Goal: Information Seeking & Learning: Learn about a topic

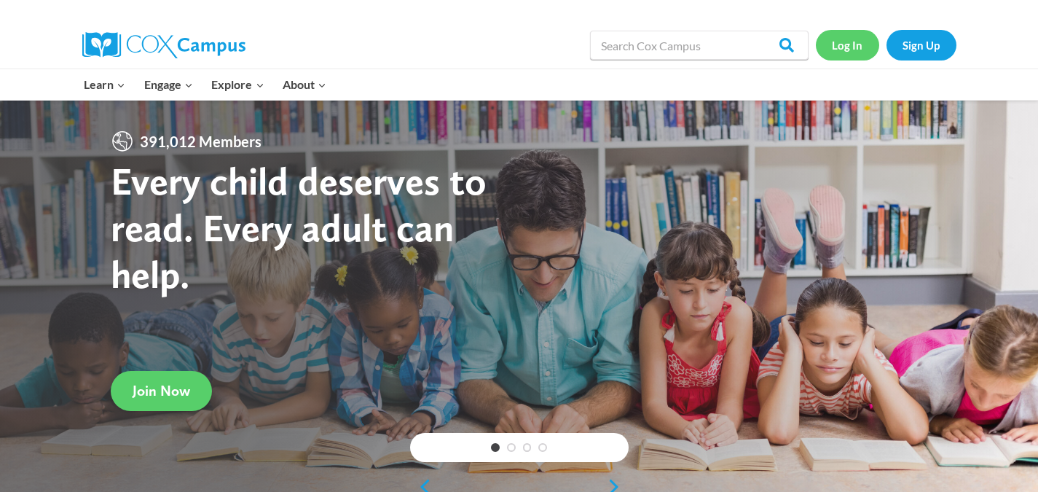
click at [838, 44] on link "Log In" at bounding box center [847, 45] width 63 height 30
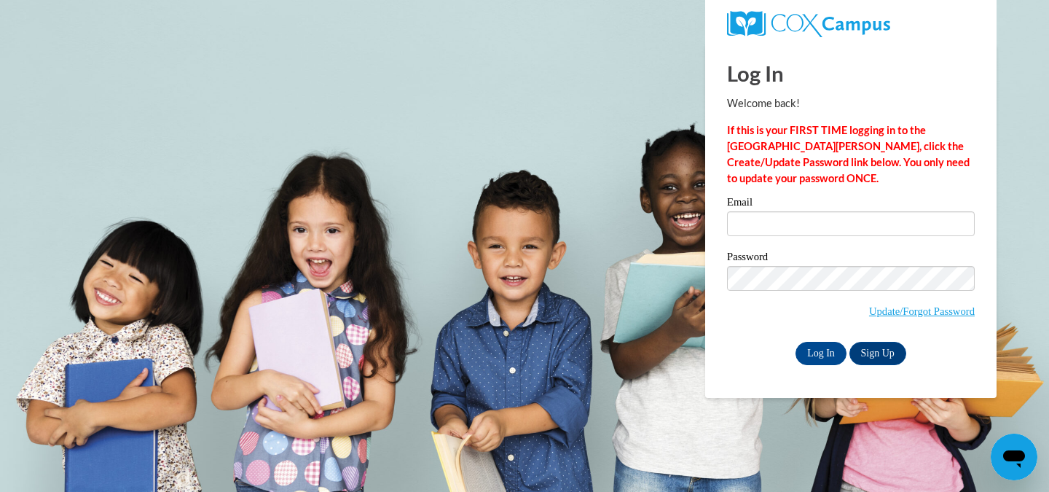
type input "jstric19@my.westga.edu"
click at [818, 348] on input "Log In" at bounding box center [820, 353] width 51 height 23
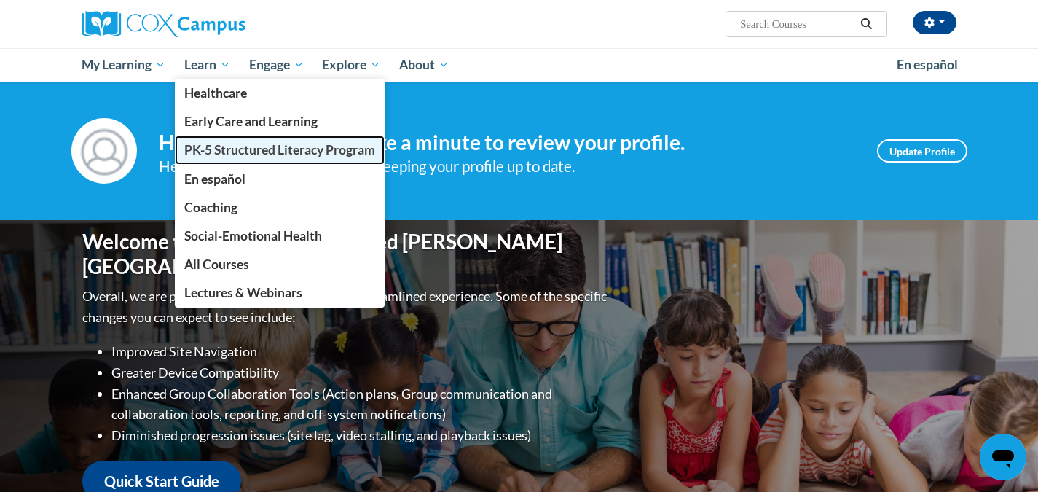
click at [224, 151] on span "PK-5 Structured Literacy Program" at bounding box center [279, 149] width 191 height 15
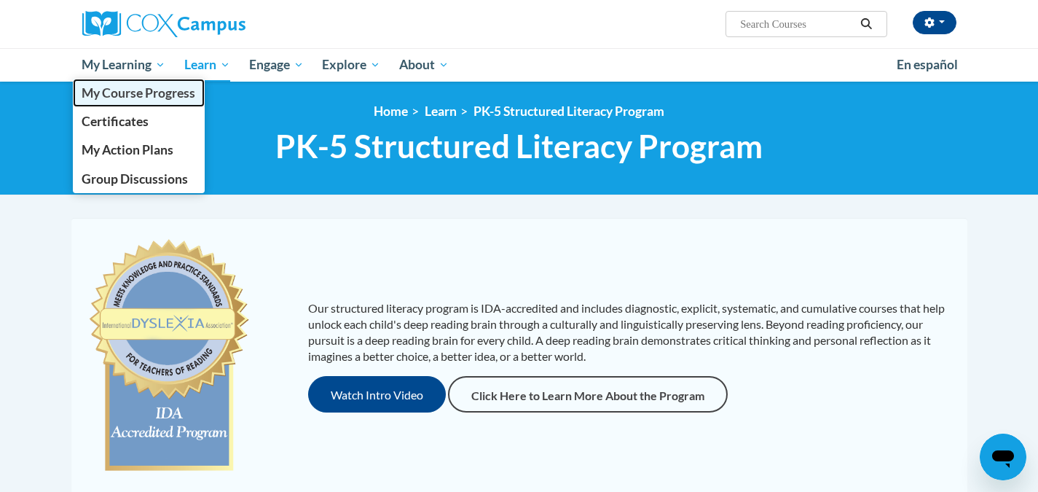
click at [164, 96] on span "My Course Progress" at bounding box center [139, 92] width 114 height 15
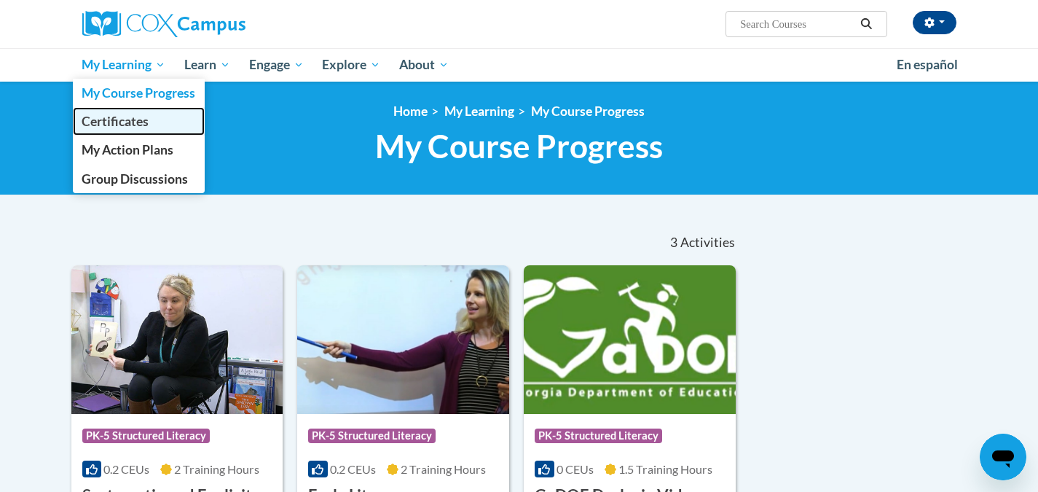
click at [99, 121] on span "Certificates" at bounding box center [115, 121] width 67 height 15
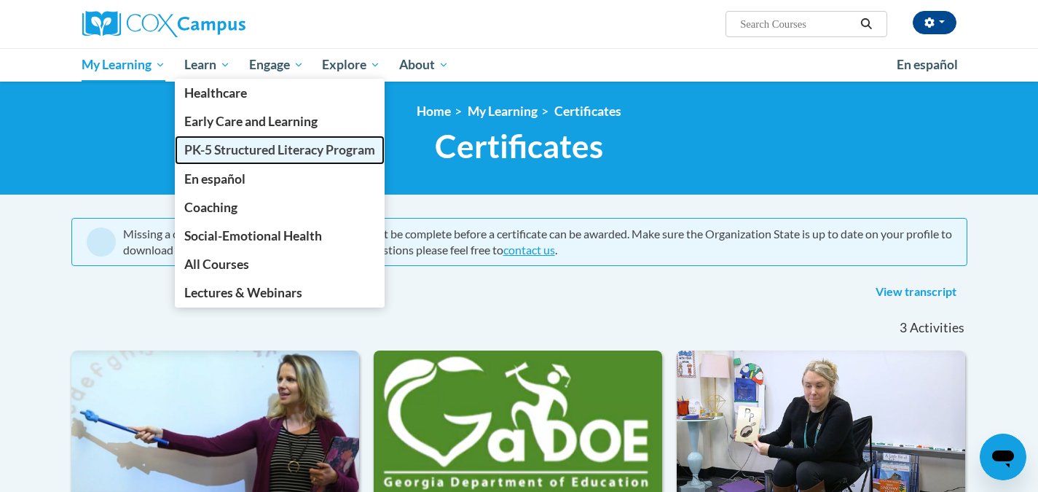
click at [215, 147] on span "PK-5 Structured Literacy Program" at bounding box center [279, 149] width 191 height 15
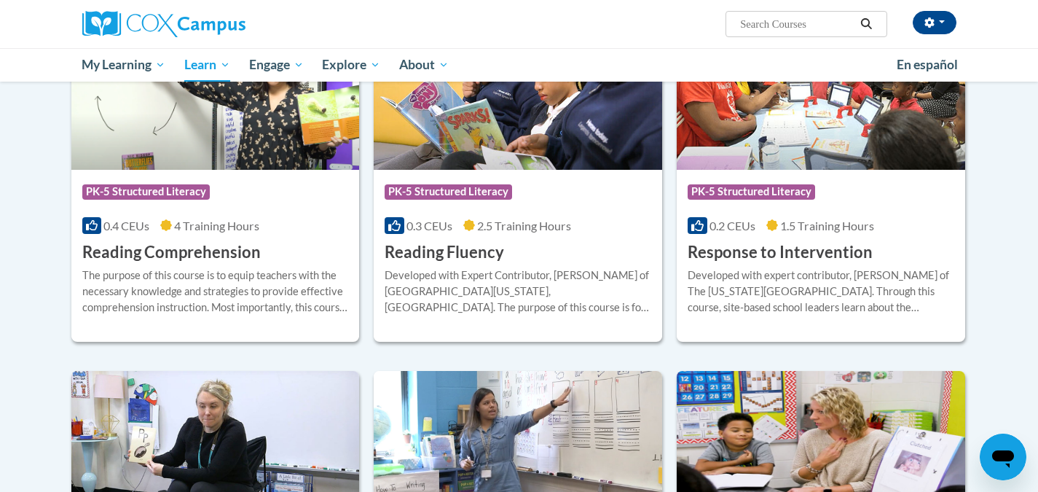
scroll to position [1311, 0]
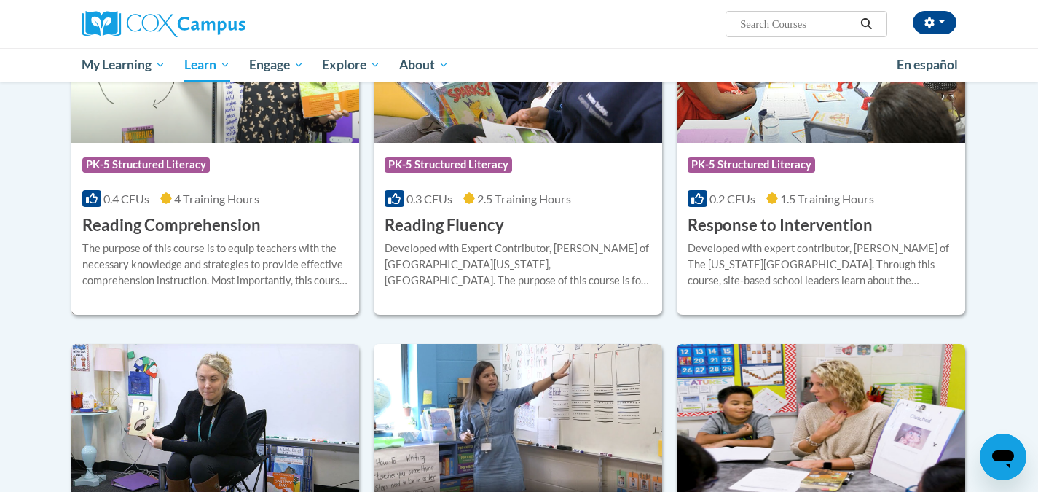
click at [260, 167] on div "Course Category: PK-5 Structured Literacy" at bounding box center [215, 166] width 267 height 33
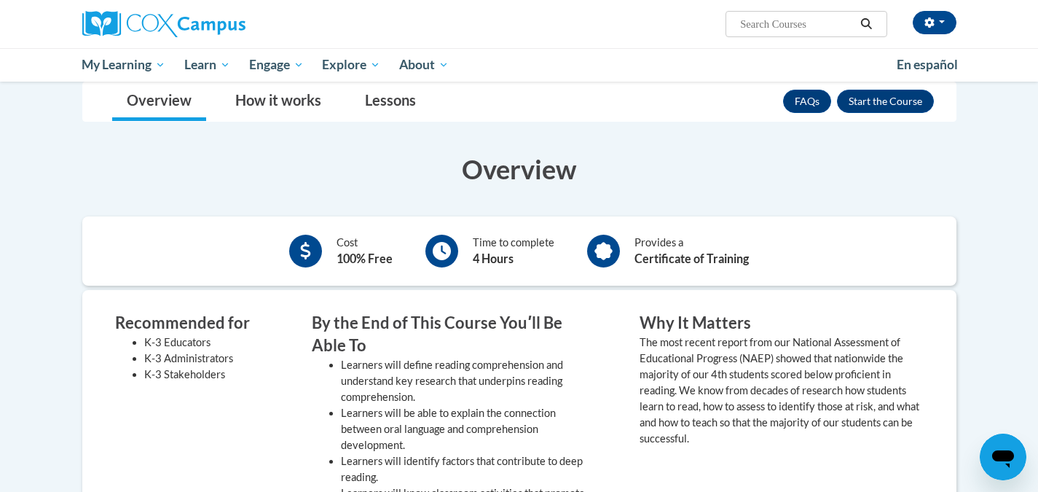
scroll to position [218, 0]
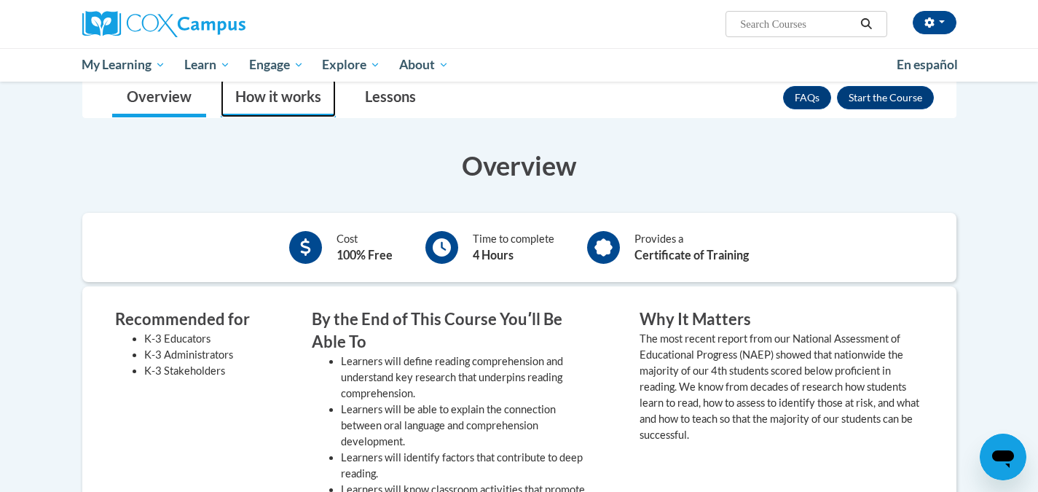
click at [272, 98] on link "How it works" at bounding box center [278, 98] width 115 height 39
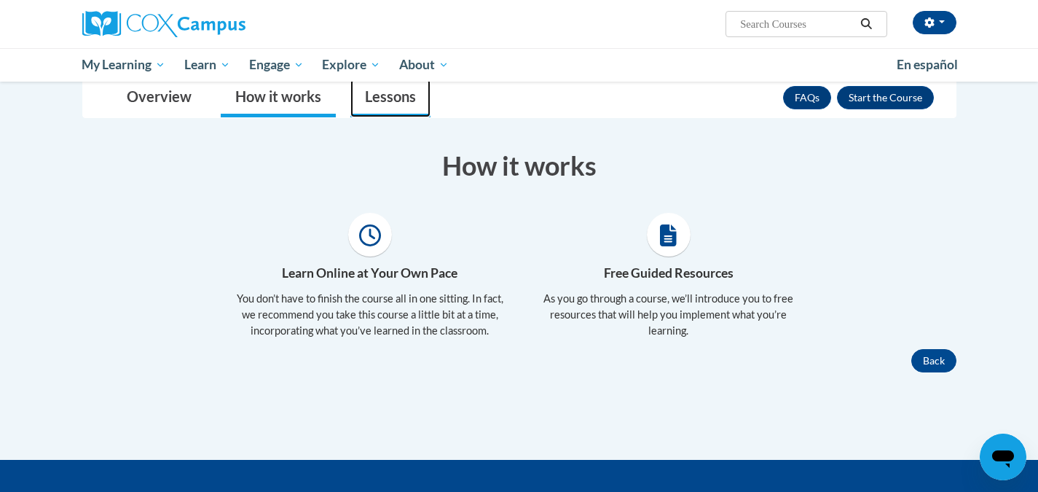
click at [379, 100] on link "Lessons" at bounding box center [390, 98] width 80 height 39
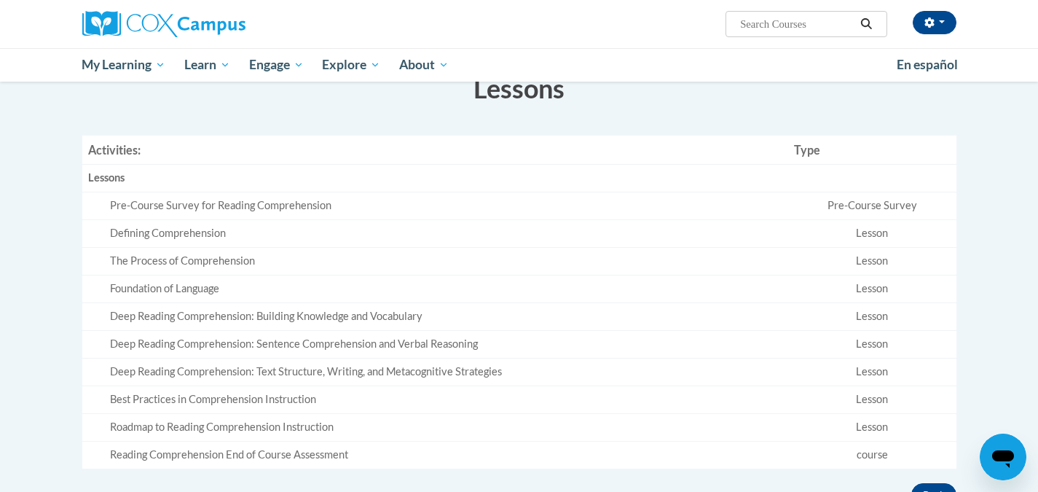
scroll to position [146, 0]
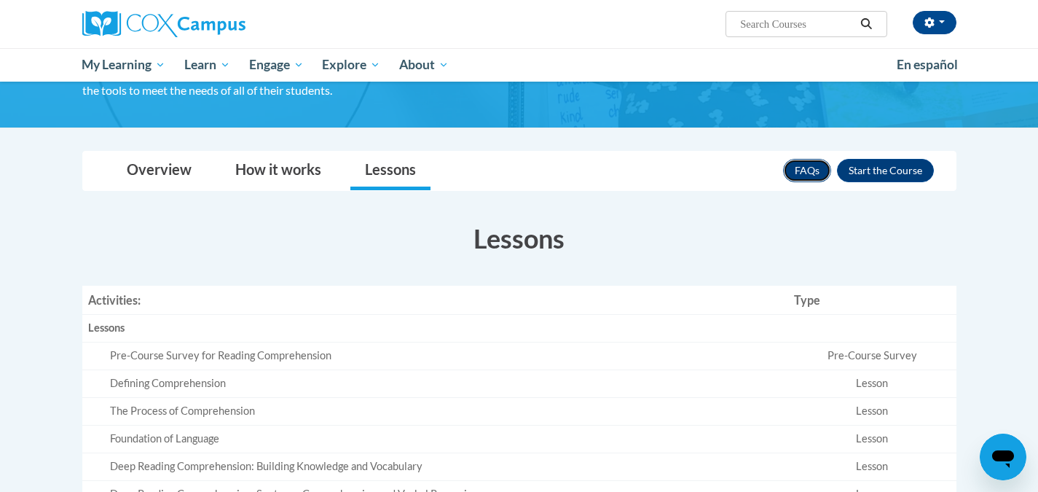
click at [811, 171] on link "FAQs" at bounding box center [807, 170] width 48 height 23
click at [888, 170] on button "Enroll" at bounding box center [885, 170] width 97 height 23
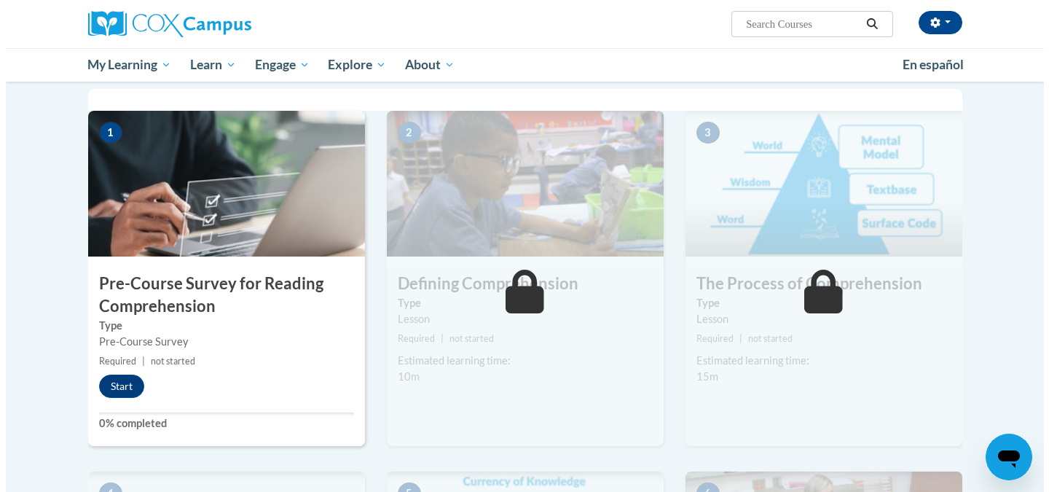
scroll to position [291, 0]
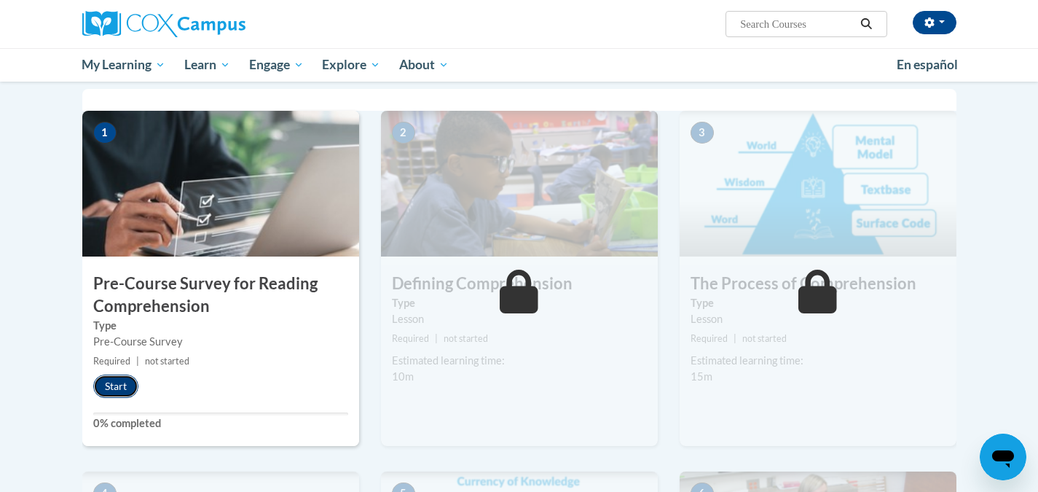
click at [106, 385] on button "Start" at bounding box center [115, 385] width 45 height 23
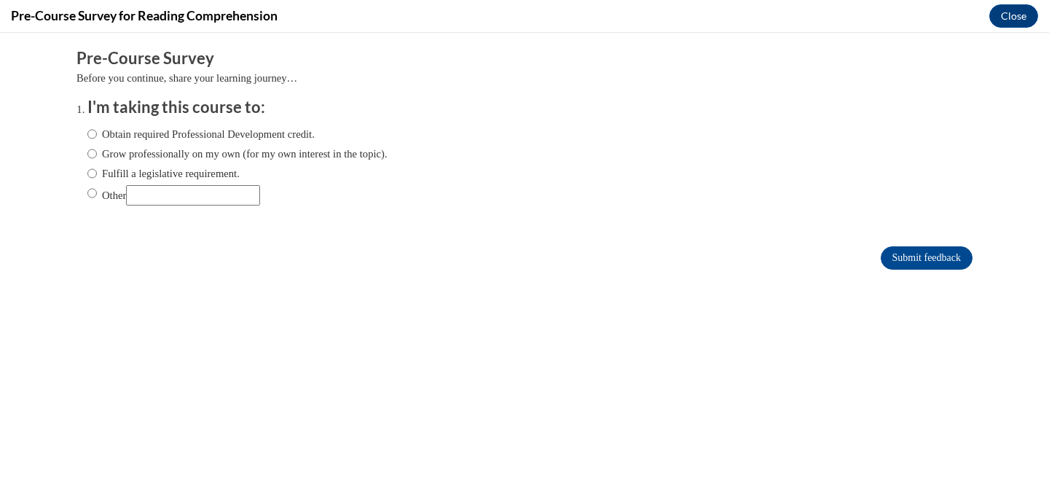
scroll to position [0, 0]
click at [87, 175] on input "Fulfill a legislative requirement." at bounding box center [91, 173] width 9 height 16
radio input "true"
click at [915, 255] on input "Submit feedback" at bounding box center [926, 257] width 92 height 23
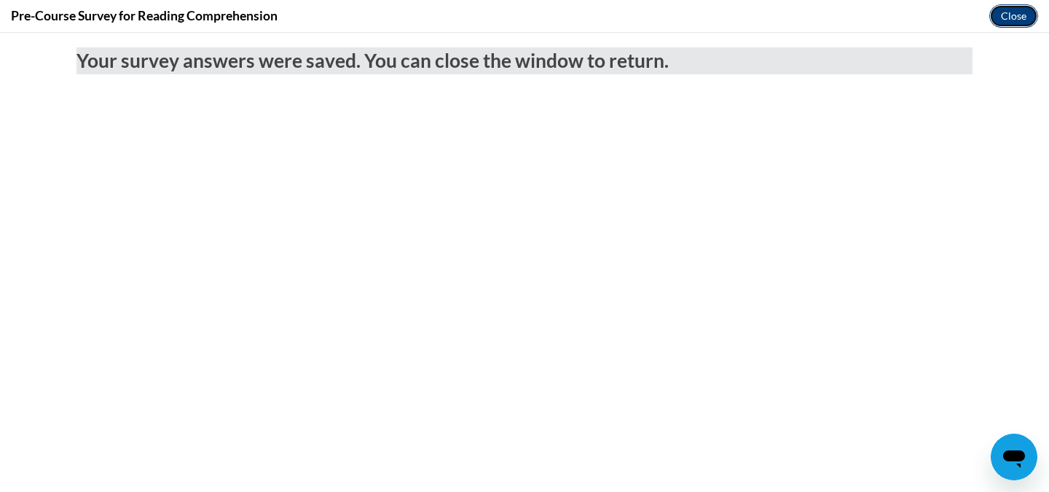
click at [1003, 15] on button "Close" at bounding box center [1013, 15] width 49 height 23
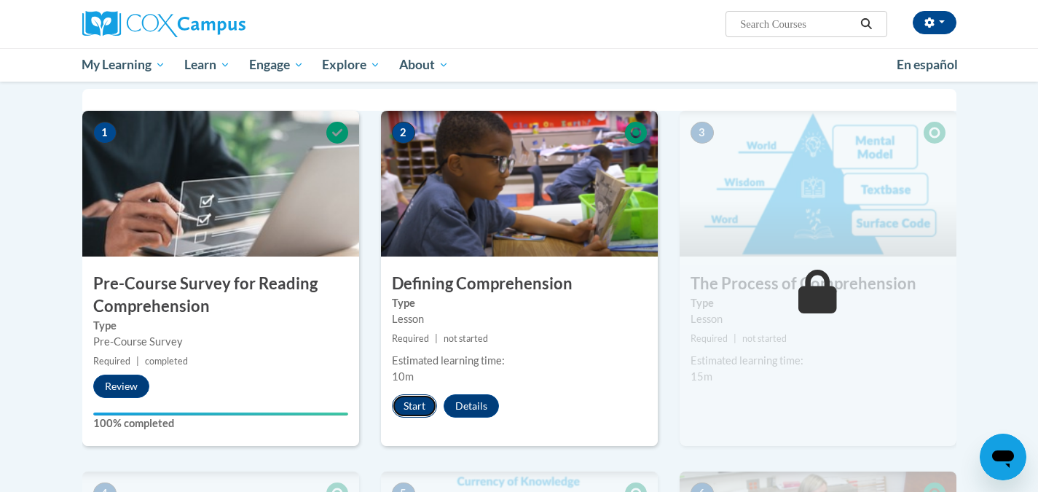
click at [408, 397] on button "Start" at bounding box center [414, 405] width 45 height 23
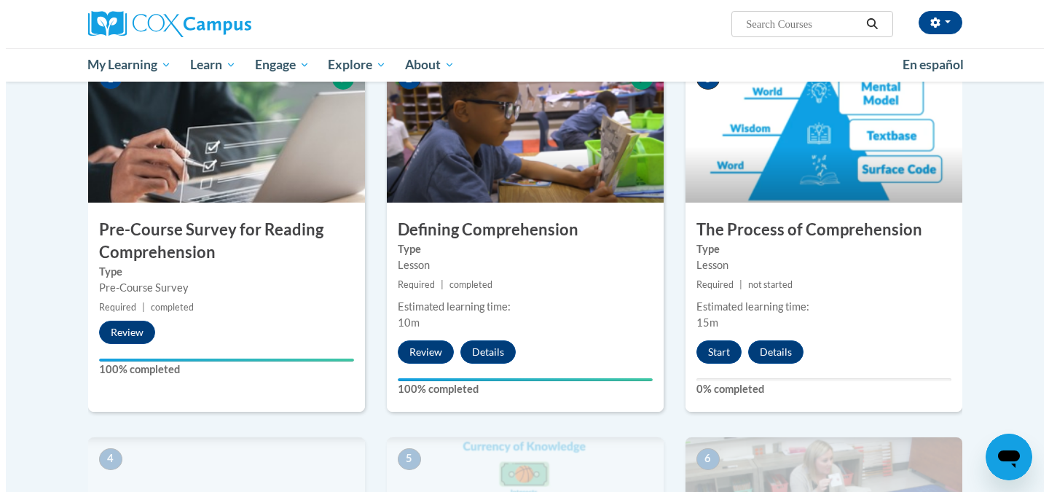
scroll to position [364, 0]
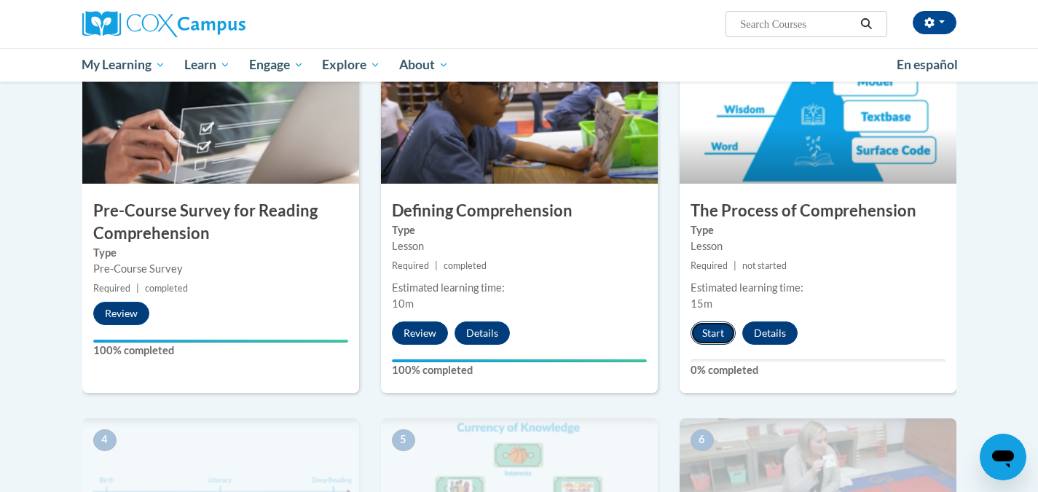
click at [714, 328] on button "Start" at bounding box center [712, 332] width 45 height 23
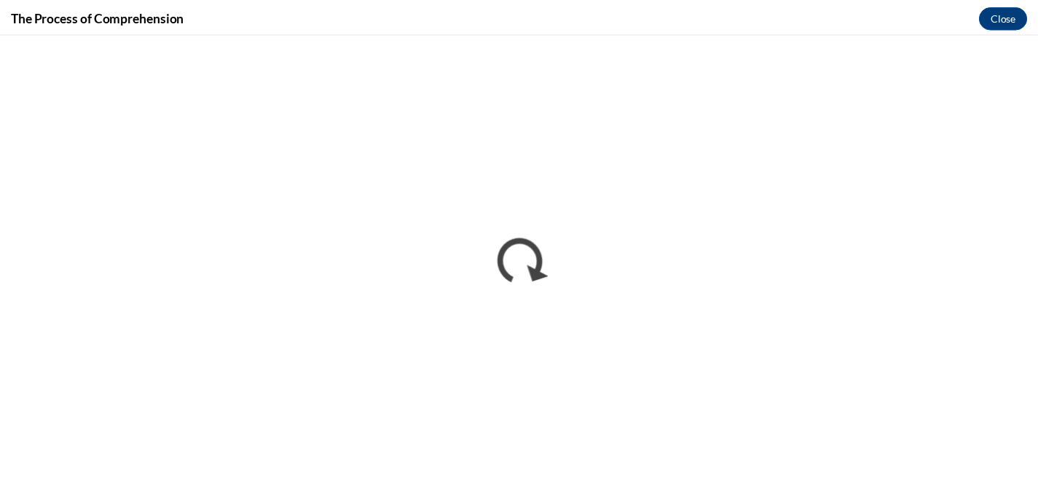
scroll to position [0, 0]
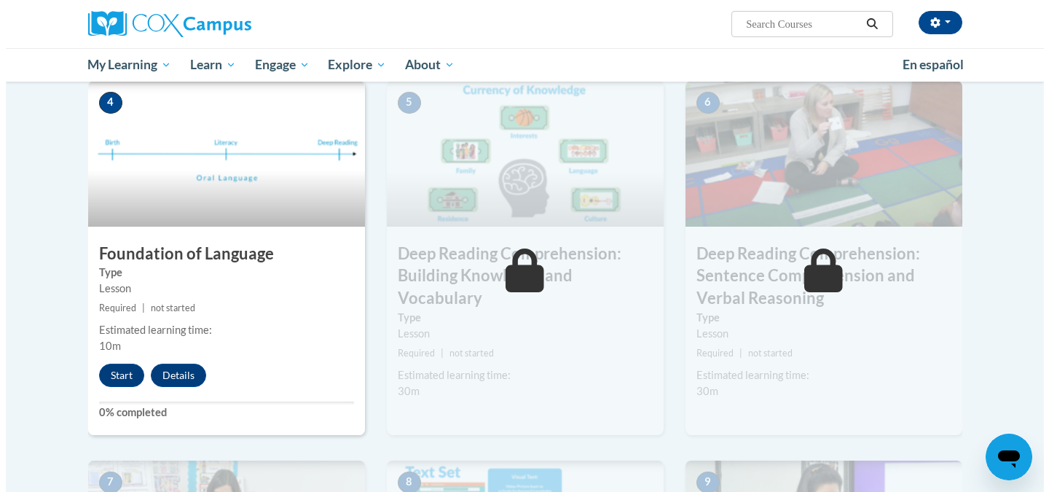
scroll to position [728, 0]
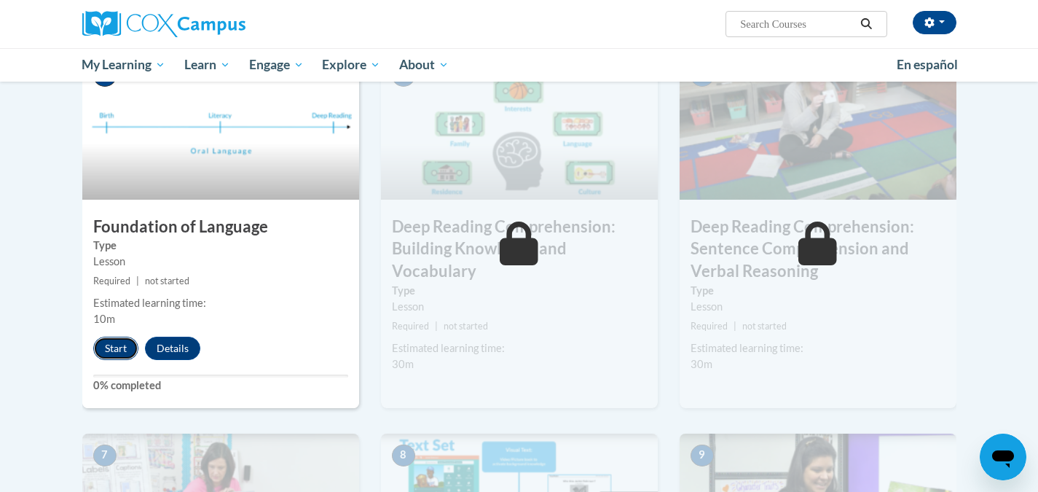
click at [115, 341] on button "Start" at bounding box center [115, 347] width 45 height 23
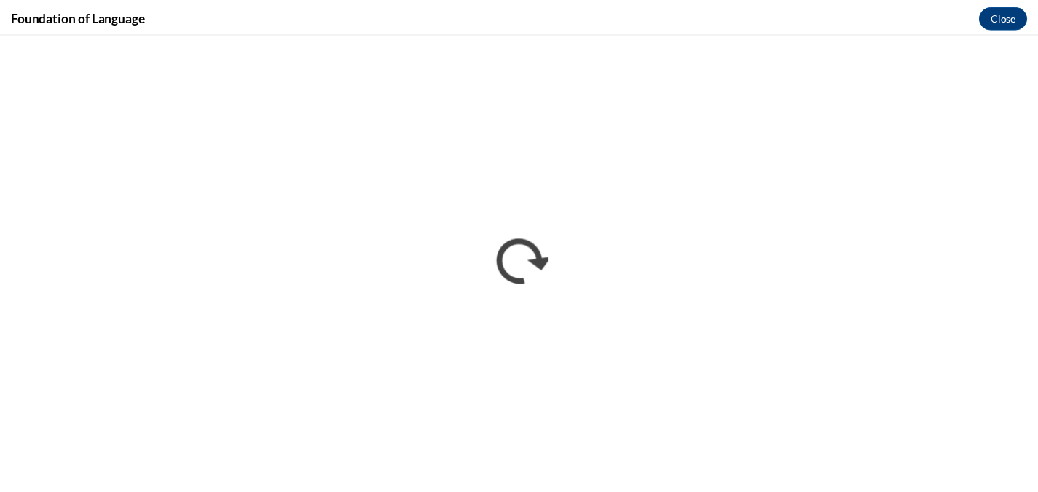
scroll to position [0, 0]
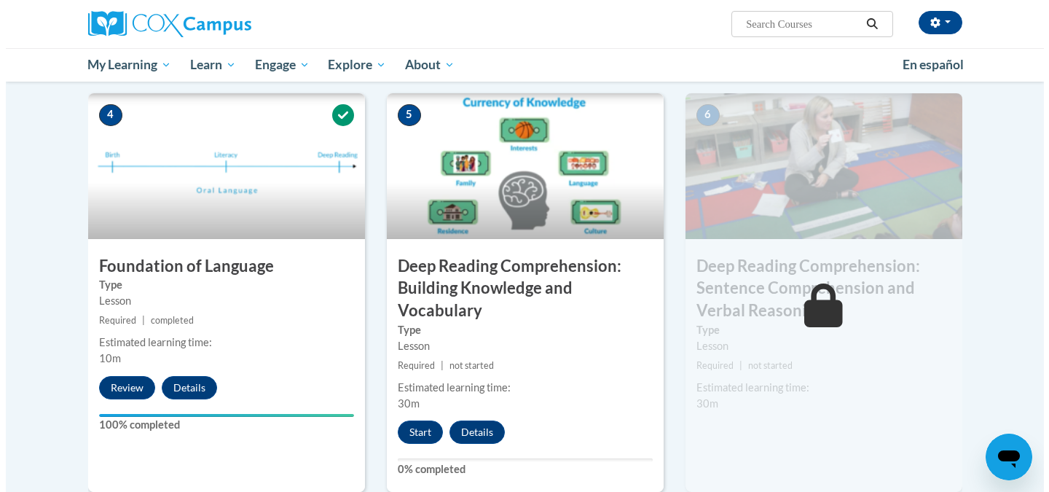
scroll to position [728, 0]
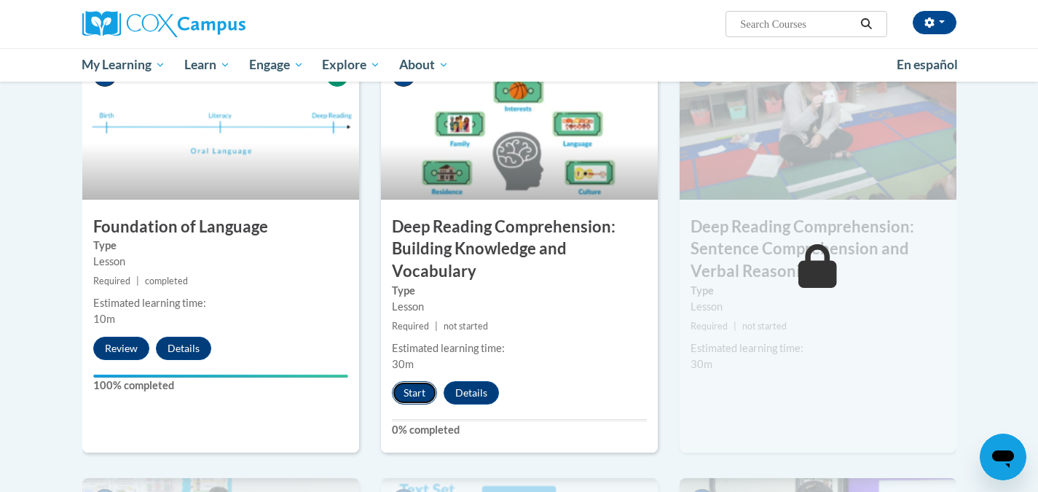
click at [417, 386] on button "Start" at bounding box center [414, 392] width 45 height 23
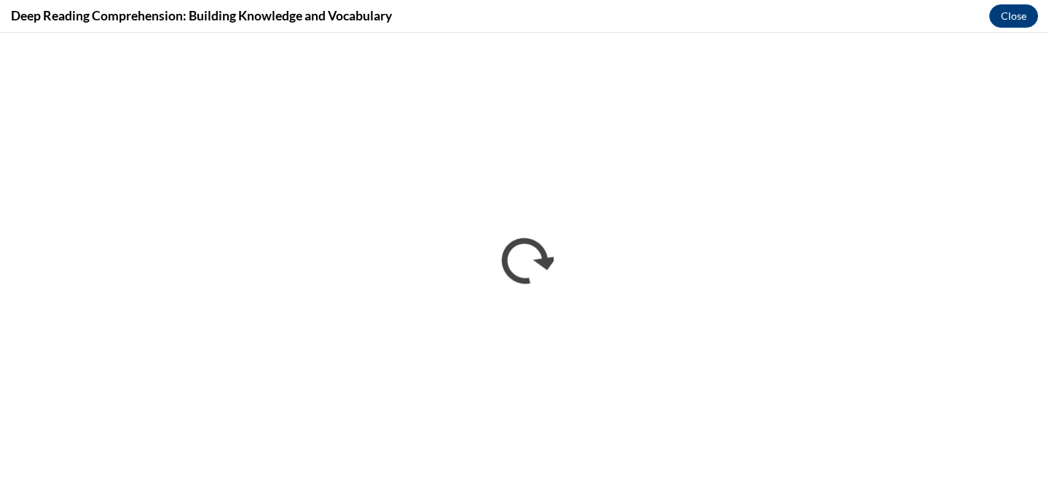
scroll to position [0, 0]
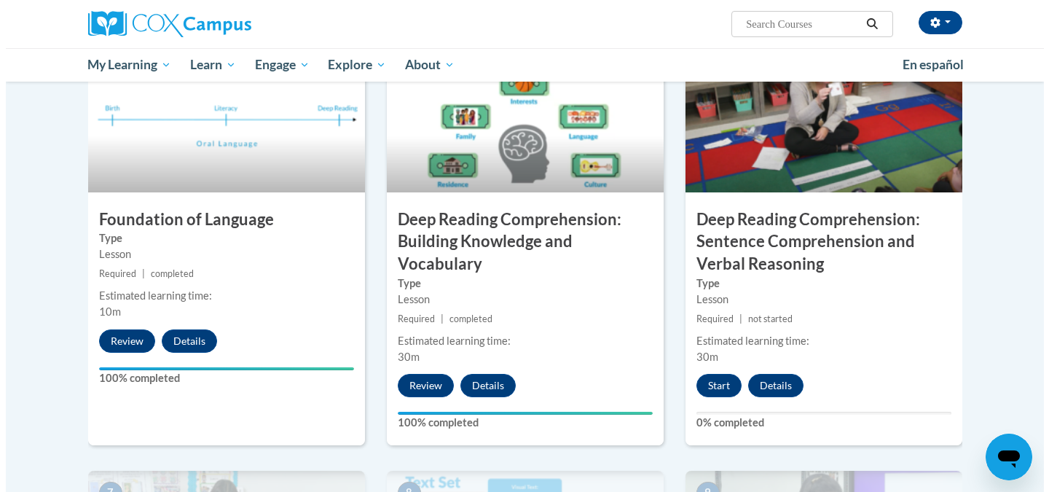
scroll to position [874, 0]
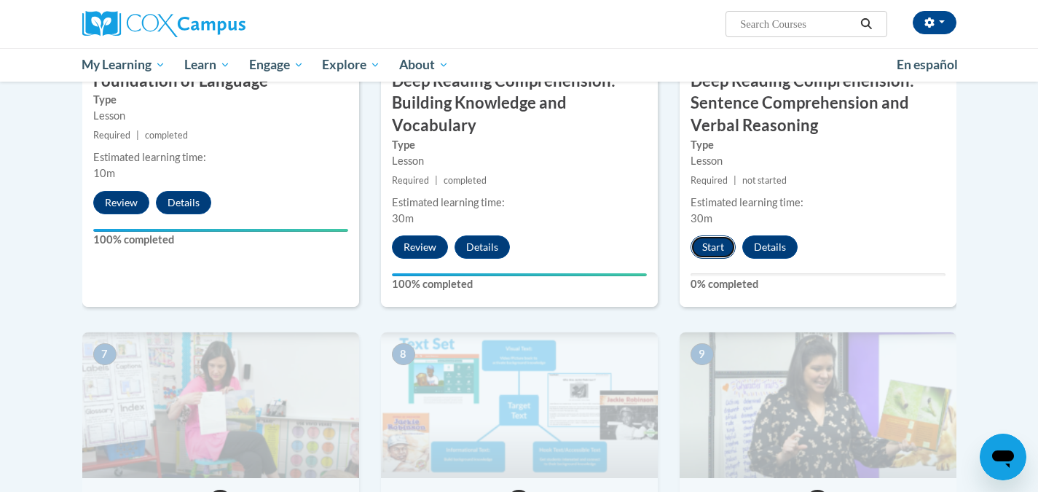
click at [719, 240] on button "Start" at bounding box center [712, 246] width 45 height 23
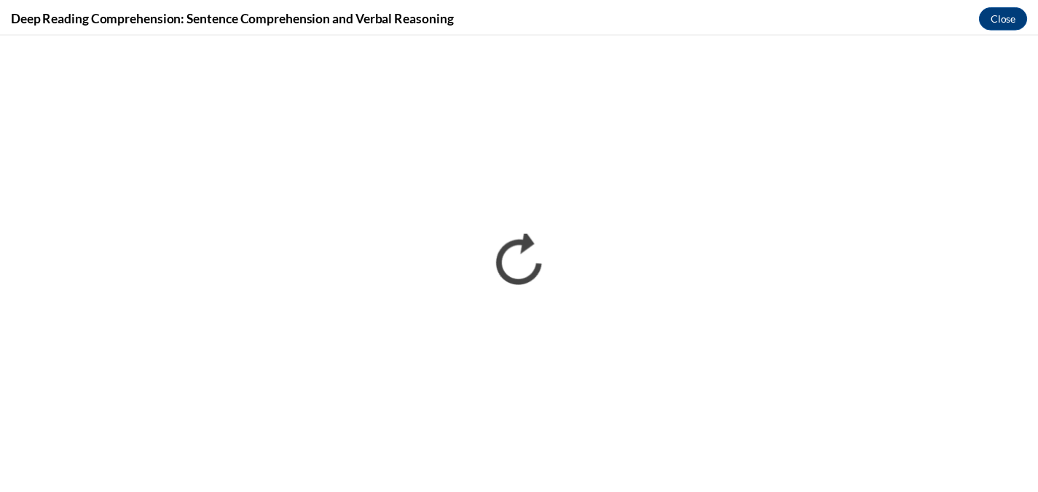
scroll to position [0, 0]
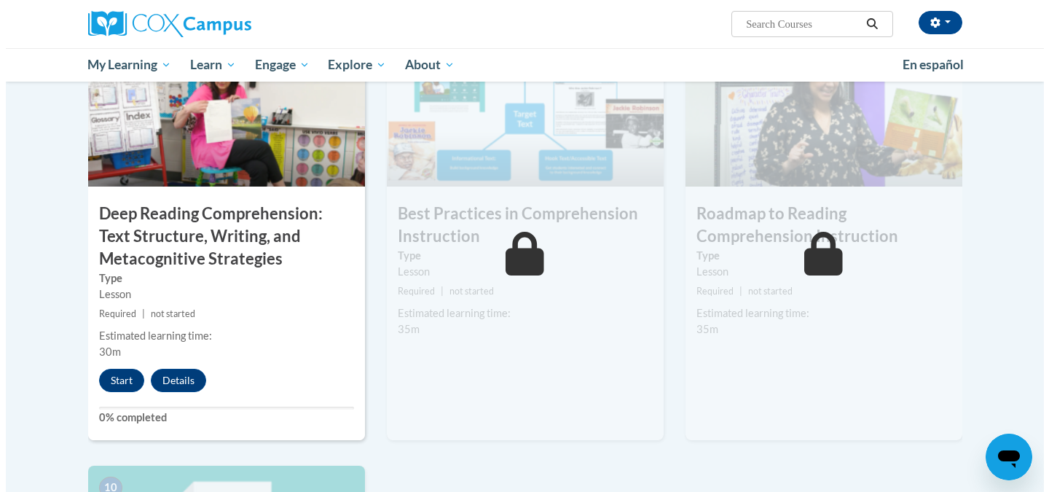
scroll to position [1092, 0]
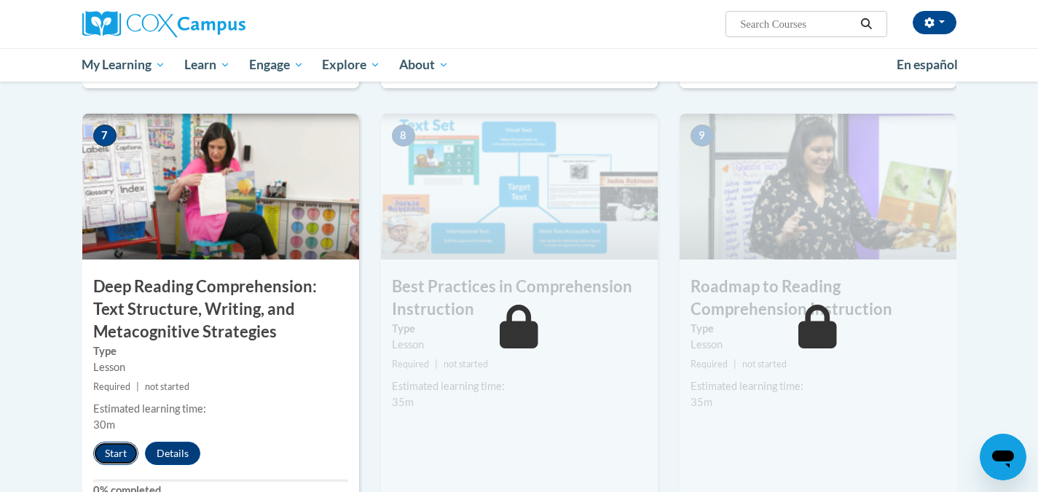
click at [117, 455] on button "Start" at bounding box center [115, 452] width 45 height 23
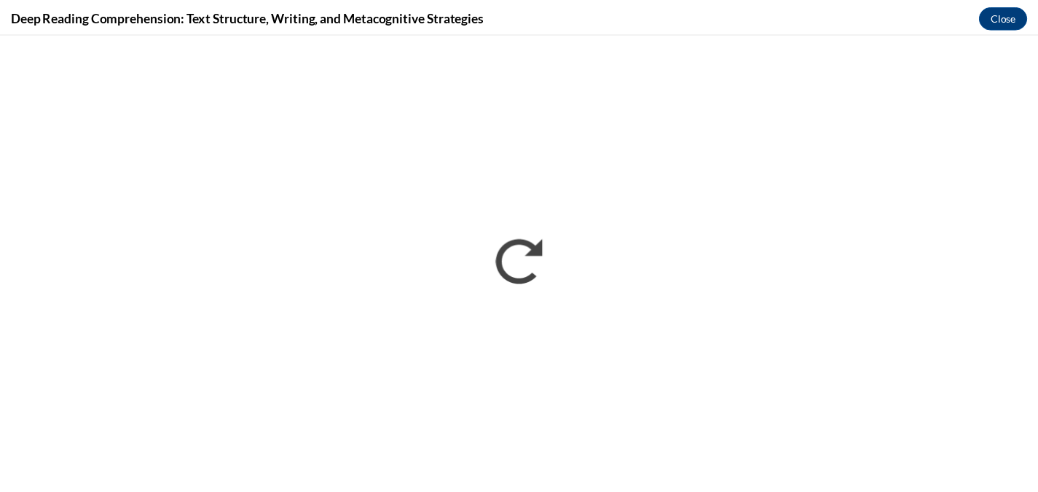
scroll to position [0, 0]
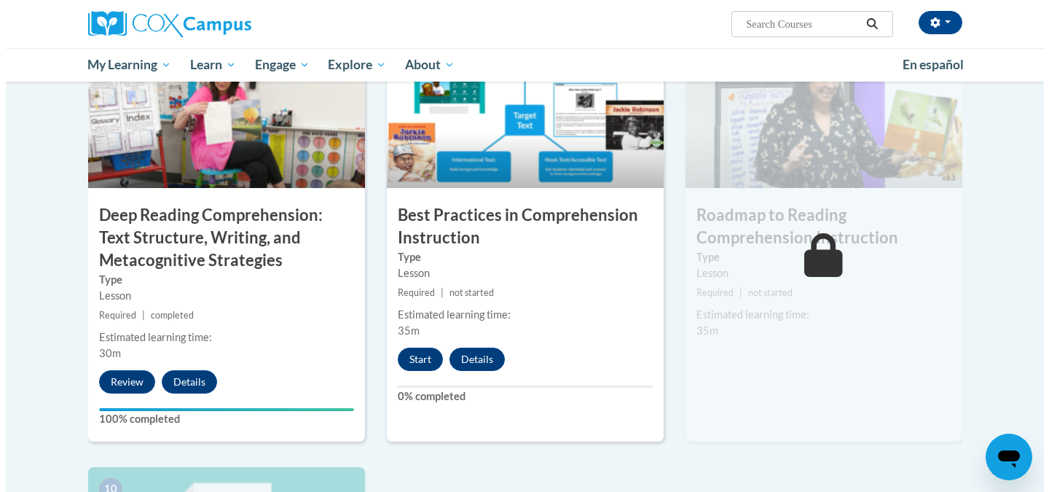
scroll to position [1165, 0]
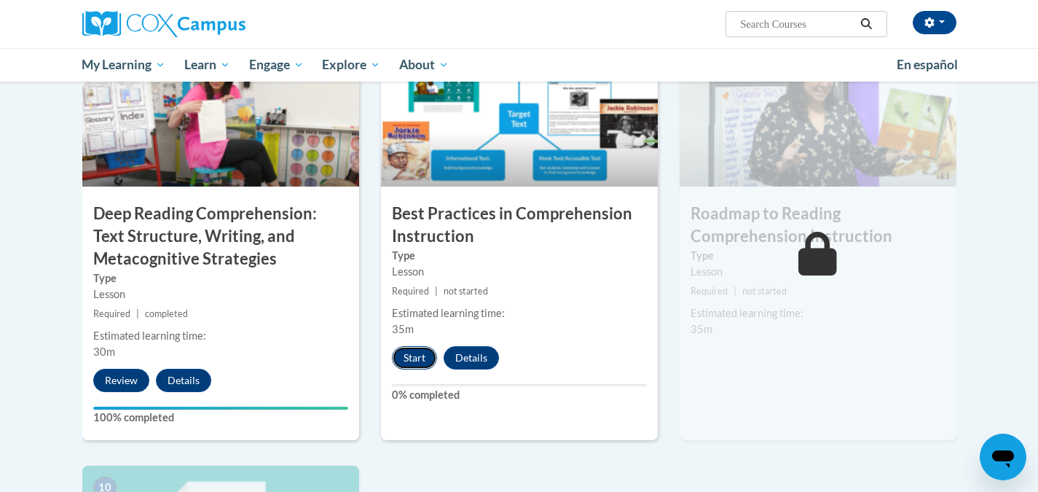
click at [415, 353] on button "Start" at bounding box center [414, 357] width 45 height 23
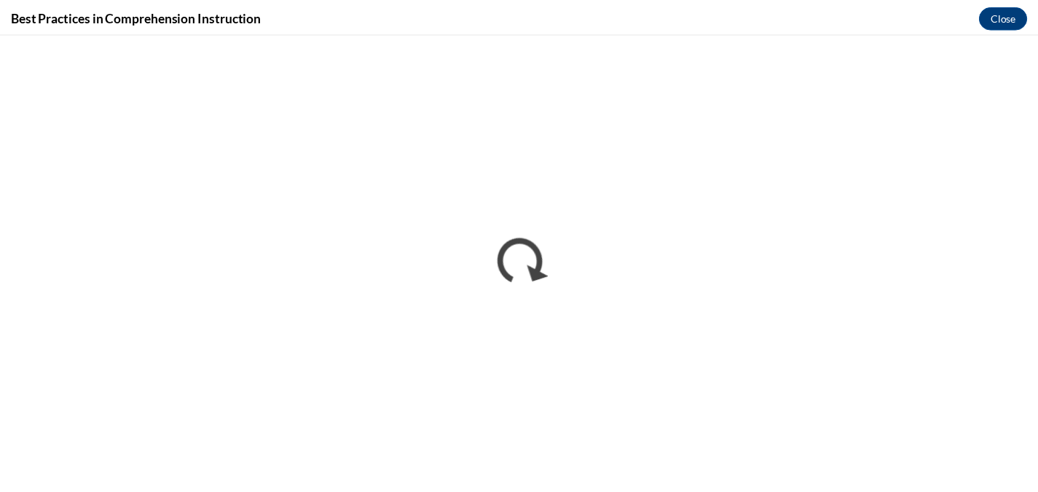
scroll to position [0, 0]
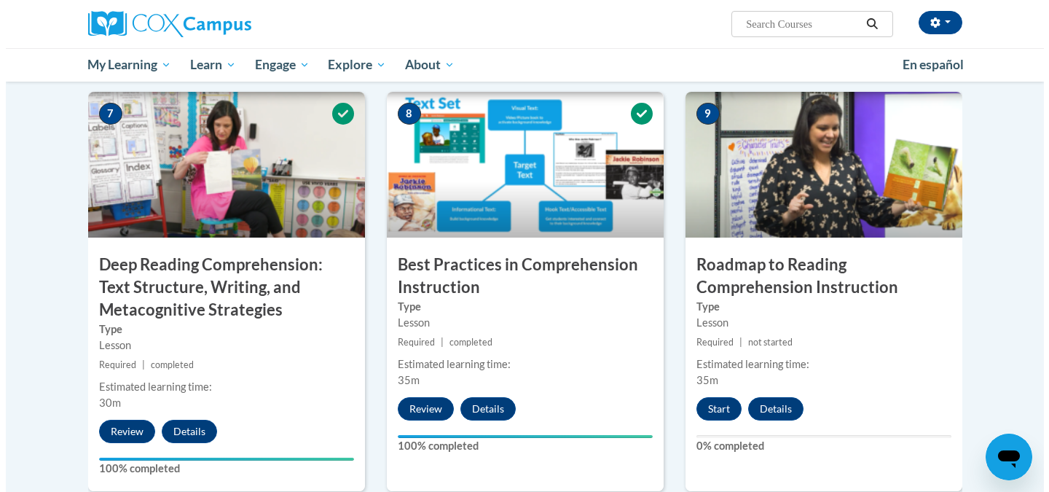
scroll to position [1165, 0]
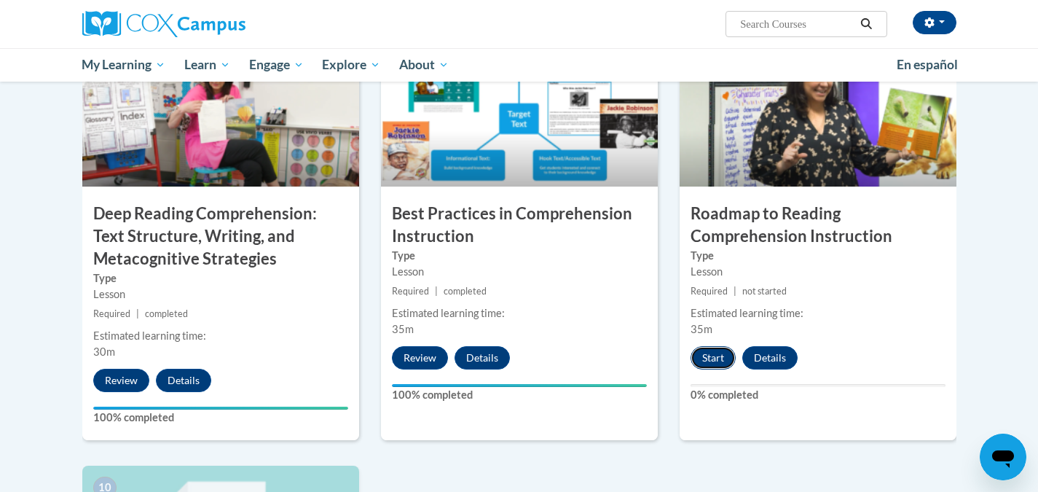
click at [716, 355] on button "Start" at bounding box center [712, 357] width 45 height 23
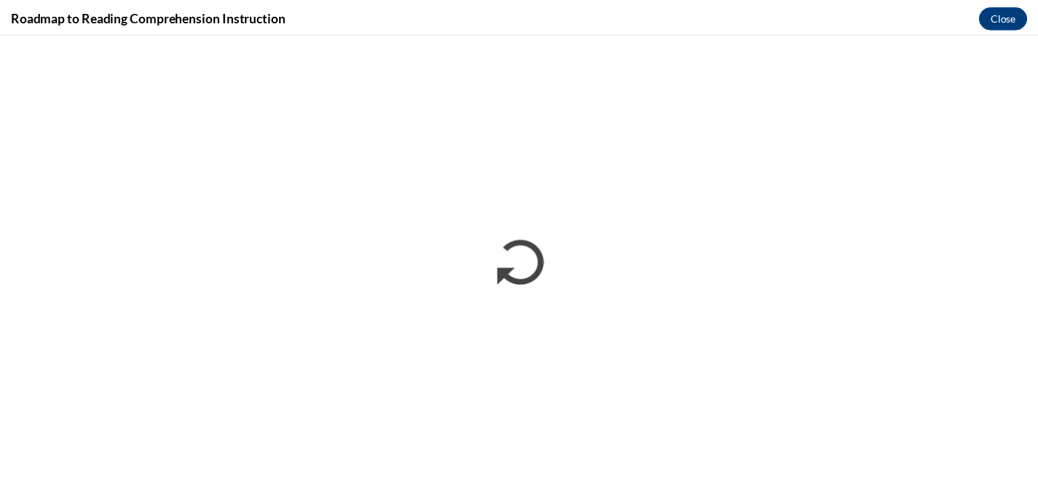
scroll to position [0, 0]
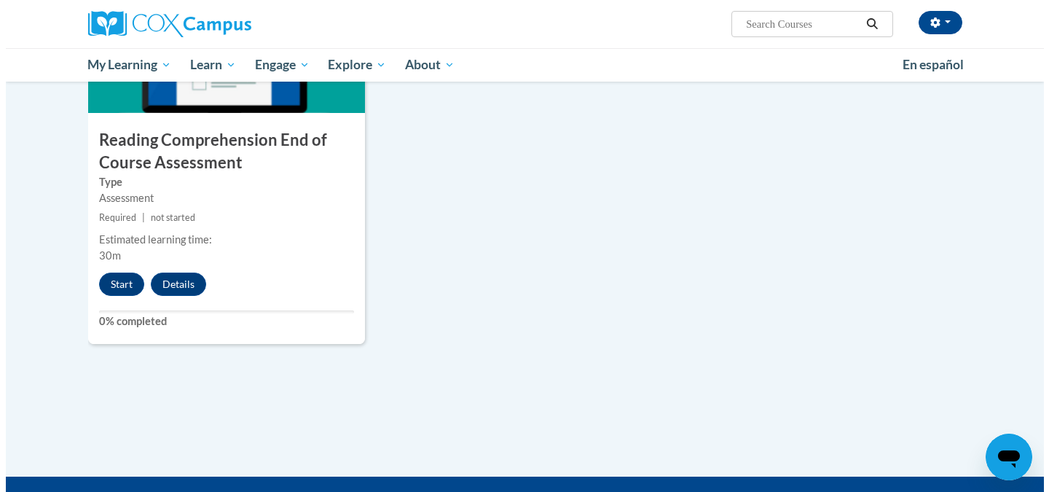
scroll to position [1675, 0]
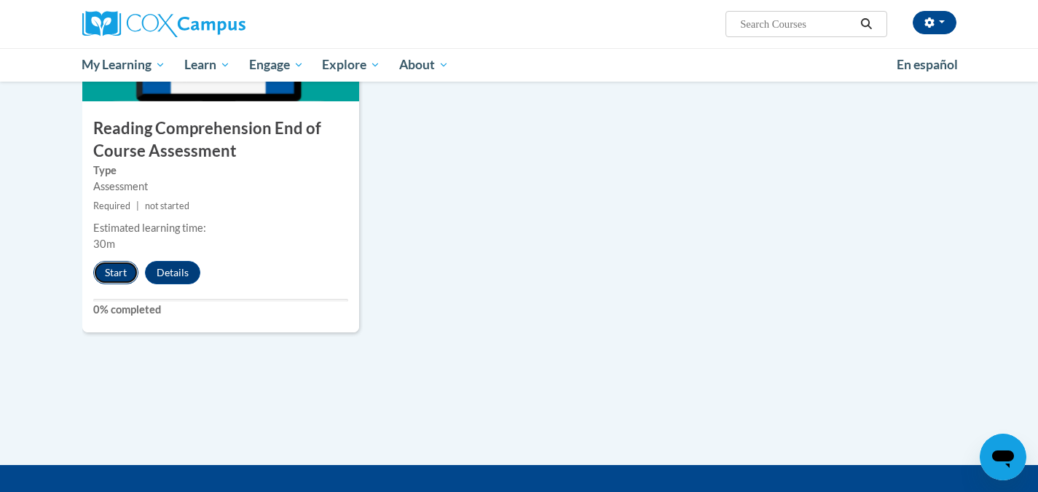
click at [122, 269] on button "Start" at bounding box center [115, 272] width 45 height 23
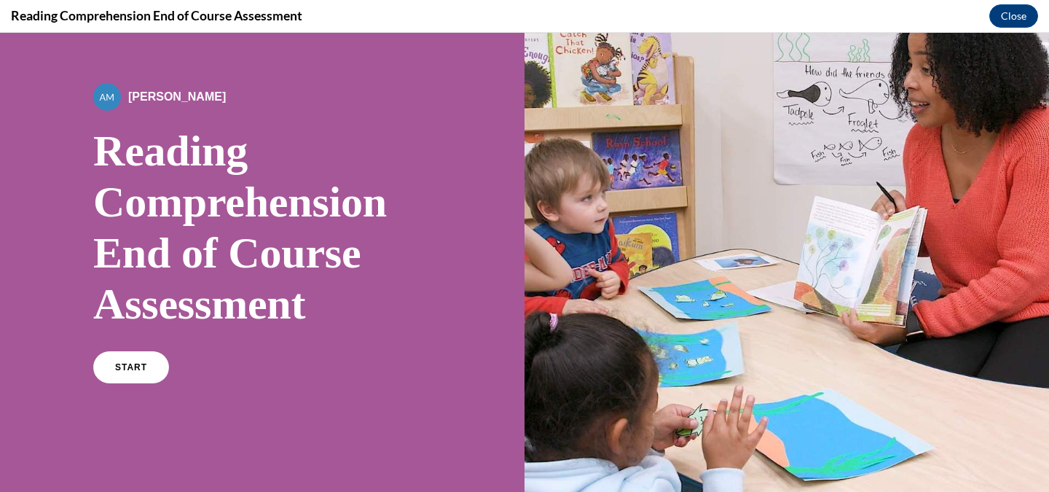
scroll to position [53, 0]
click at [139, 365] on span "START" at bounding box center [130, 367] width 33 height 11
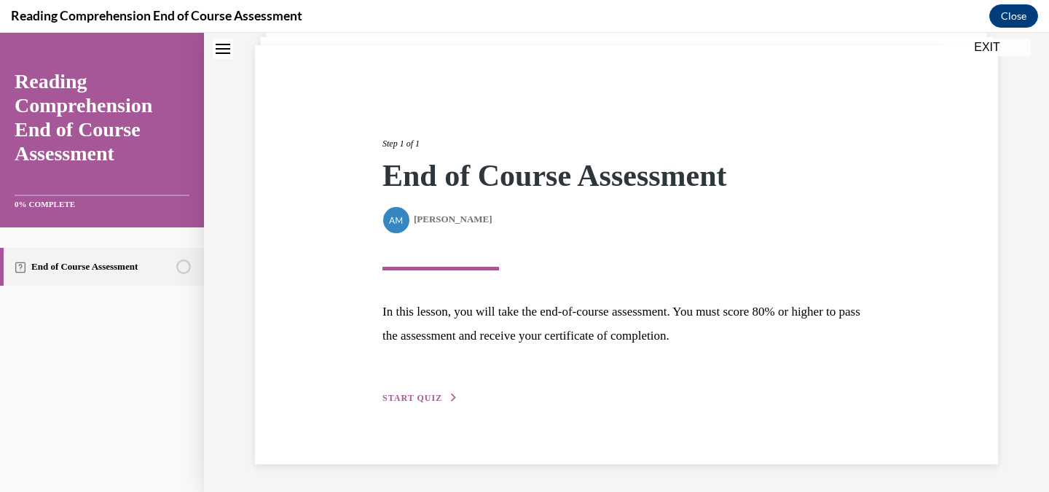
scroll to position [100, 0]
click at [395, 392] on span "START QUIZ" at bounding box center [412, 397] width 60 height 10
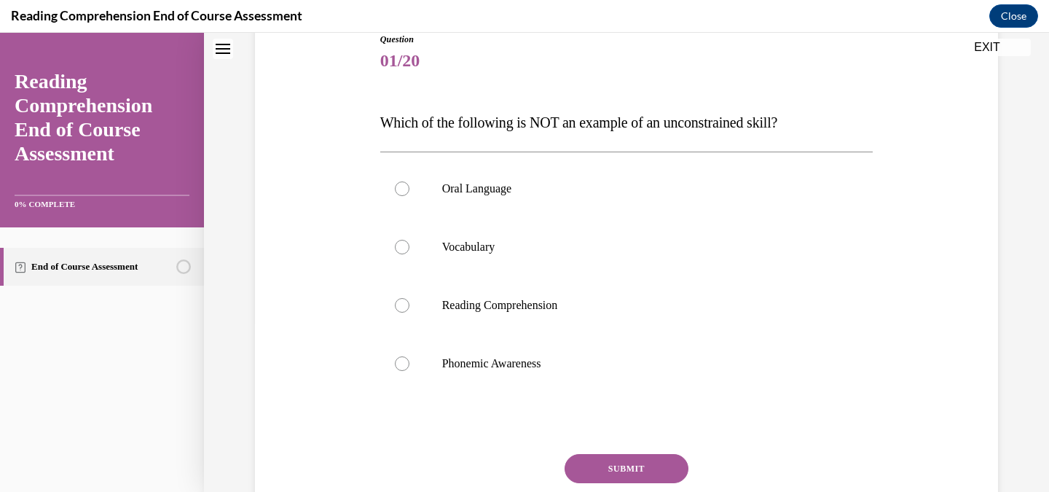
scroll to position [173, 0]
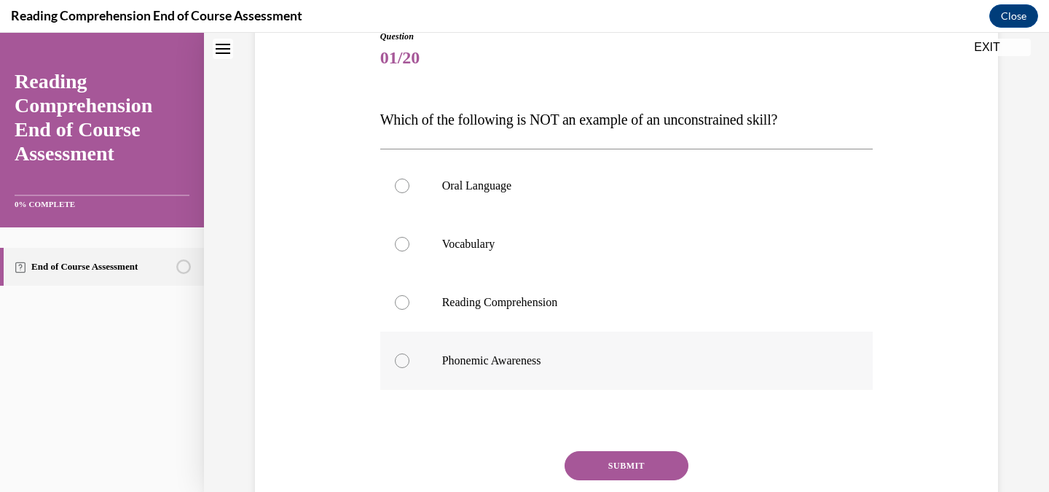
click at [395, 366] on div at bounding box center [402, 360] width 15 height 15
click at [395, 366] on input "Phonemic Awareness" at bounding box center [402, 360] width 15 height 15
radio input "true"
click at [618, 460] on button "SUBMIT" at bounding box center [626, 465] width 124 height 29
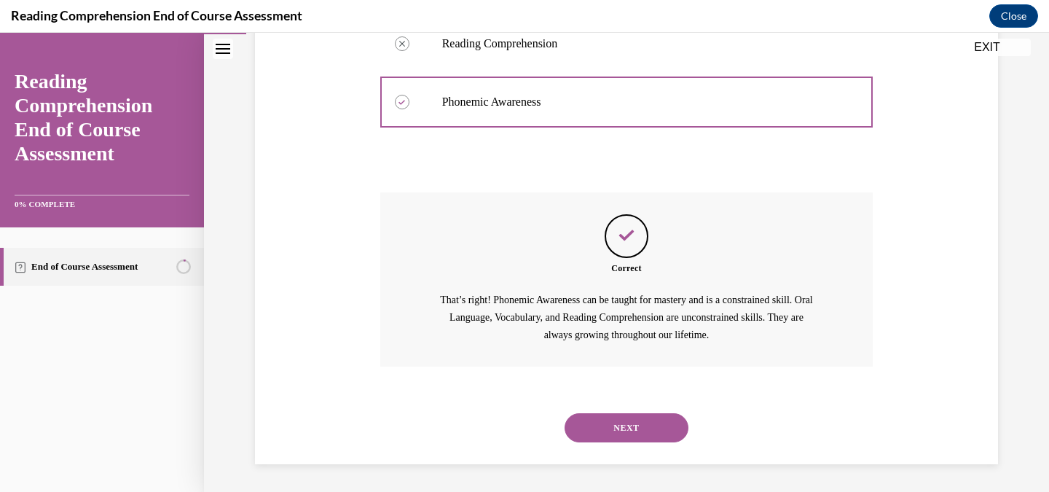
scroll to position [433, 0]
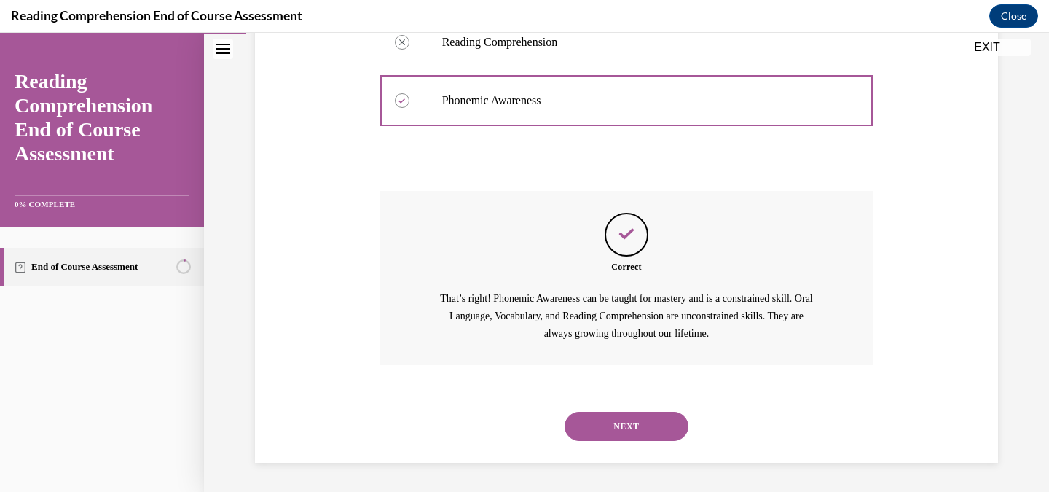
click at [599, 430] on button "NEXT" at bounding box center [626, 425] width 124 height 29
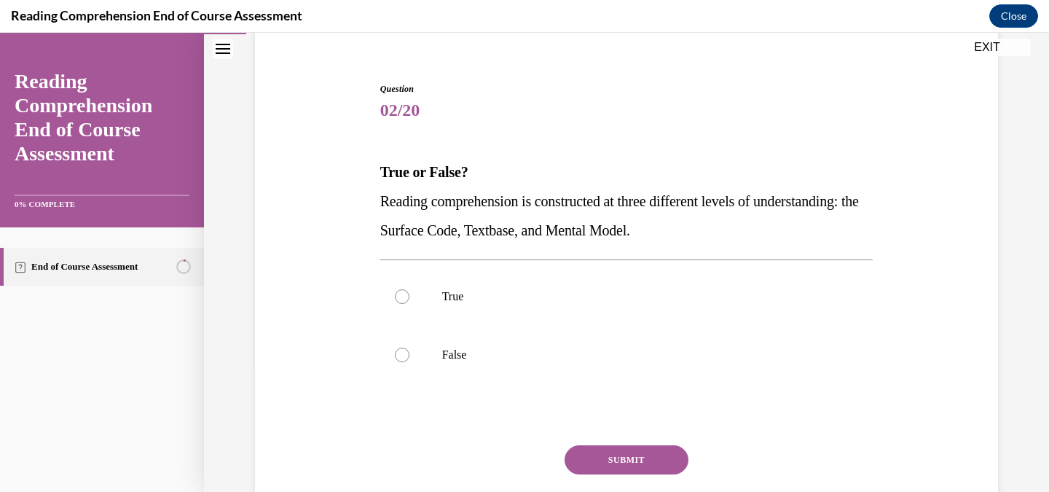
scroll to position [146, 0]
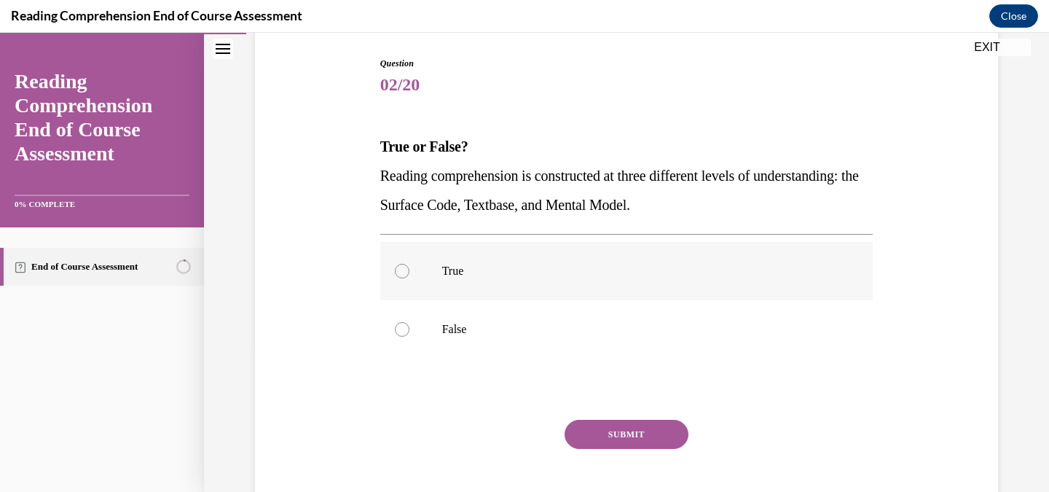
click at [403, 269] on div at bounding box center [402, 271] width 15 height 15
click at [403, 269] on input "True" at bounding box center [402, 271] width 15 height 15
radio input "true"
click at [619, 438] on button "SUBMIT" at bounding box center [626, 433] width 124 height 29
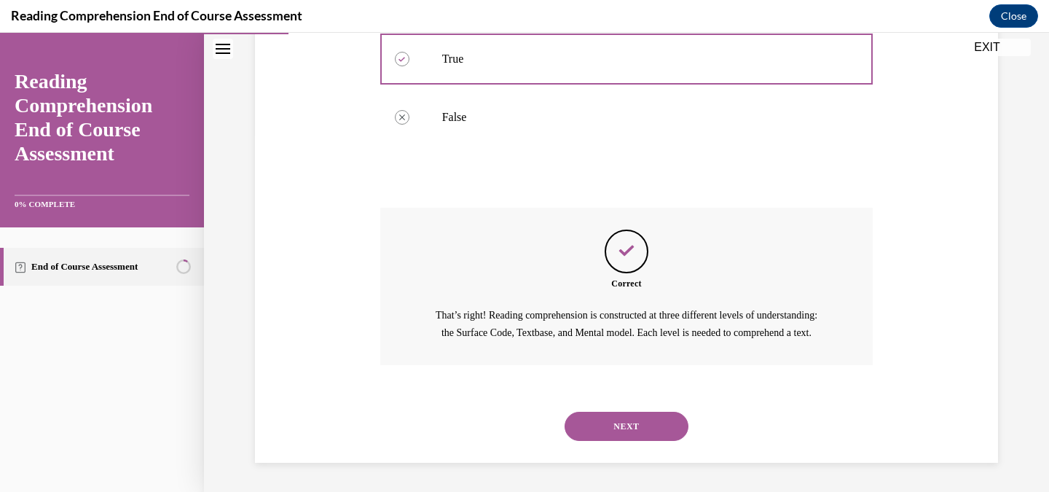
scroll to position [374, 0]
click at [628, 422] on button "NEXT" at bounding box center [626, 425] width 124 height 29
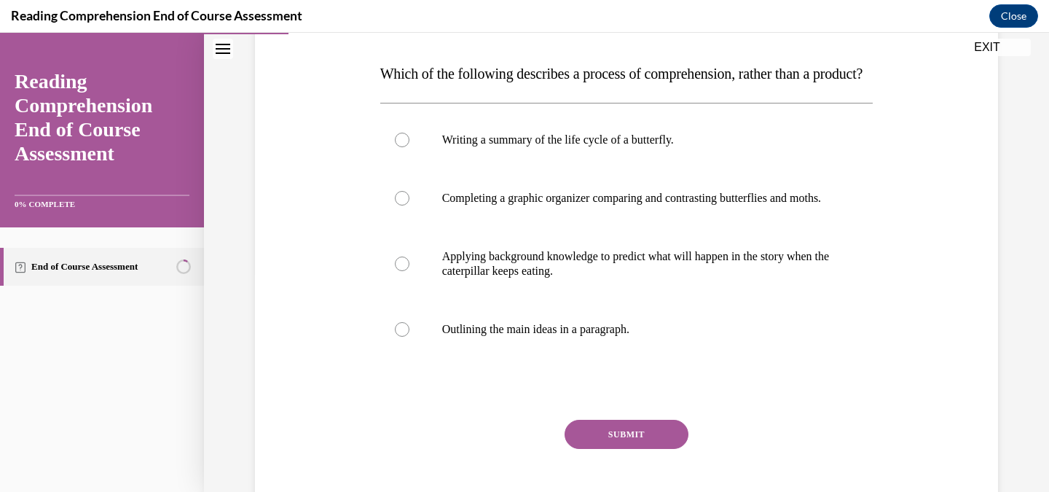
scroll to position [218, 0]
click at [400, 271] on div at bounding box center [402, 263] width 15 height 15
click at [400, 271] on input "Applying background knowledge to predict what will happen in the story when the…" at bounding box center [402, 263] width 15 height 15
radio input "true"
click at [607, 449] on button "SUBMIT" at bounding box center [626, 433] width 124 height 29
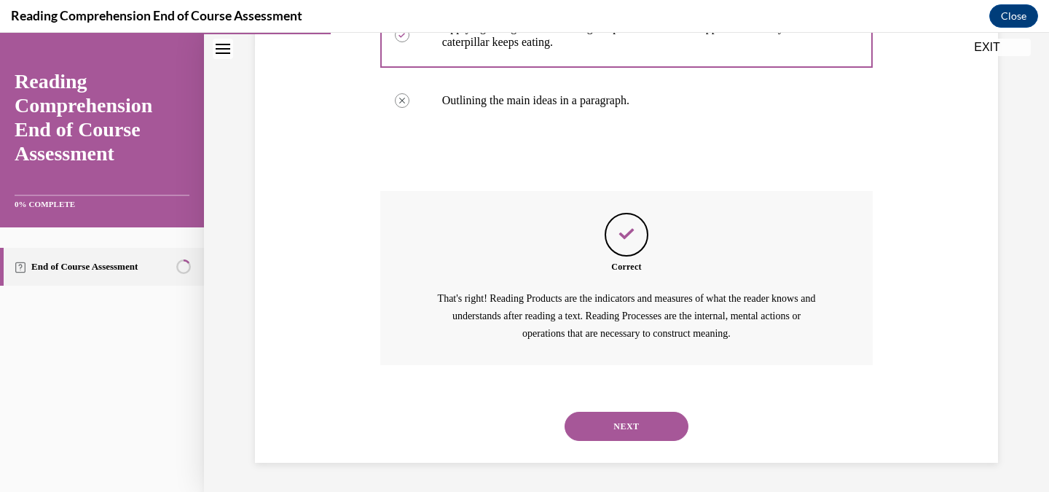
scroll to position [491, 0]
click at [625, 422] on button "NEXT" at bounding box center [626, 425] width 124 height 29
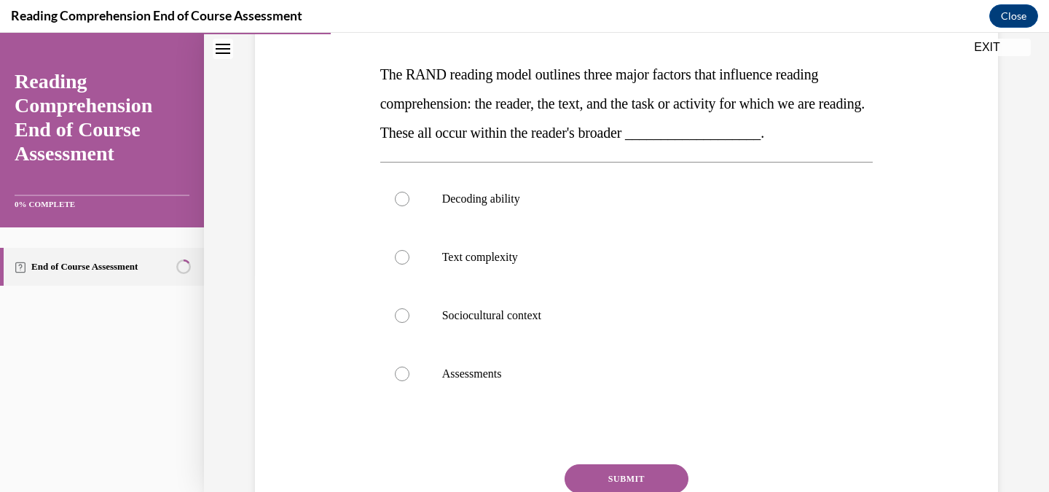
scroll to position [218, 0]
click at [398, 309] on div at bounding box center [402, 314] width 15 height 15
click at [398, 309] on input "Sociocultural context" at bounding box center [402, 314] width 15 height 15
radio input "true"
click at [642, 473] on button "SUBMIT" at bounding box center [626, 477] width 124 height 29
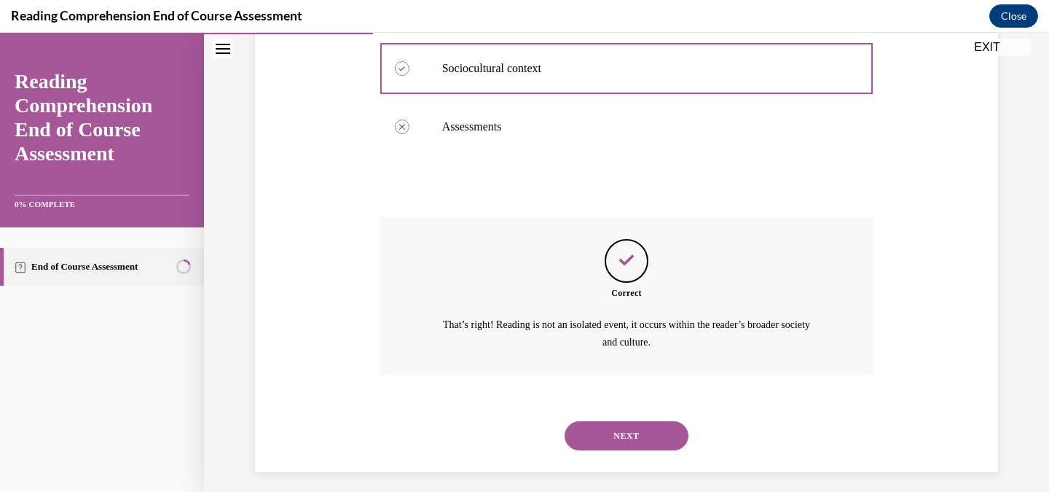
scroll to position [473, 0]
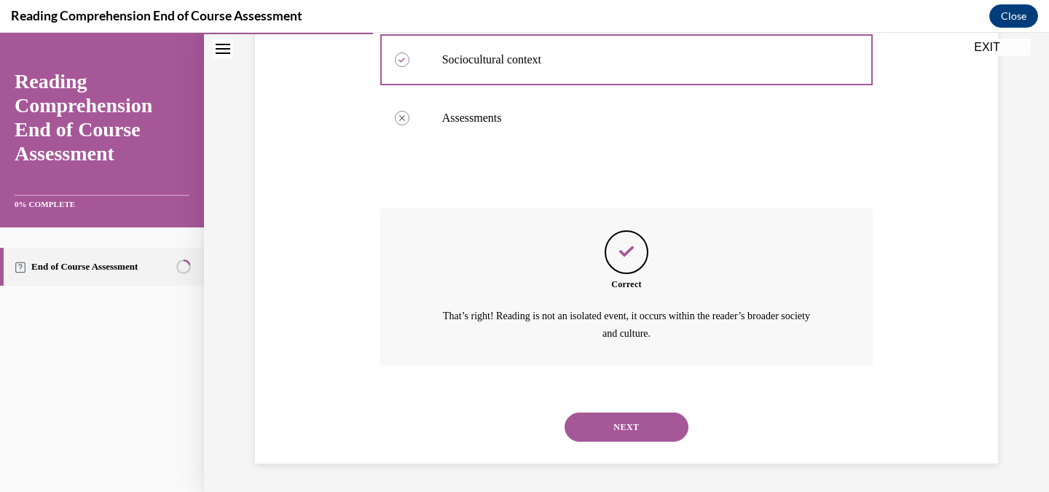
click at [626, 424] on button "NEXT" at bounding box center [626, 426] width 124 height 29
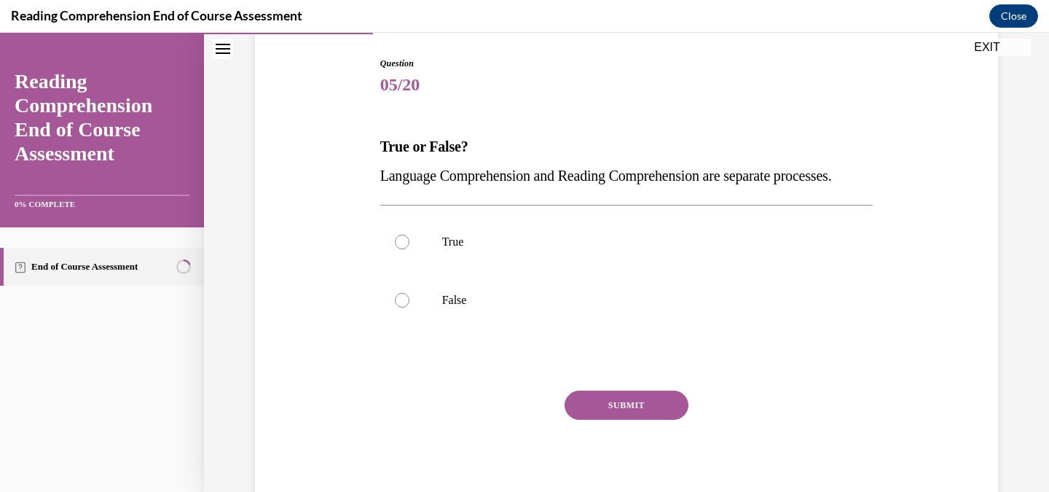
scroll to position [146, 0]
click at [395, 307] on div at bounding box center [402, 300] width 15 height 15
click at [395, 307] on input "False" at bounding box center [402, 300] width 15 height 15
radio input "true"
click at [625, 419] on button "SUBMIT" at bounding box center [626, 404] width 124 height 29
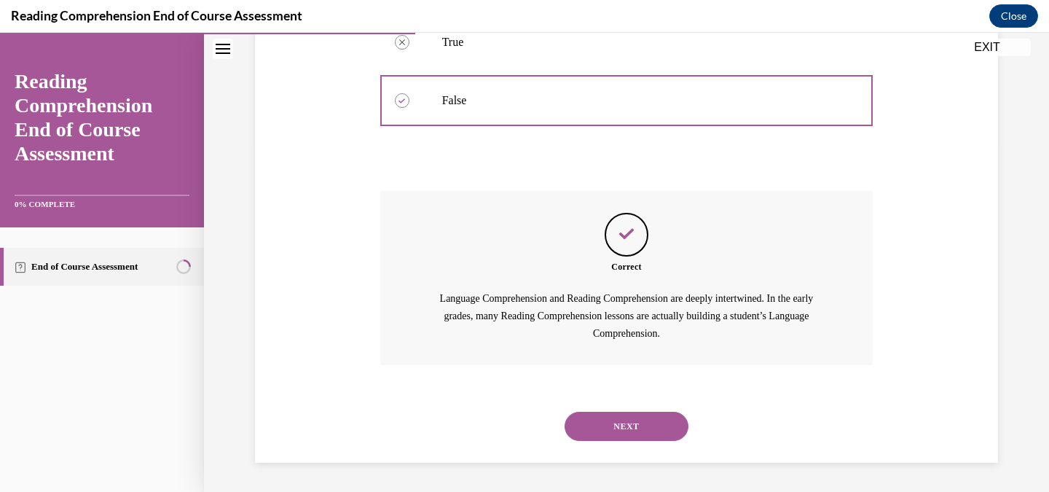
scroll to position [374, 0]
click at [607, 425] on button "NEXT" at bounding box center [626, 425] width 124 height 29
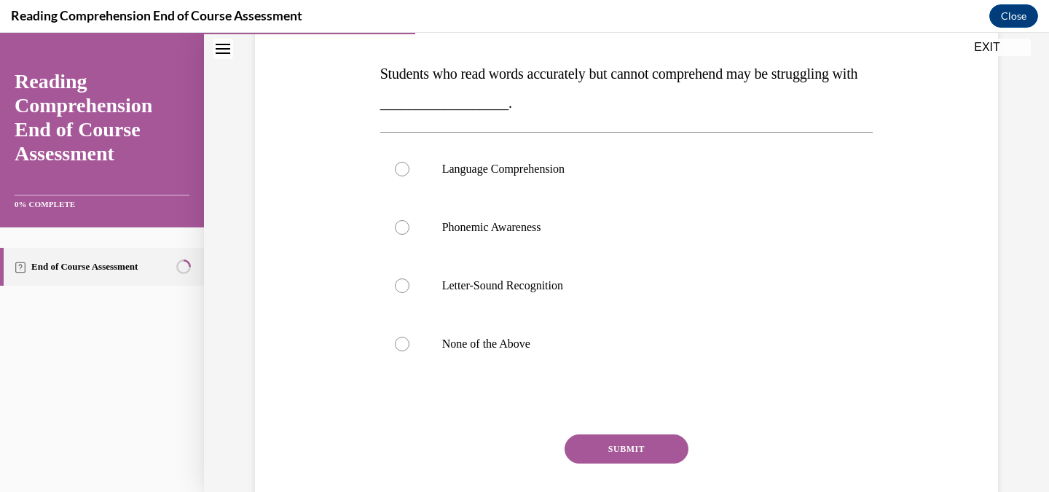
scroll to position [146, 0]
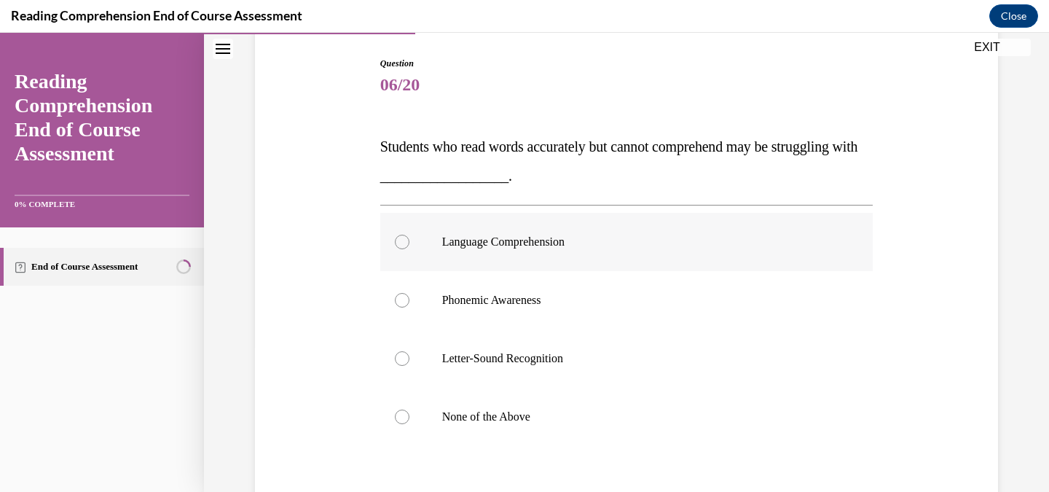
click at [396, 242] on div at bounding box center [402, 241] width 15 height 15
click at [396, 242] on input "Language Comprehension" at bounding box center [402, 241] width 15 height 15
radio input "true"
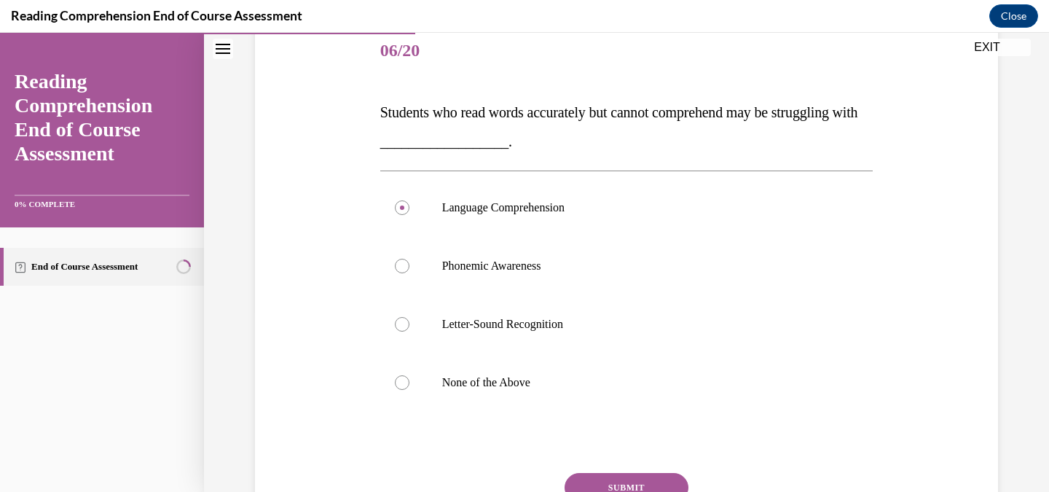
scroll to position [218, 0]
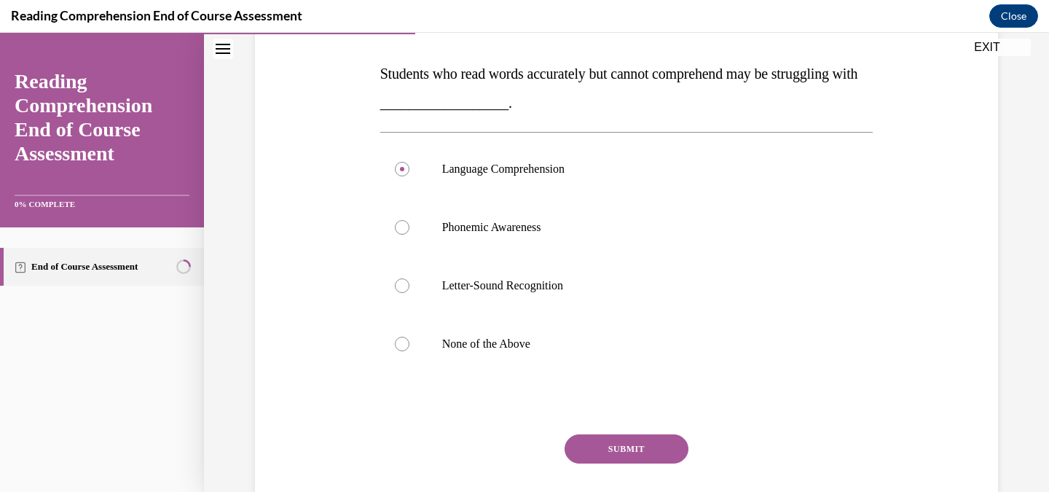
click at [632, 442] on button "SUBMIT" at bounding box center [626, 448] width 124 height 29
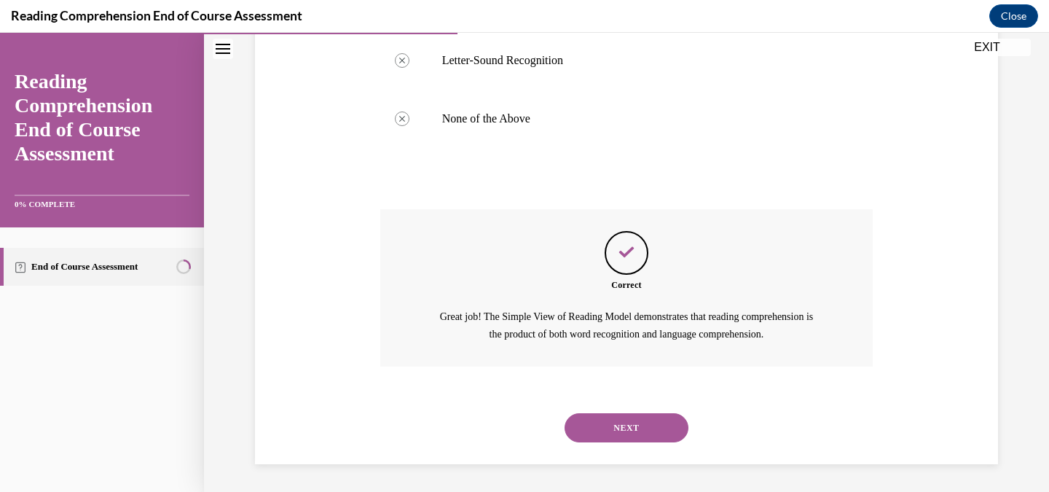
scroll to position [444, 0]
click at [665, 430] on button "NEXT" at bounding box center [626, 426] width 124 height 29
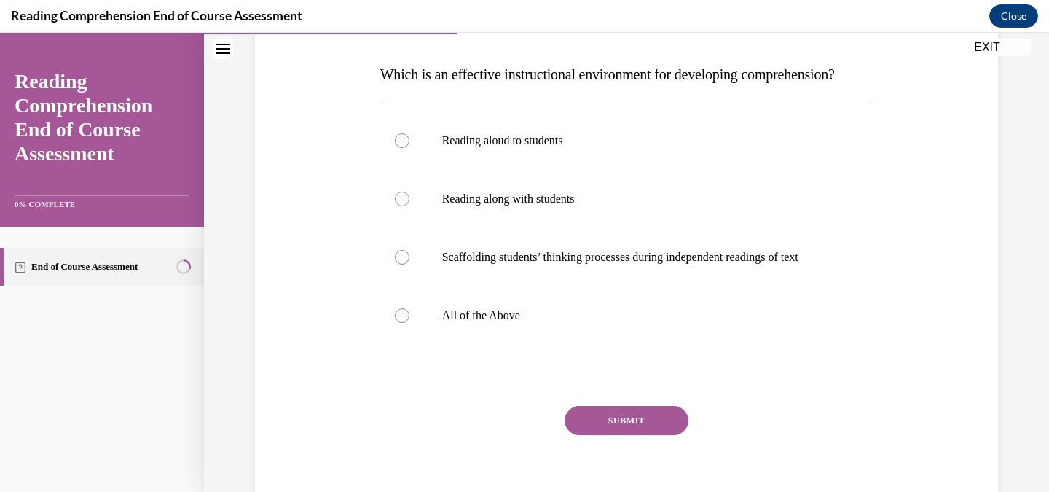
scroll to position [218, 0]
click at [397, 322] on div at bounding box center [402, 314] width 15 height 15
click at [397, 322] on input "All of the Above" at bounding box center [402, 314] width 15 height 15
radio input "true"
click at [631, 434] on button "SUBMIT" at bounding box center [626, 419] width 124 height 29
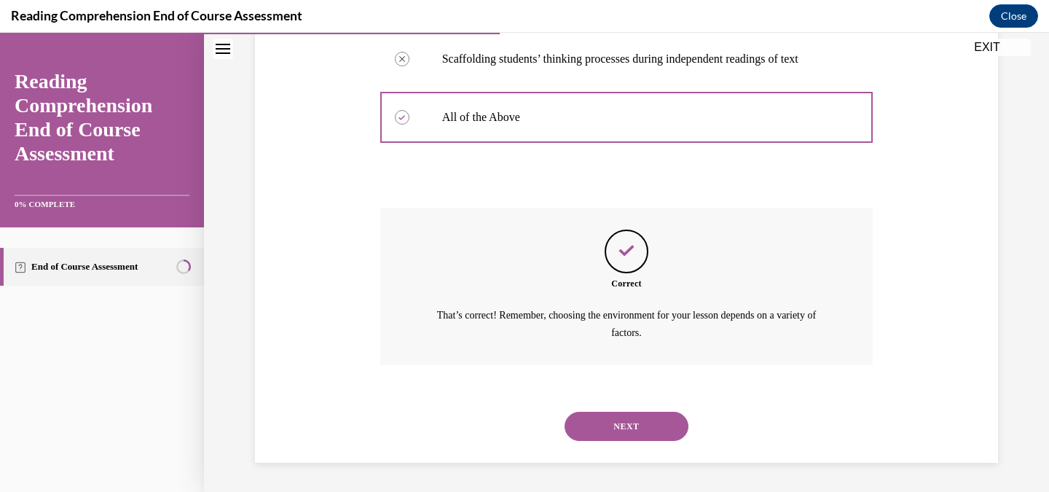
scroll to position [444, 0]
click at [642, 428] on button "NEXT" at bounding box center [626, 425] width 124 height 29
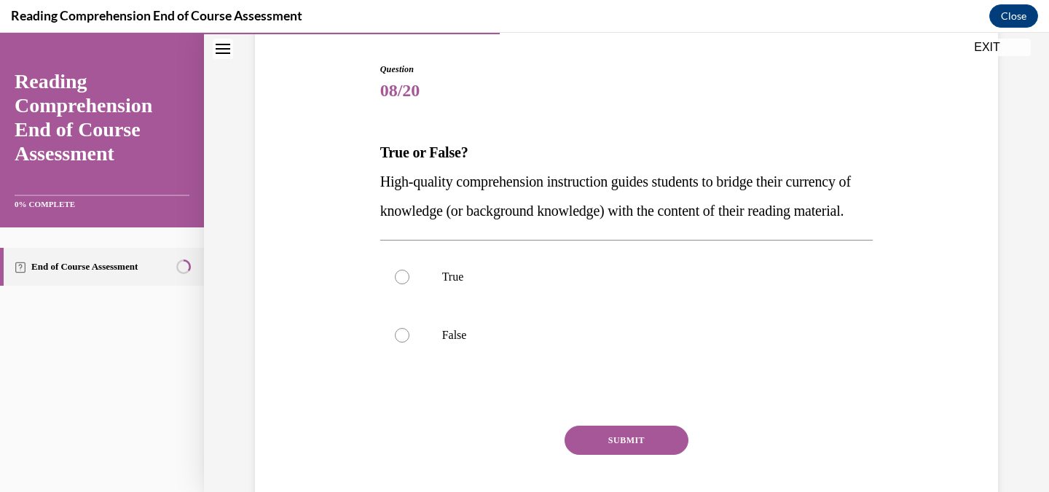
scroll to position [146, 0]
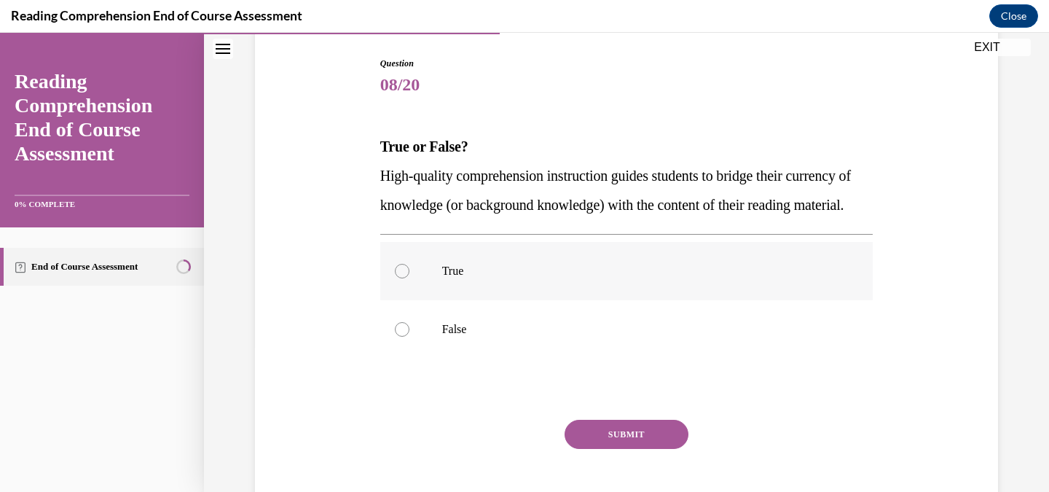
click at [401, 278] on div at bounding box center [402, 271] width 15 height 15
click at [401, 278] on input "True" at bounding box center [402, 271] width 15 height 15
radio input "true"
click at [621, 449] on button "SUBMIT" at bounding box center [626, 433] width 124 height 29
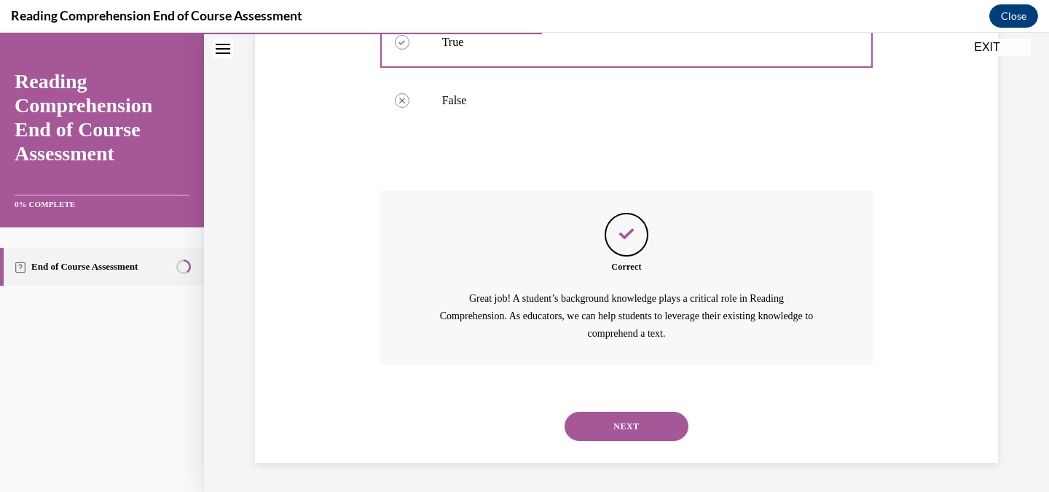
scroll to position [403, 0]
click at [589, 422] on button "NEXT" at bounding box center [626, 425] width 124 height 29
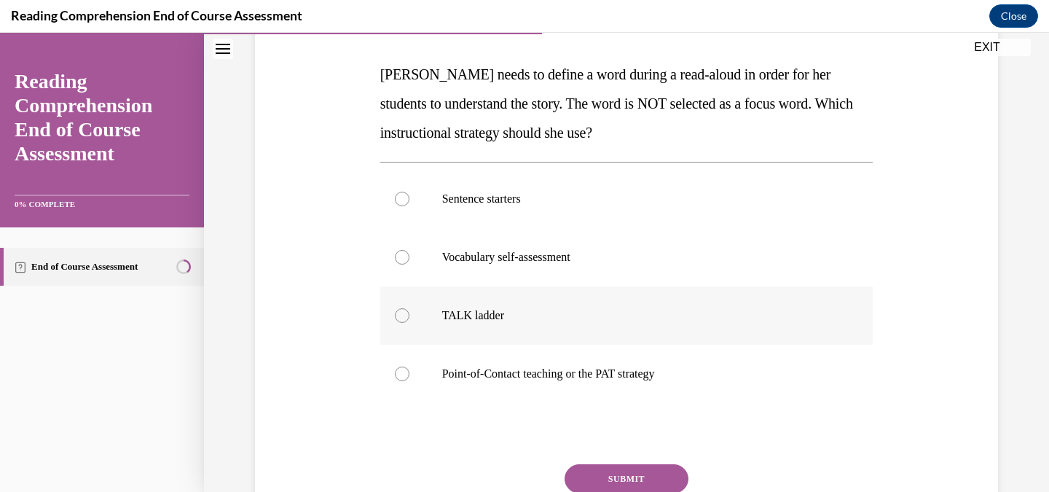
scroll to position [218, 0]
click at [398, 369] on div at bounding box center [402, 373] width 15 height 15
click at [398, 369] on input "Point-of-Contact teaching or the PAT strategy" at bounding box center [402, 373] width 15 height 15
radio input "true"
click at [615, 467] on button "SUBMIT" at bounding box center [626, 477] width 124 height 29
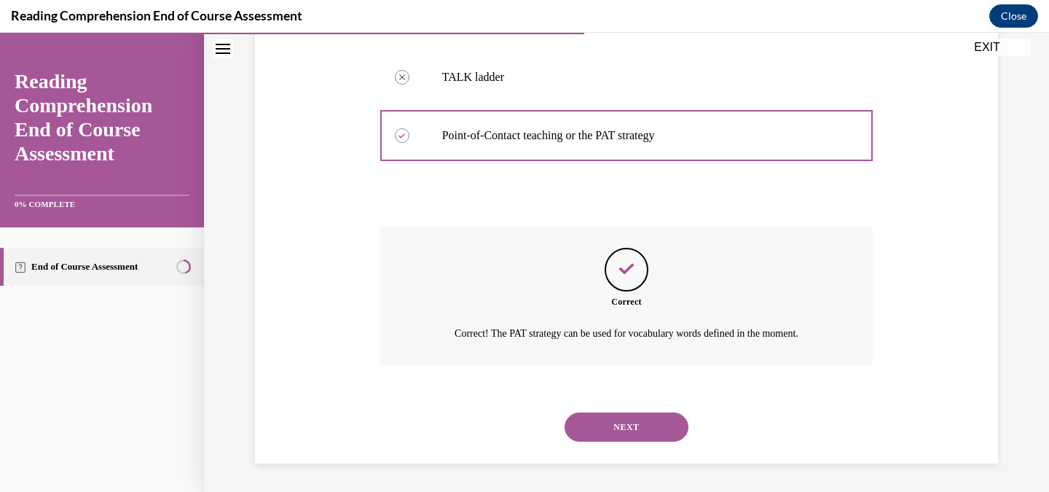
scroll to position [457, 0]
click at [631, 416] on button "NEXT" at bounding box center [626, 425] width 124 height 29
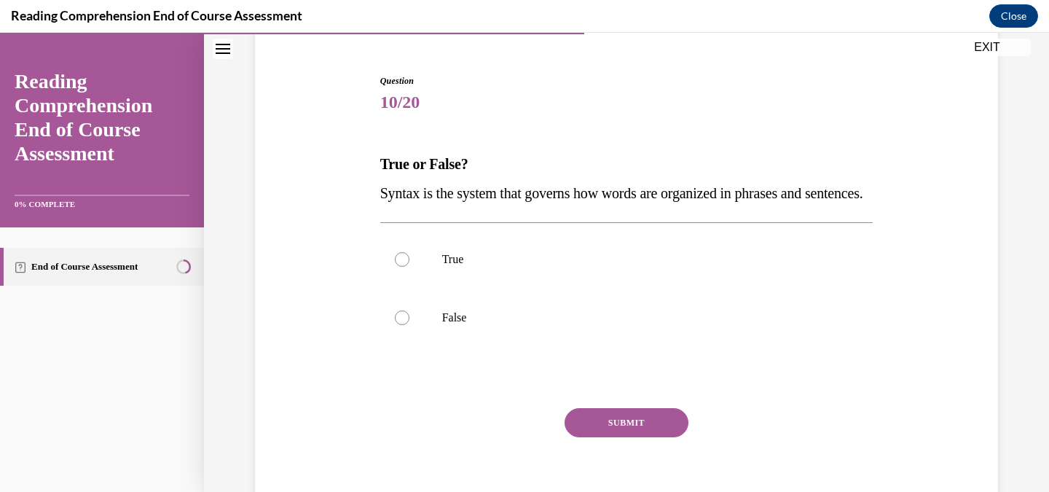
scroll to position [146, 0]
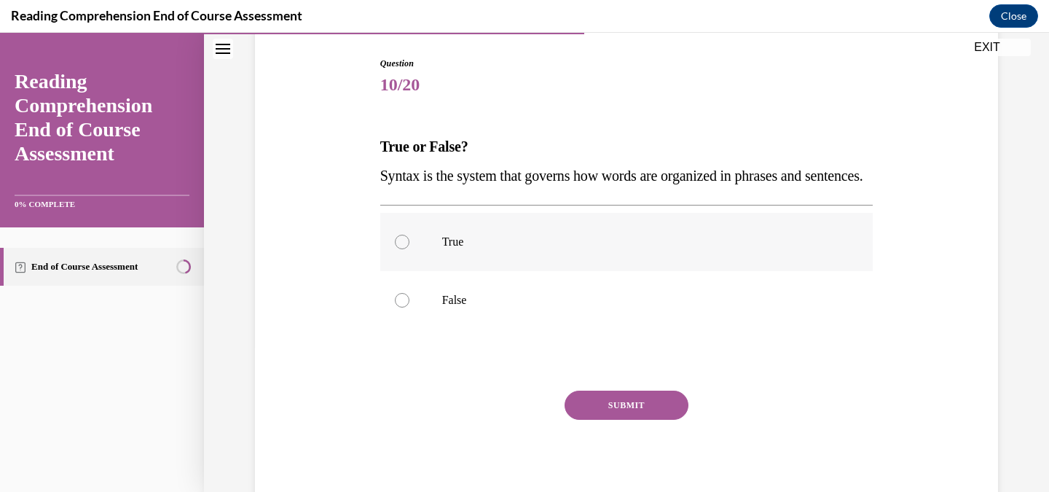
click at [403, 261] on label "True" at bounding box center [626, 242] width 493 height 58
click at [403, 249] on input "True" at bounding box center [402, 241] width 15 height 15
radio input "true"
click at [625, 419] on button "SUBMIT" at bounding box center [626, 404] width 124 height 29
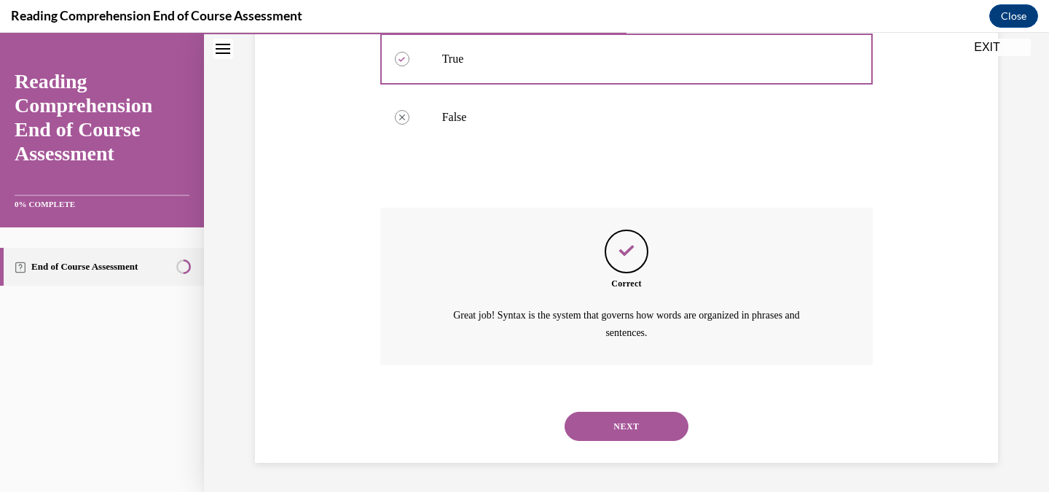
scroll to position [357, 0]
click at [642, 422] on button "NEXT" at bounding box center [626, 425] width 124 height 29
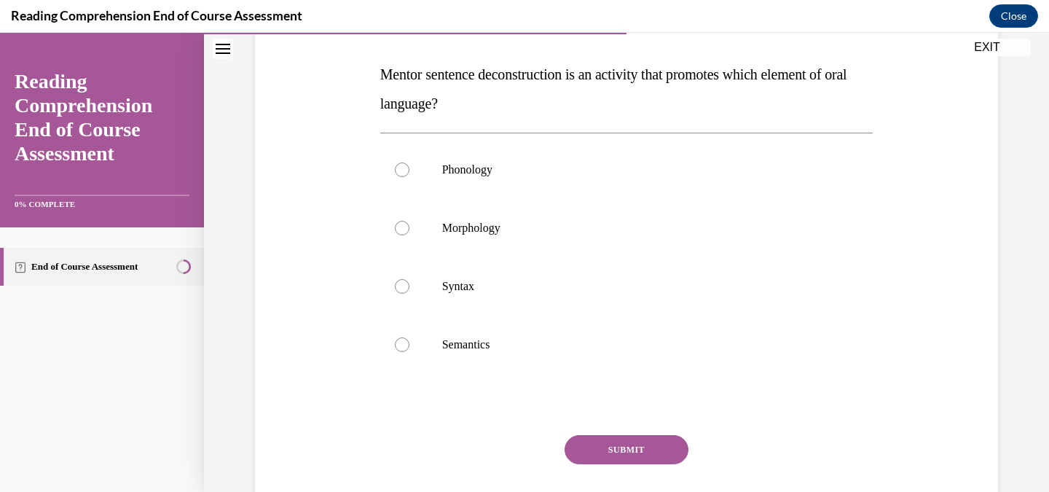
scroll to position [218, 0]
click at [395, 284] on div at bounding box center [402, 285] width 15 height 15
click at [395, 284] on input "Syntax" at bounding box center [402, 285] width 15 height 15
radio input "true"
click at [641, 438] on button "SUBMIT" at bounding box center [626, 448] width 124 height 29
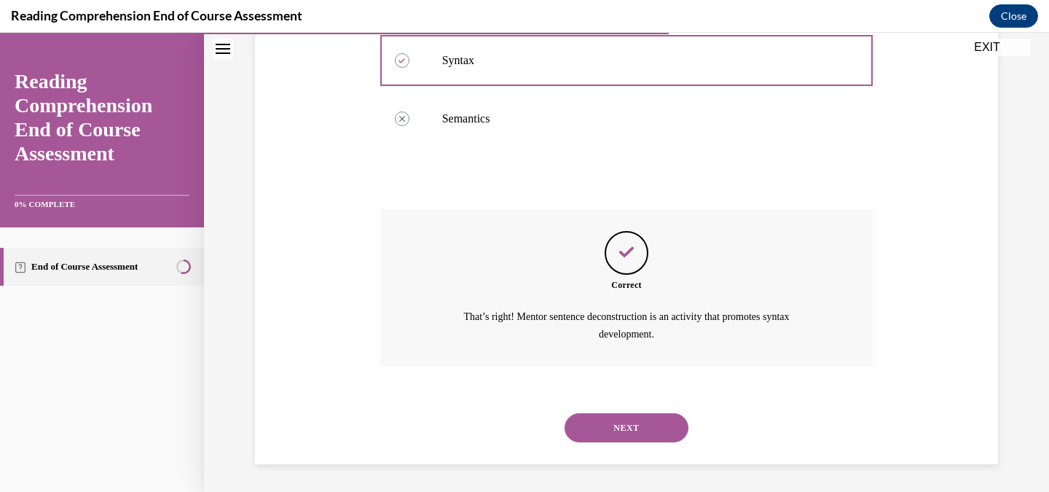
scroll to position [444, 0]
drag, startPoint x: 612, startPoint y: 425, endPoint x: 619, endPoint y: 415, distance: 11.9
click at [614, 424] on button "NEXT" at bounding box center [626, 426] width 124 height 29
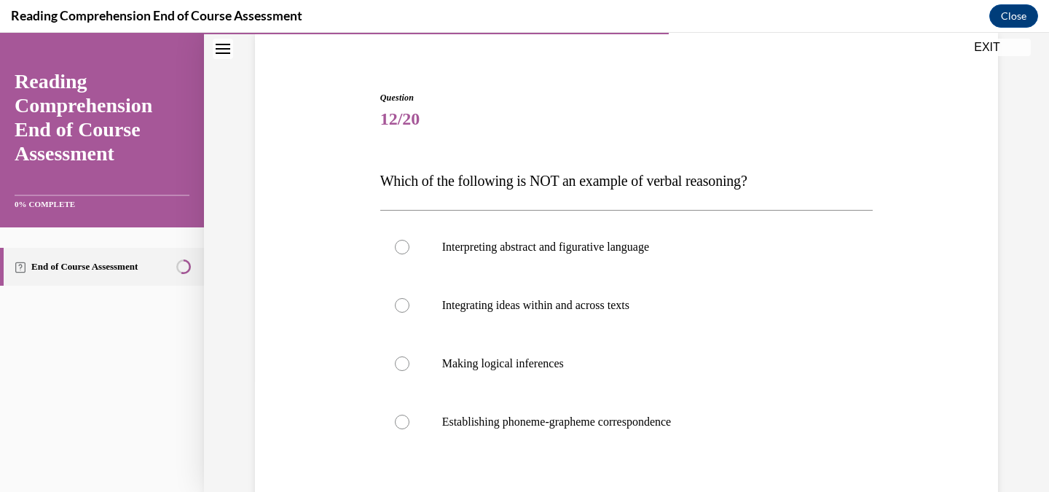
scroll to position [146, 0]
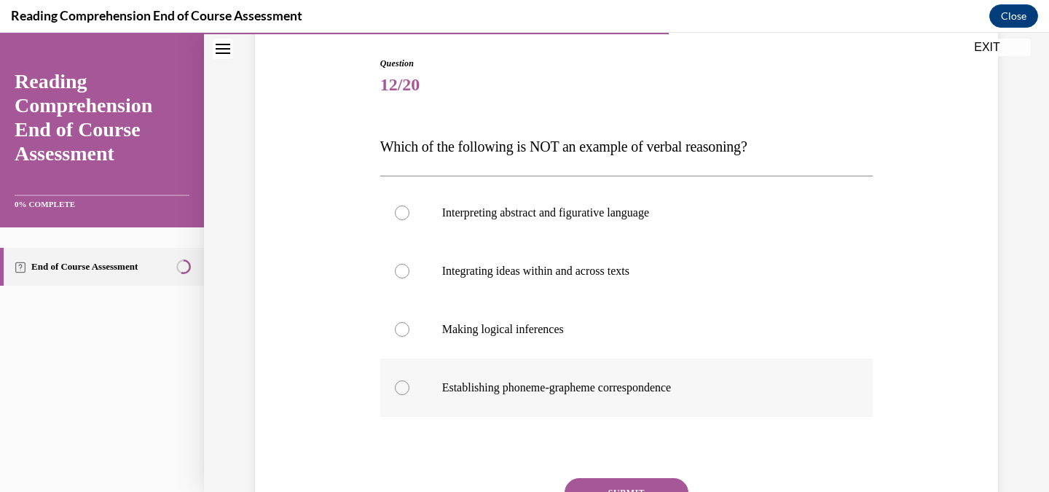
click at [401, 385] on div at bounding box center [402, 387] width 15 height 15
click at [401, 385] on input "Establishing phoneme-grapheme correspondence" at bounding box center [402, 387] width 15 height 15
radio input "true"
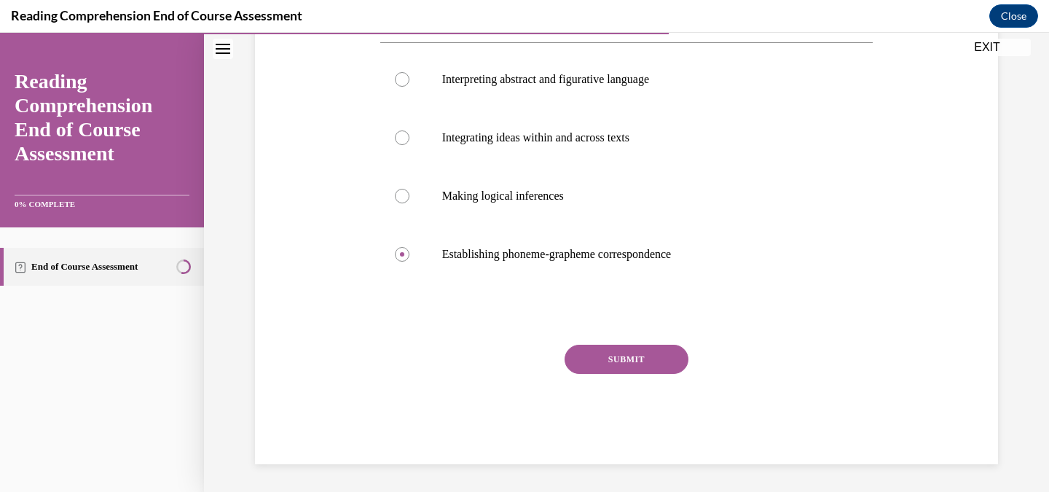
scroll to position [280, 0]
click at [619, 352] on button "SUBMIT" at bounding box center [626, 357] width 124 height 29
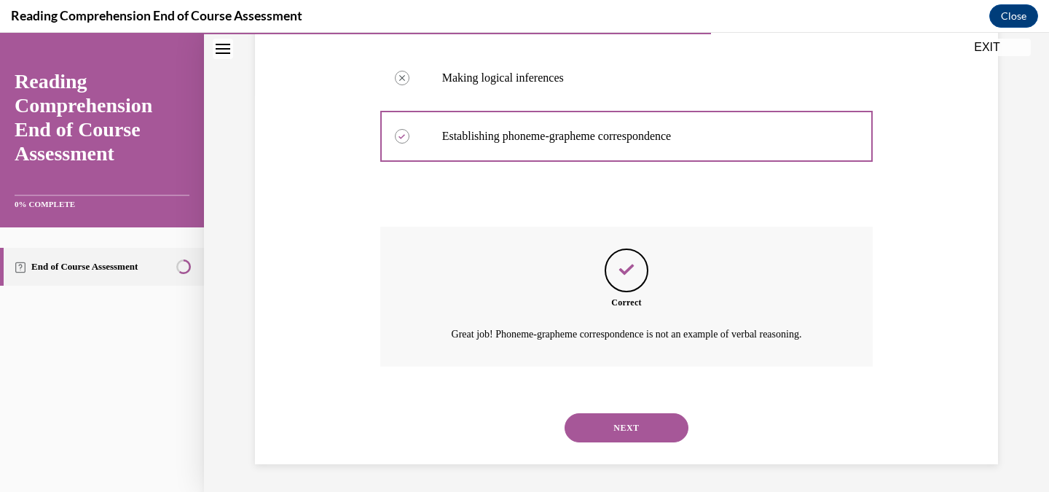
scroll to position [398, 0]
click at [586, 428] on button "NEXT" at bounding box center [626, 425] width 124 height 29
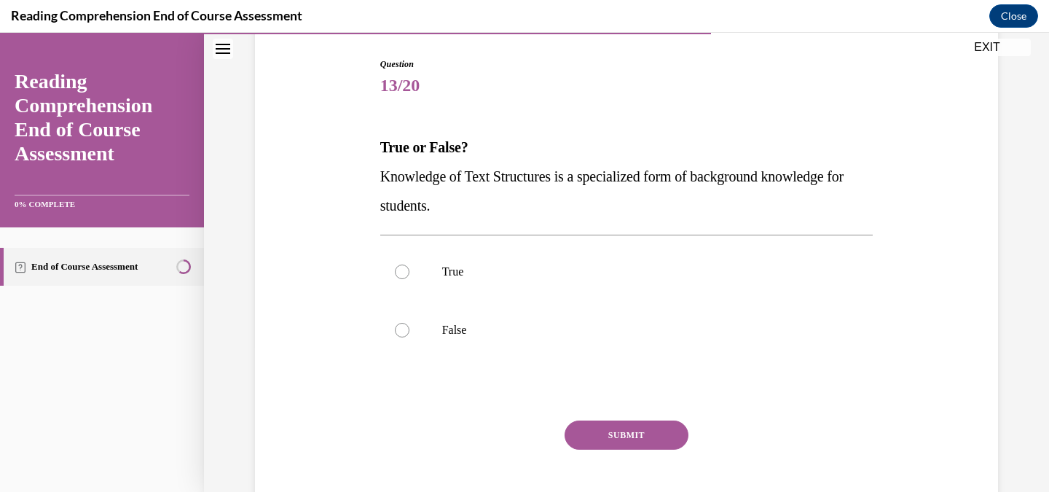
scroll to position [146, 0]
click at [398, 269] on div at bounding box center [402, 271] width 15 height 15
click at [398, 269] on input "True" at bounding box center [402, 271] width 15 height 15
radio input "true"
click at [645, 425] on button "SUBMIT" at bounding box center [626, 433] width 124 height 29
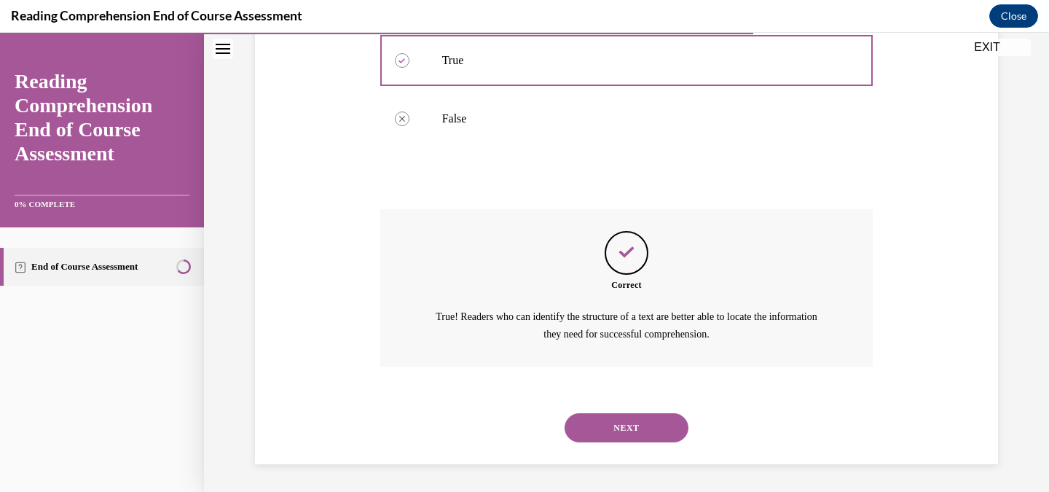
scroll to position [357, 0]
click at [597, 422] on button "NEXT" at bounding box center [626, 426] width 124 height 29
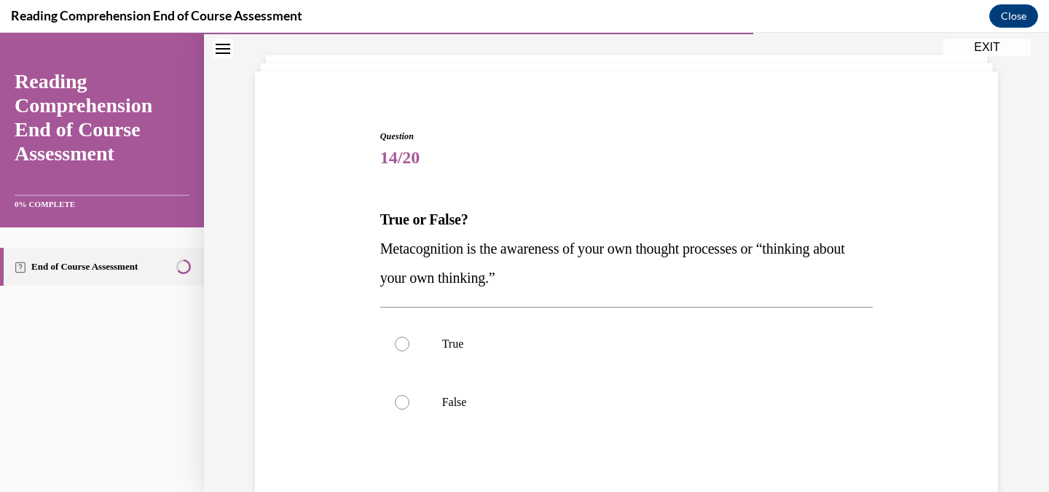
scroll to position [146, 0]
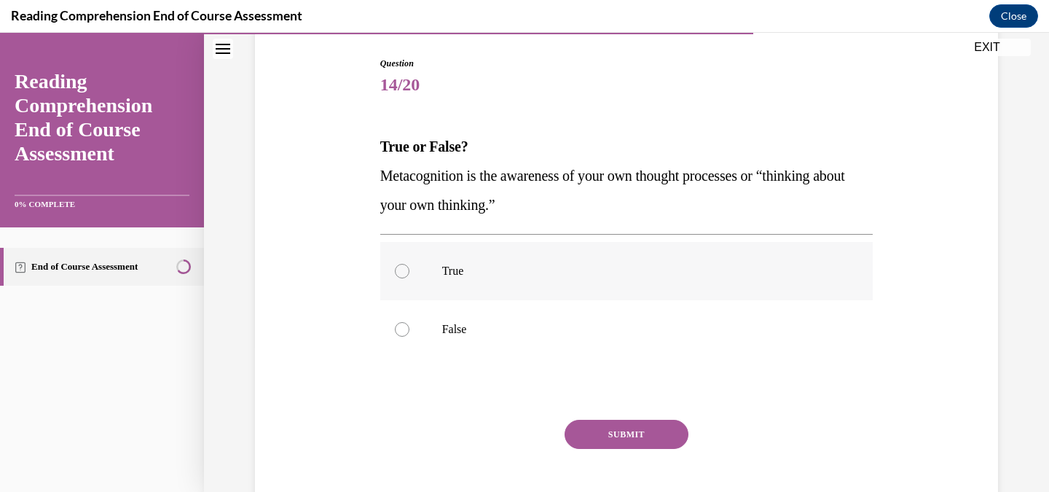
click at [395, 267] on div at bounding box center [402, 271] width 15 height 15
click at [395, 267] on input "True" at bounding box center [402, 271] width 15 height 15
radio input "true"
click at [599, 425] on button "SUBMIT" at bounding box center [626, 433] width 124 height 29
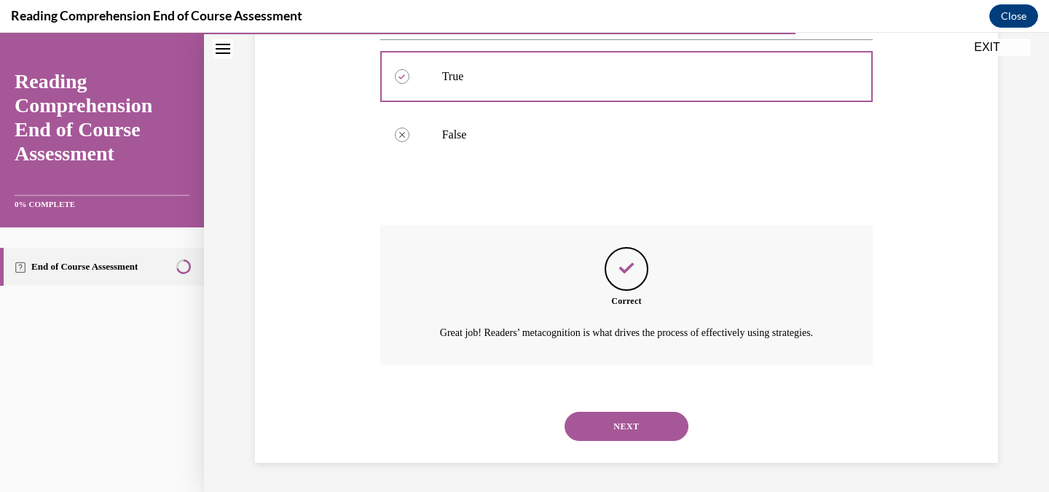
scroll to position [357, 0]
click at [635, 423] on button "NEXT" at bounding box center [626, 425] width 124 height 29
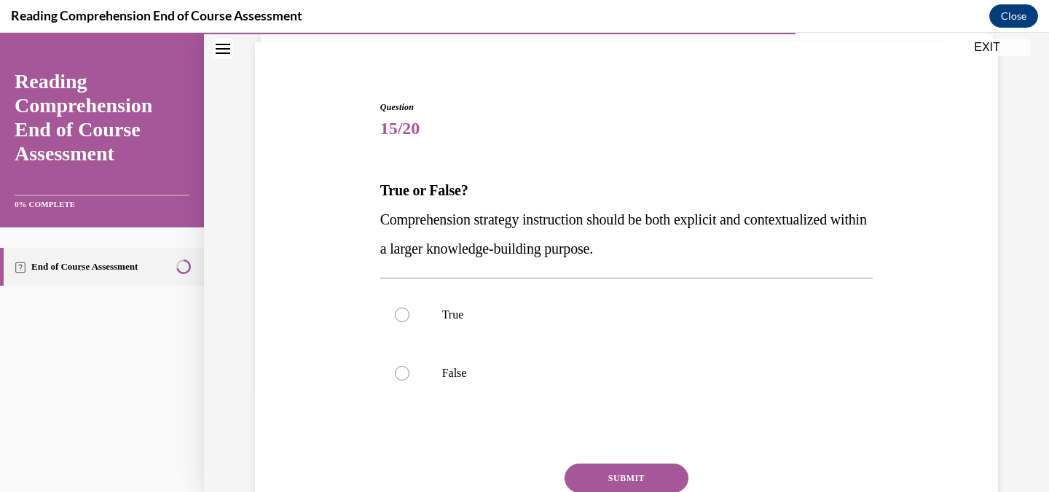
scroll to position [146, 0]
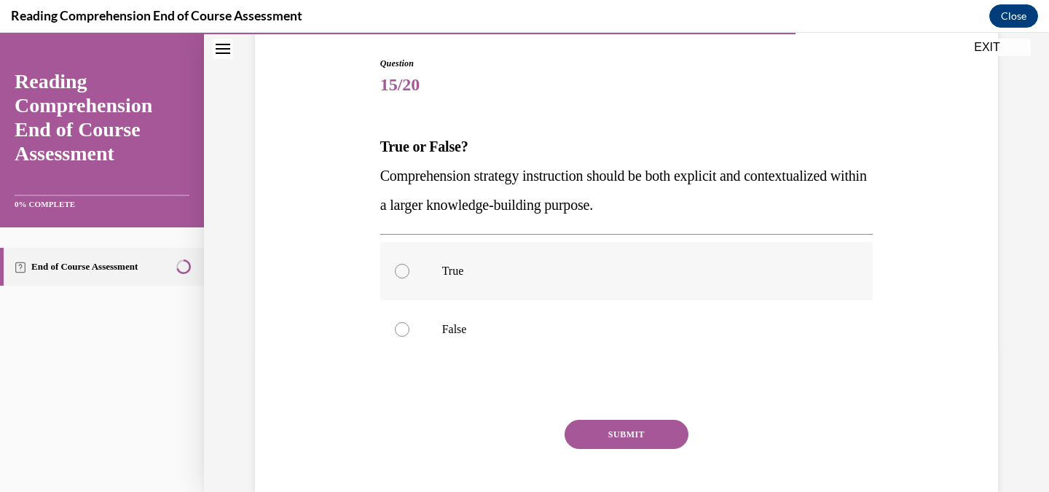
click at [397, 264] on div at bounding box center [402, 271] width 15 height 15
click at [397, 264] on input "True" at bounding box center [402, 271] width 15 height 15
radio input "true"
click at [627, 430] on button "SUBMIT" at bounding box center [626, 433] width 124 height 29
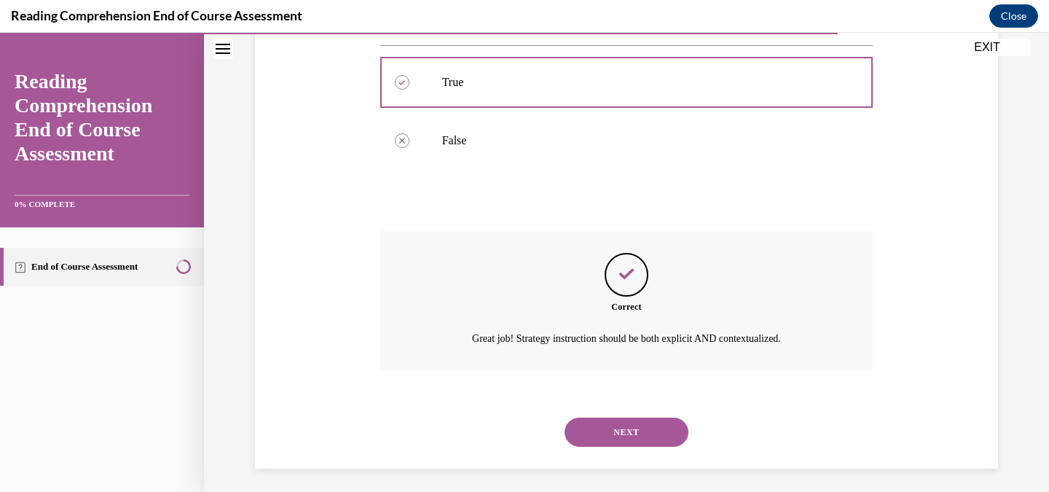
scroll to position [340, 0]
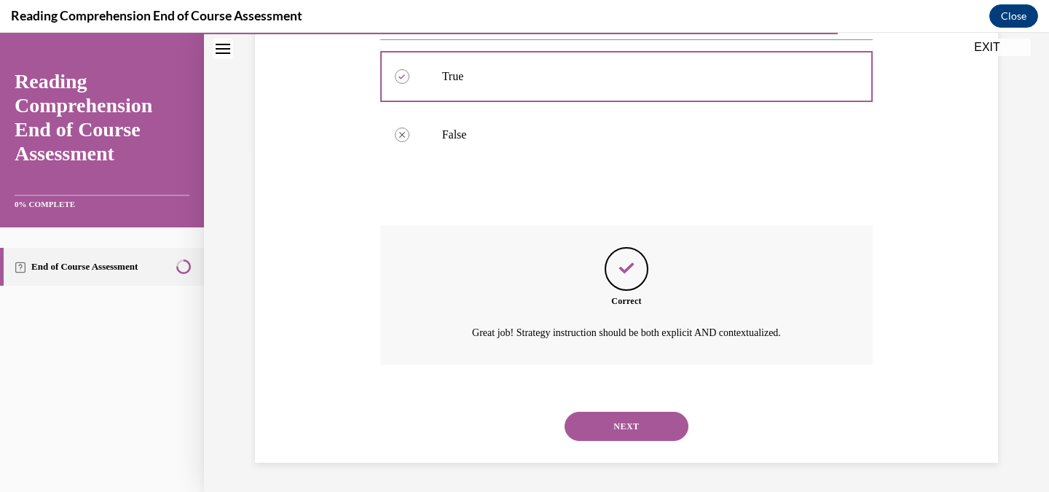
click at [618, 421] on button "NEXT" at bounding box center [626, 425] width 124 height 29
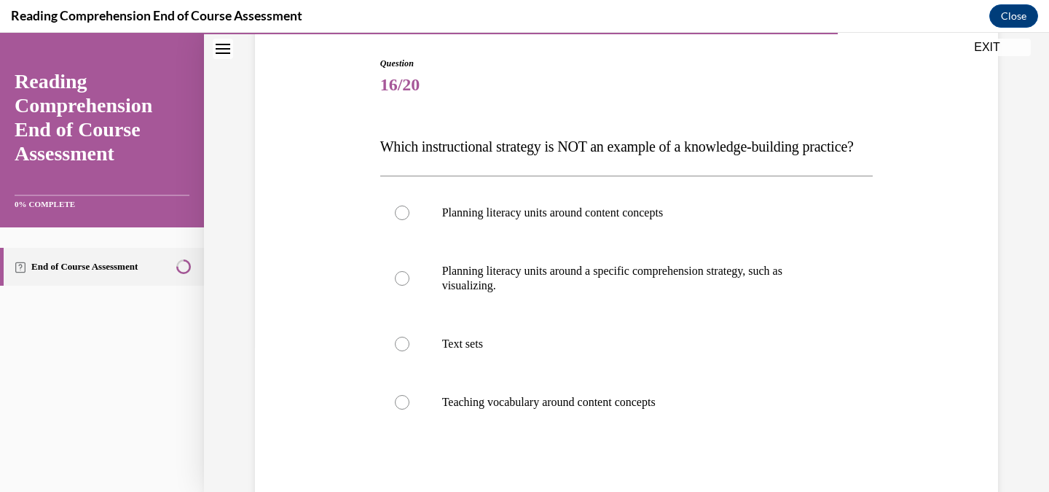
scroll to position [146, 0]
click at [399, 285] on div at bounding box center [402, 278] width 15 height 15
click at [399, 285] on input "Planning literacy units around a specific comprehension strategy, such as visua…" at bounding box center [402, 278] width 15 height 15
radio input "true"
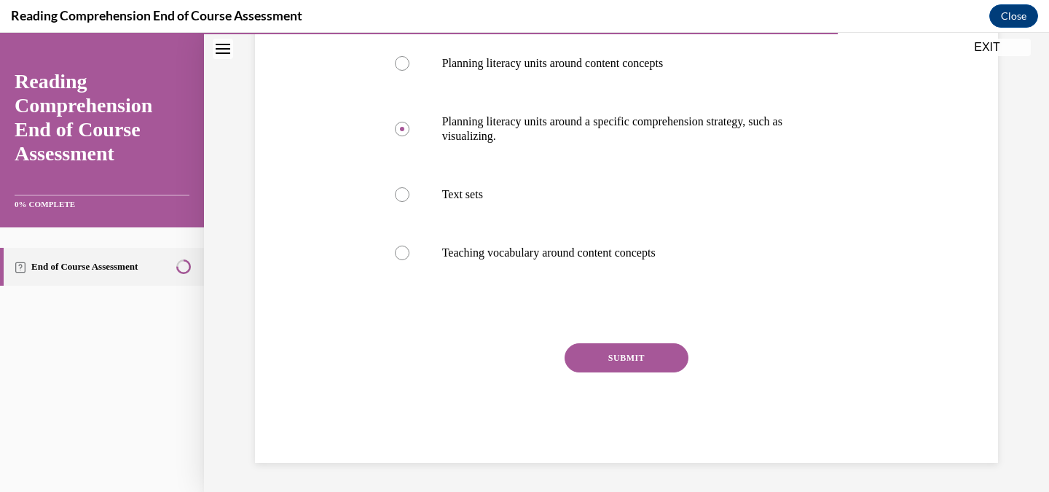
scroll to position [324, 0]
click at [620, 354] on button "SUBMIT" at bounding box center [626, 357] width 124 height 29
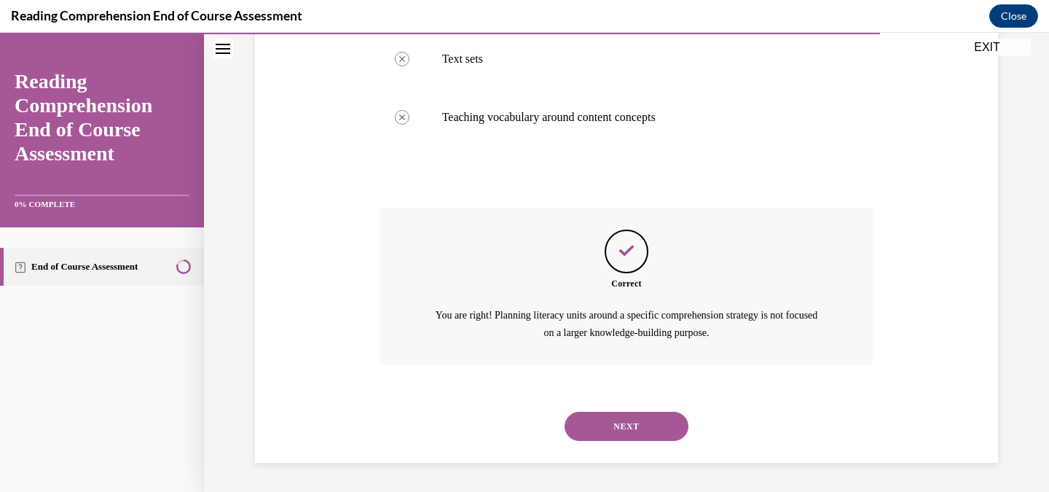
scroll to position [459, 0]
click at [624, 422] on button "NEXT" at bounding box center [626, 425] width 124 height 29
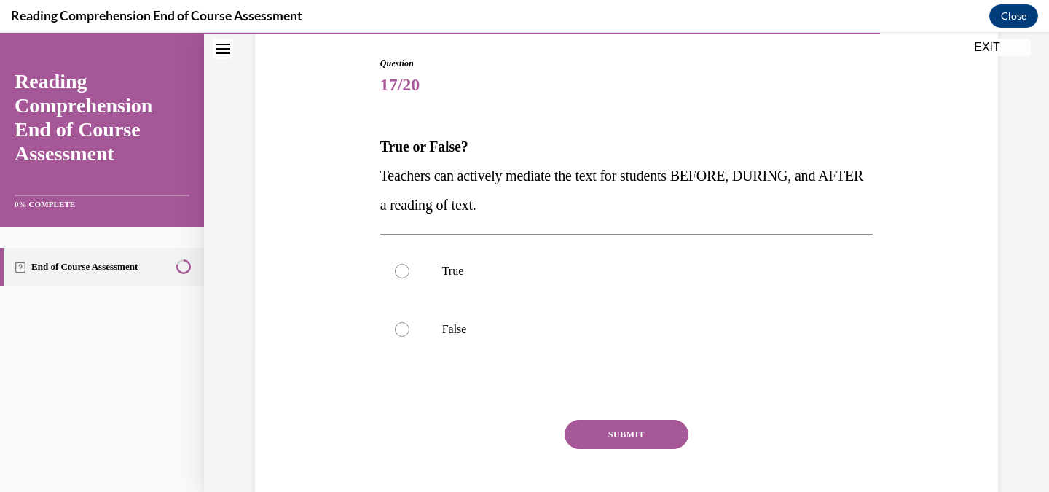
scroll to position [146, 0]
click at [400, 267] on div at bounding box center [402, 271] width 15 height 15
click at [400, 267] on input "True" at bounding box center [402, 271] width 15 height 15
radio input "true"
click at [618, 432] on button "SUBMIT" at bounding box center [626, 433] width 124 height 29
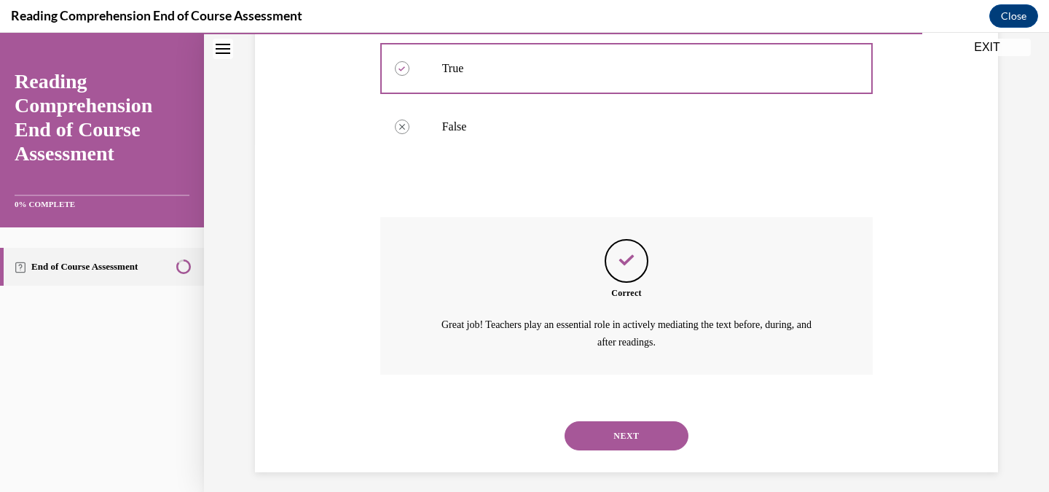
scroll to position [357, 0]
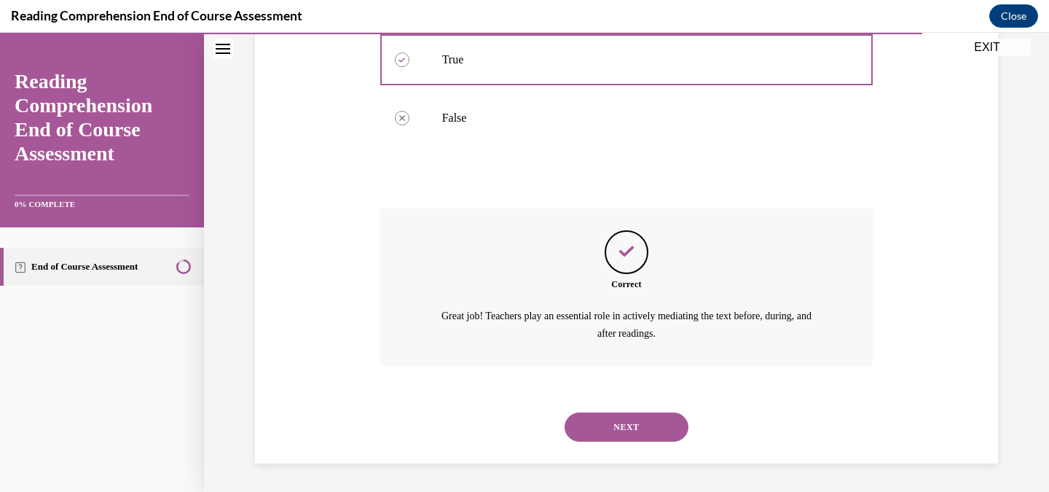
click at [624, 425] on button "NEXT" at bounding box center [626, 426] width 124 height 29
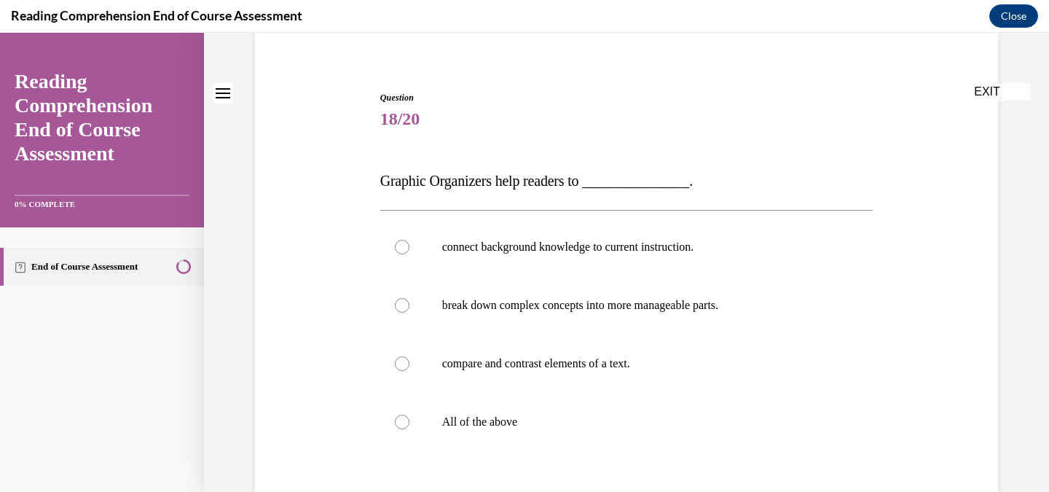
scroll to position [146, 0]
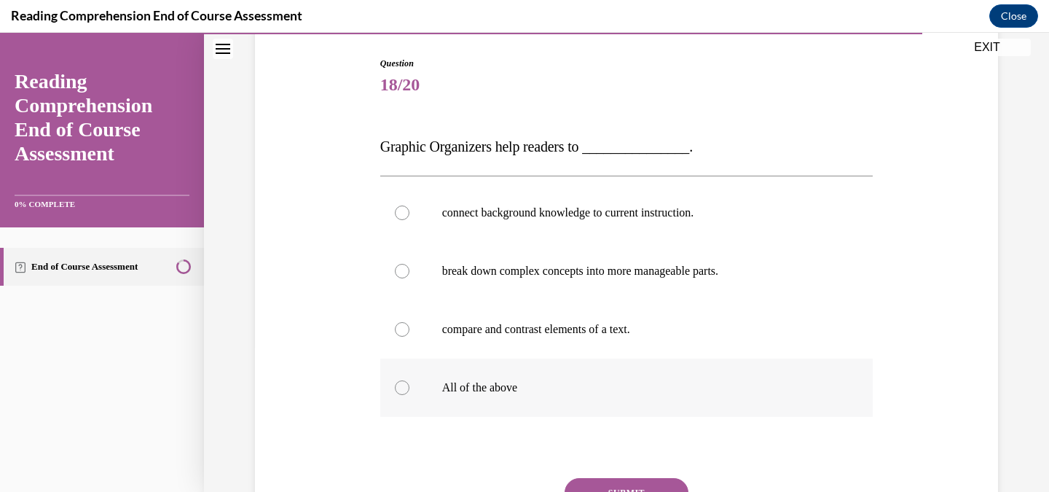
click at [395, 382] on div at bounding box center [402, 387] width 15 height 15
click at [395, 382] on input "All of the above" at bounding box center [402, 387] width 15 height 15
radio input "true"
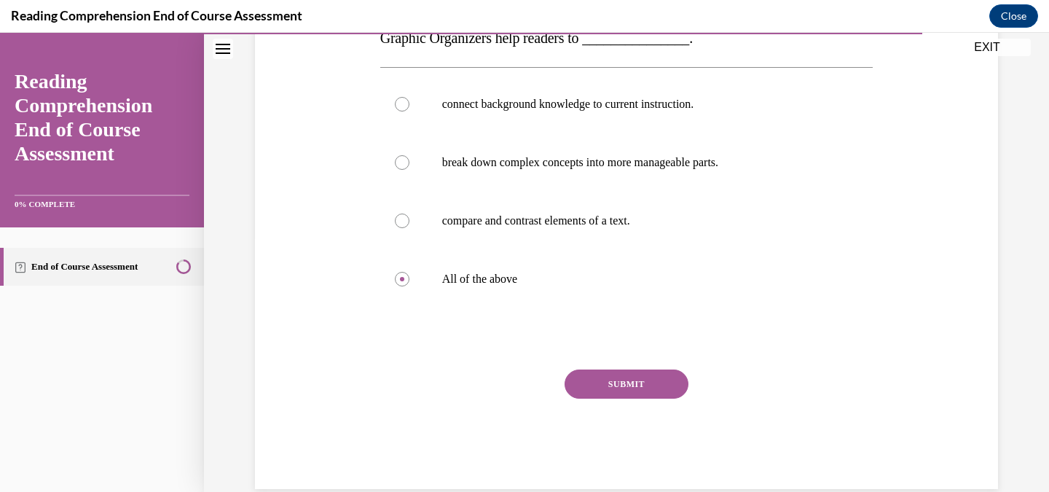
scroll to position [280, 0]
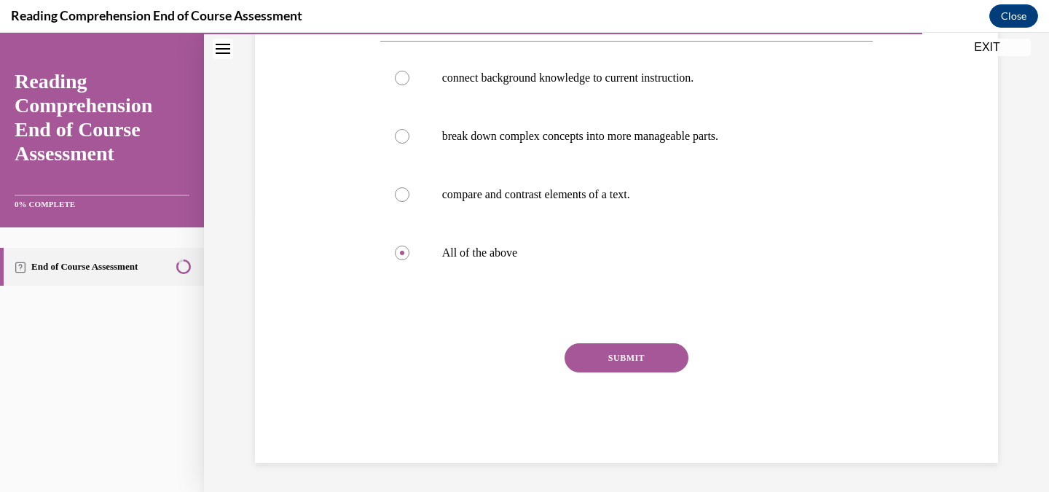
click at [598, 347] on button "SUBMIT" at bounding box center [626, 357] width 124 height 29
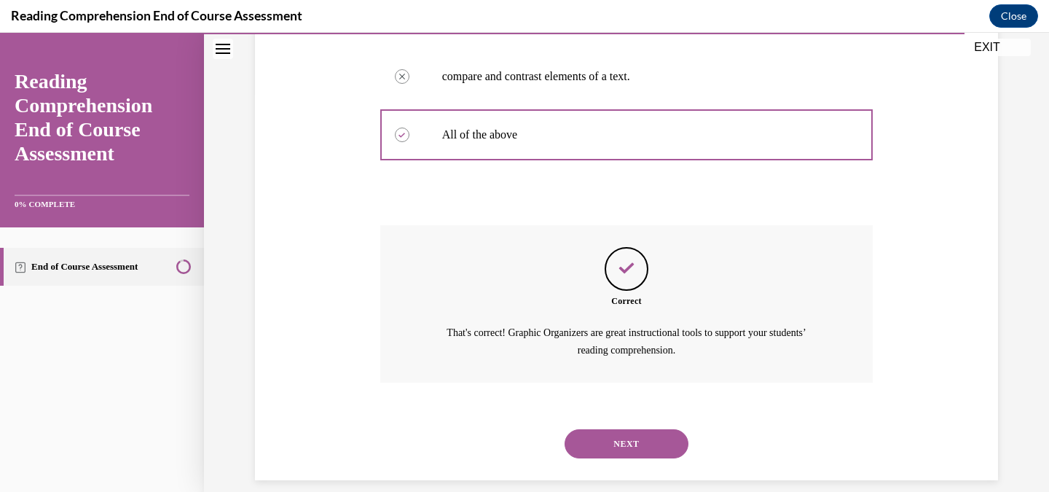
scroll to position [415, 0]
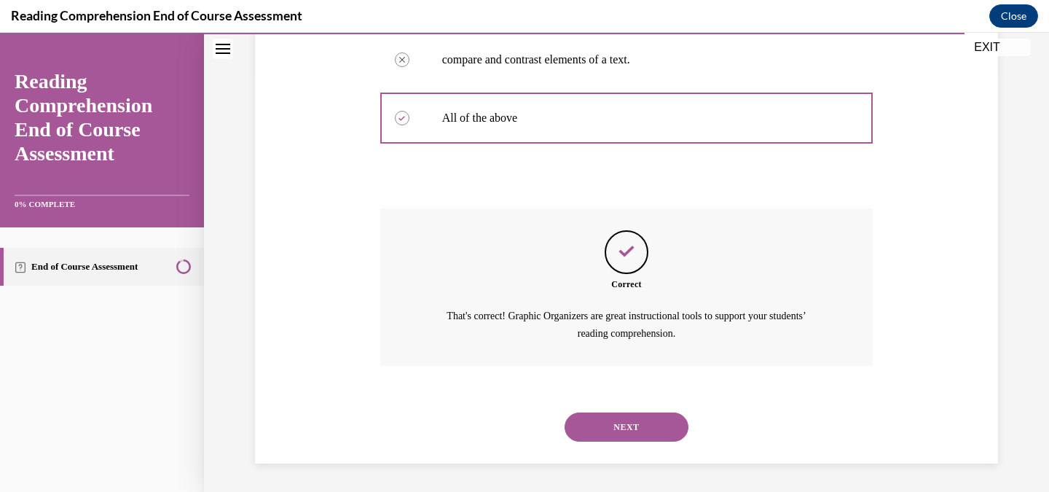
click at [634, 420] on button "NEXT" at bounding box center [626, 426] width 124 height 29
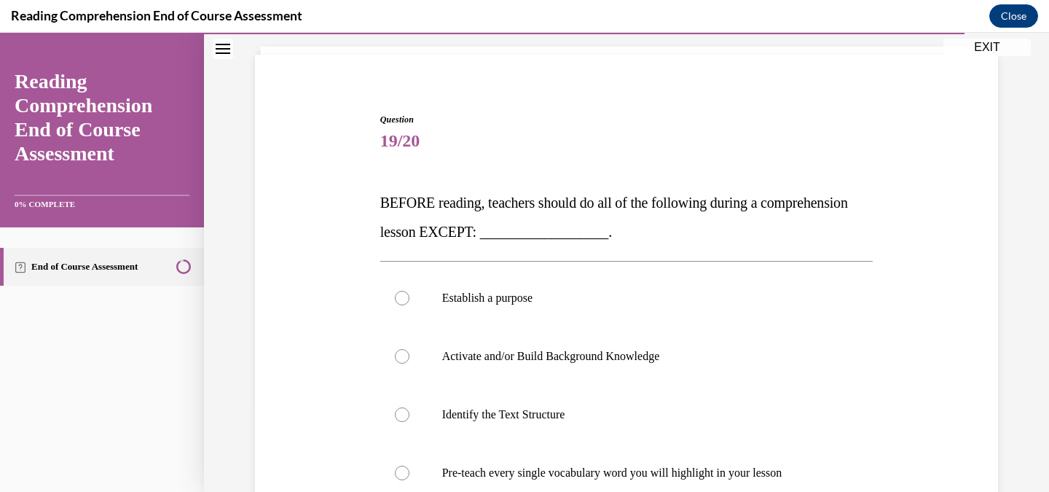
scroll to position [146, 0]
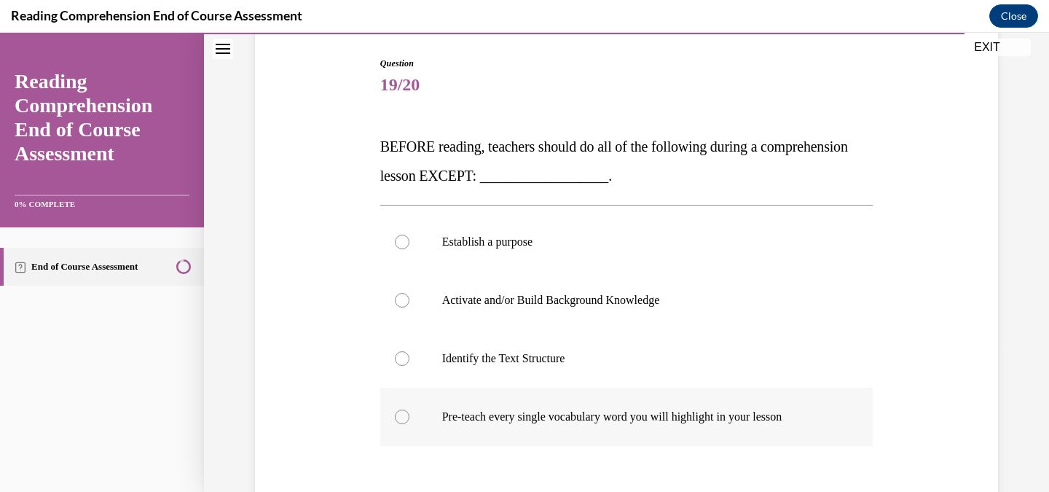
click at [395, 417] on div at bounding box center [402, 416] width 15 height 15
click at [395, 417] on input "Pre-teach every single vocabulary word you will highlight in your lesson" at bounding box center [402, 416] width 15 height 15
radio input "true"
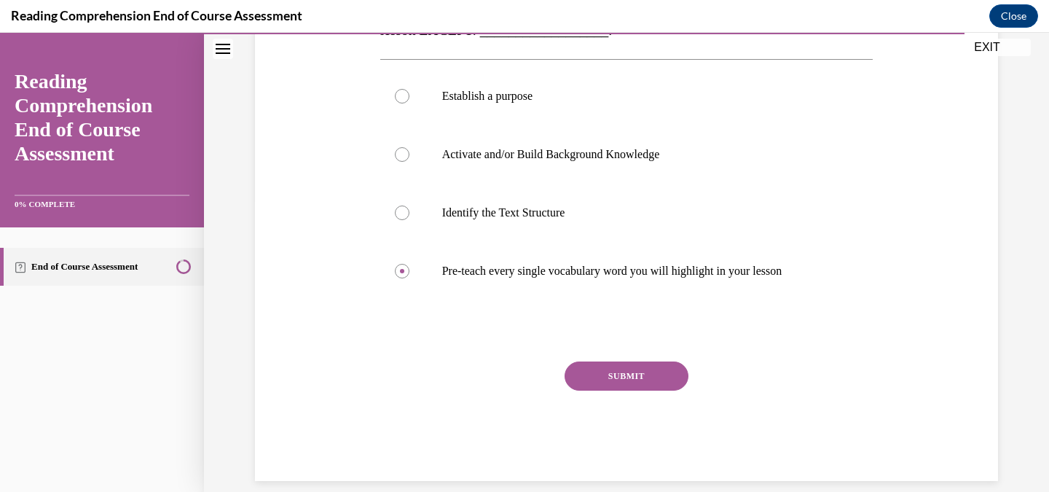
click at [600, 366] on button "SUBMIT" at bounding box center [626, 375] width 124 height 29
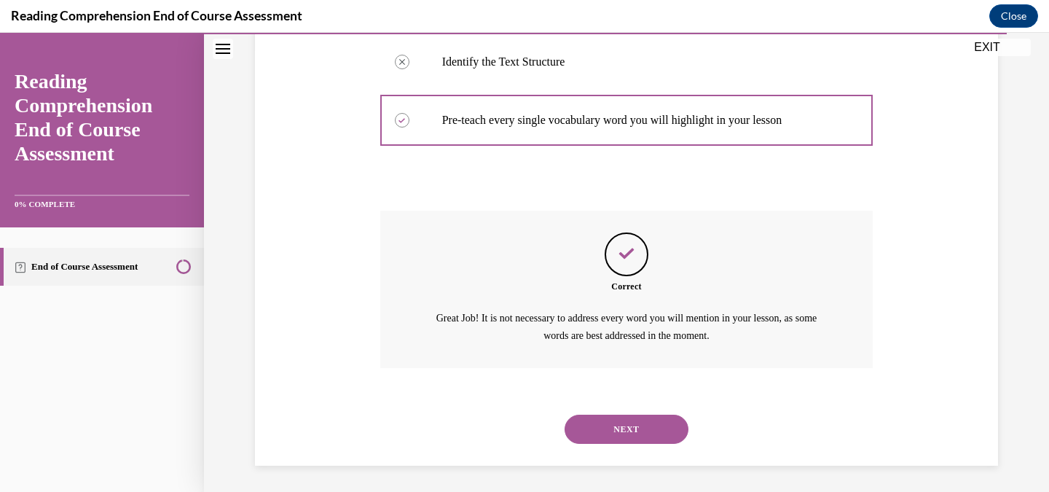
scroll to position [444, 0]
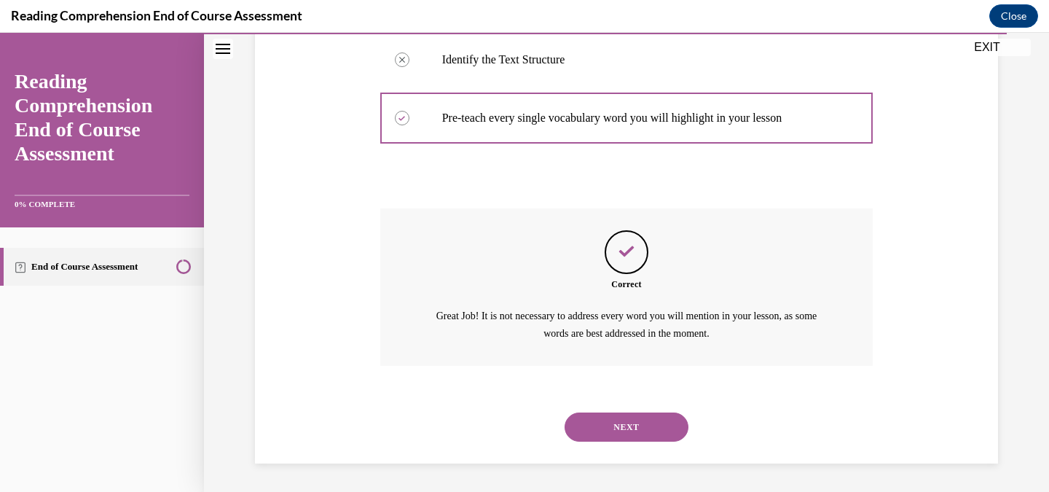
click at [617, 425] on button "NEXT" at bounding box center [626, 426] width 124 height 29
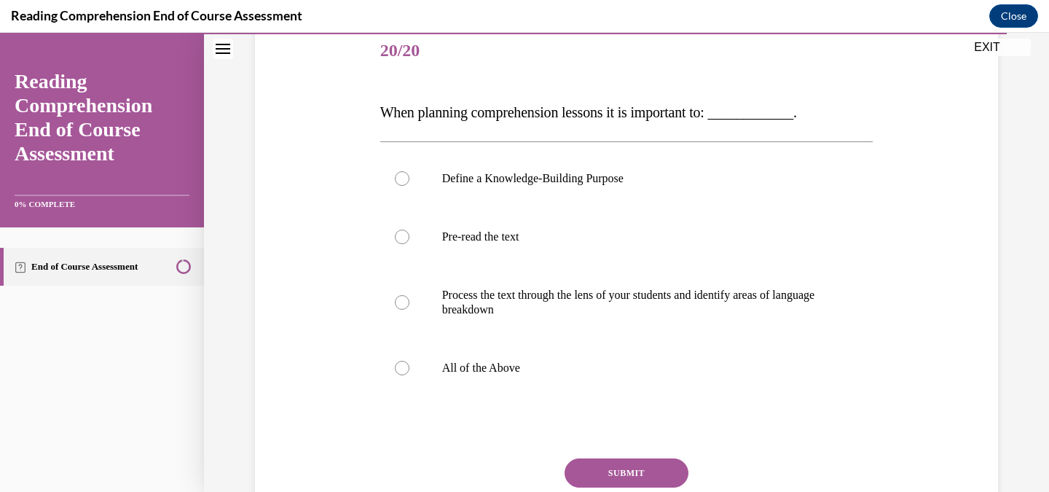
scroll to position [218, 0]
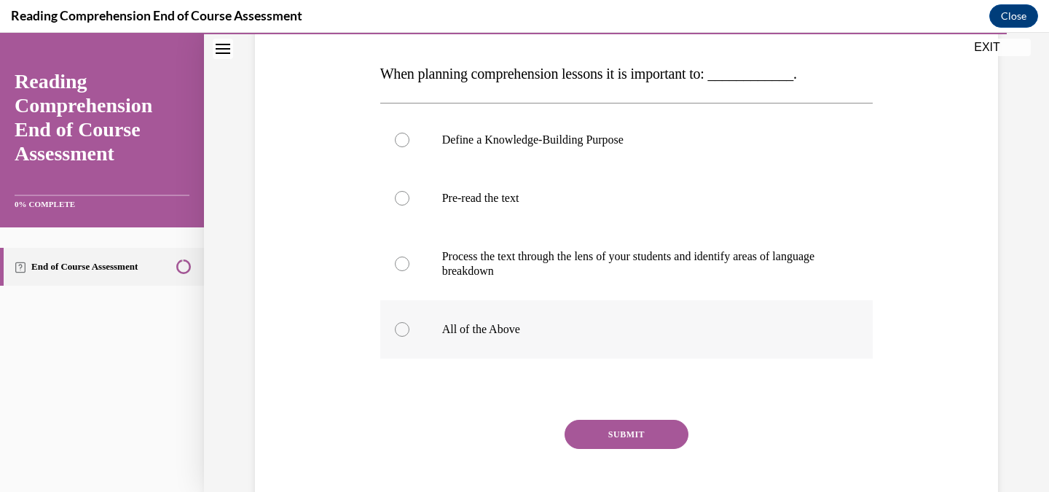
click at [398, 323] on div at bounding box center [402, 329] width 15 height 15
click at [398, 323] on input "All of the Above" at bounding box center [402, 329] width 15 height 15
radio input "true"
click at [618, 427] on button "SUBMIT" at bounding box center [626, 433] width 124 height 29
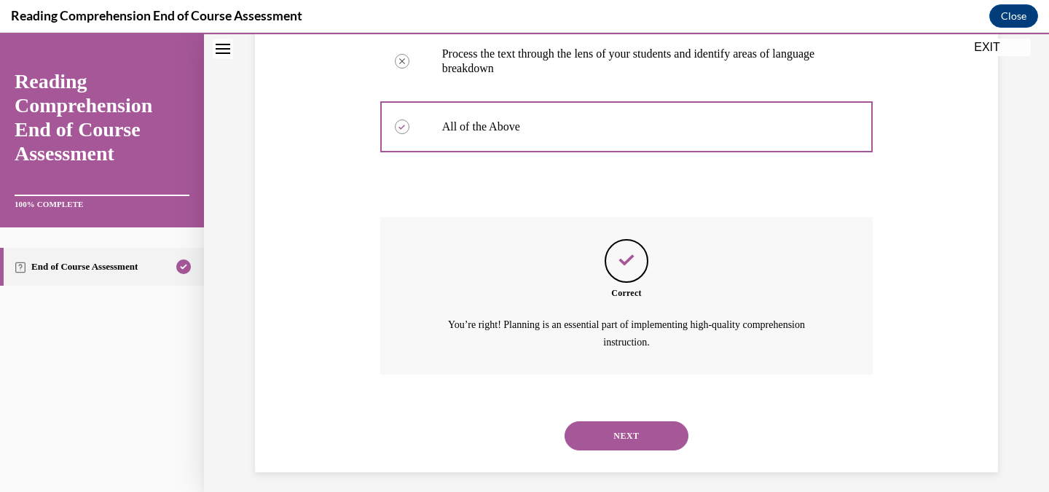
scroll to position [430, 0]
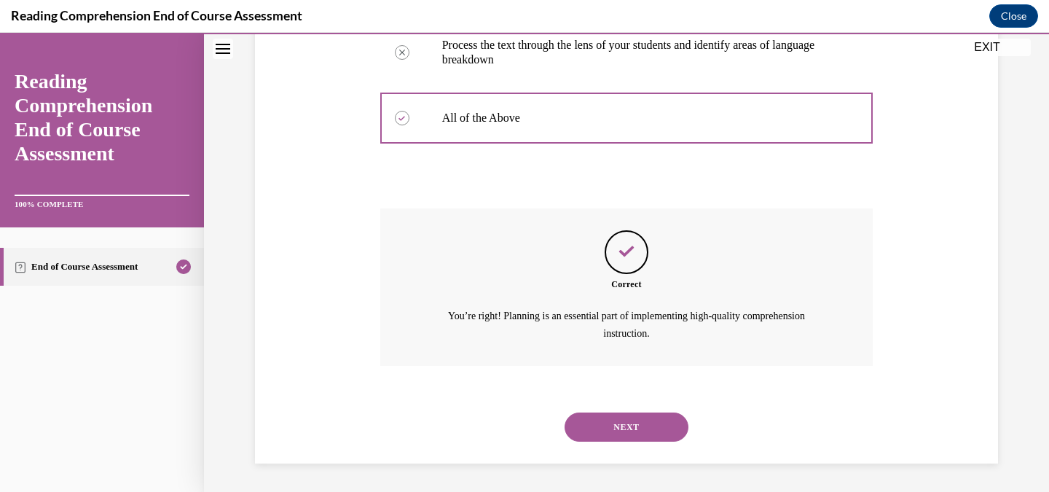
click at [631, 418] on button "NEXT" at bounding box center [626, 426] width 124 height 29
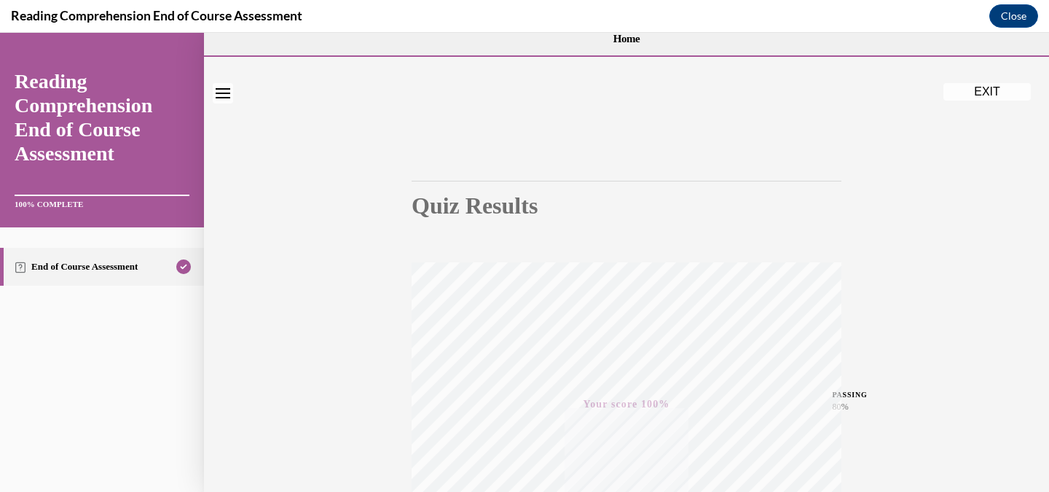
scroll to position [0, 0]
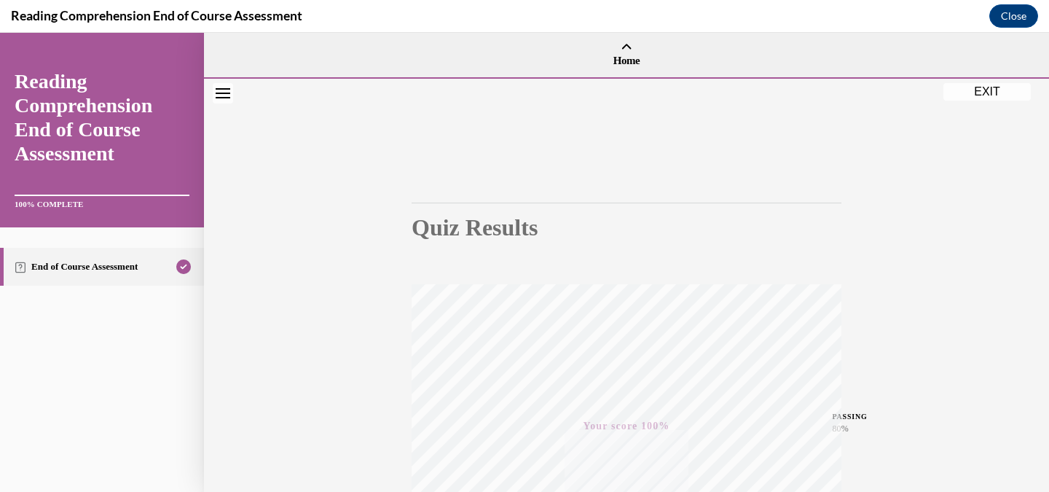
click at [226, 90] on icon "Close navigation menu" at bounding box center [223, 93] width 15 height 10
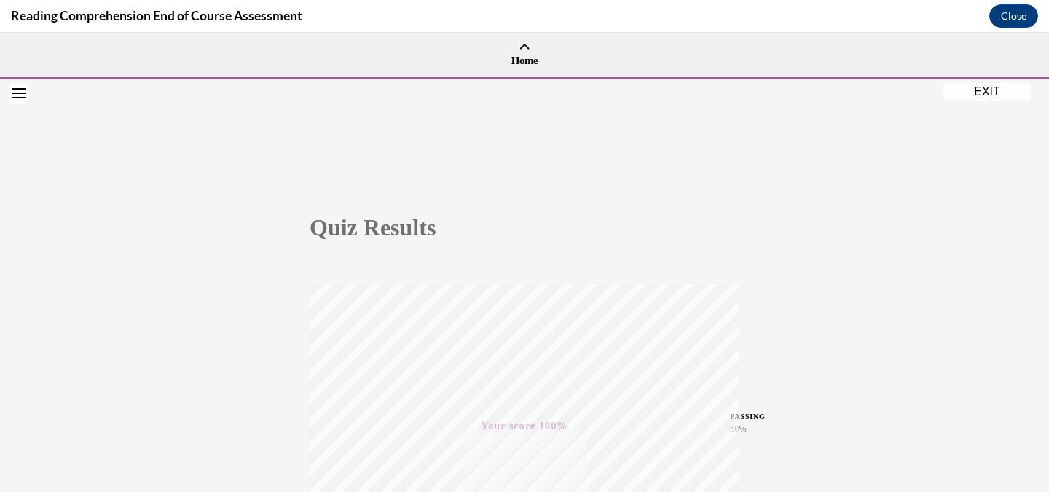
click at [20, 91] on icon "Open navigation menu" at bounding box center [19, 93] width 15 height 10
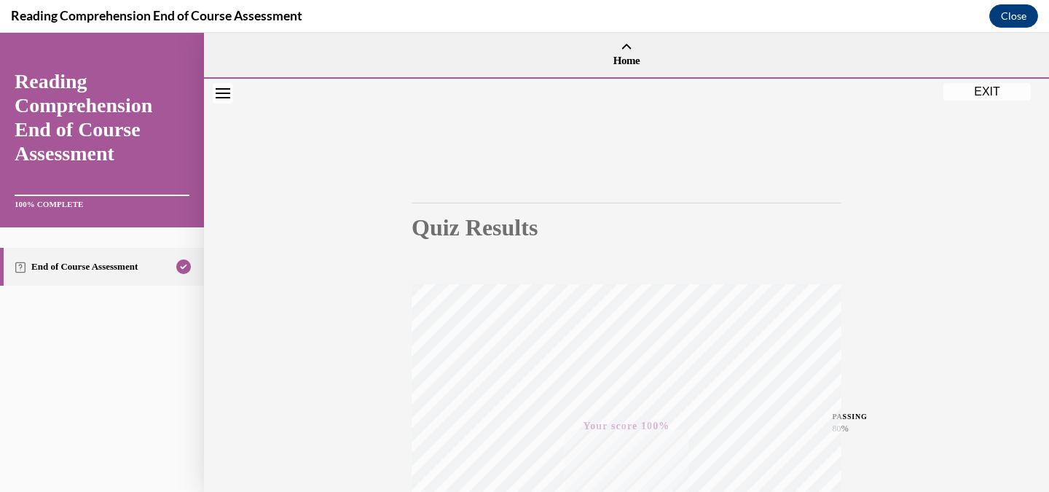
click at [984, 90] on button "EXIT" at bounding box center [986, 91] width 87 height 17
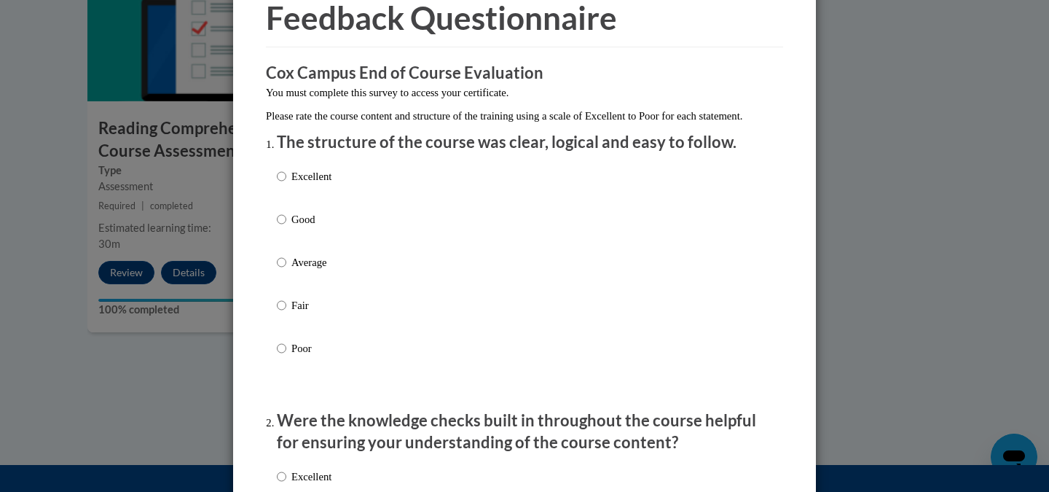
scroll to position [73, 0]
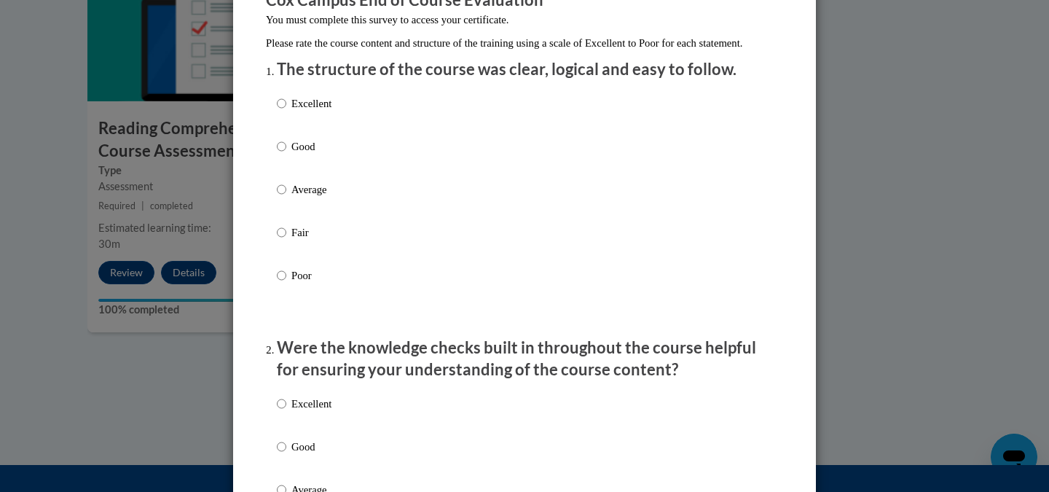
scroll to position [146, 0]
click at [277, 111] on input "Excellent" at bounding box center [281, 103] width 9 height 16
radio input "true"
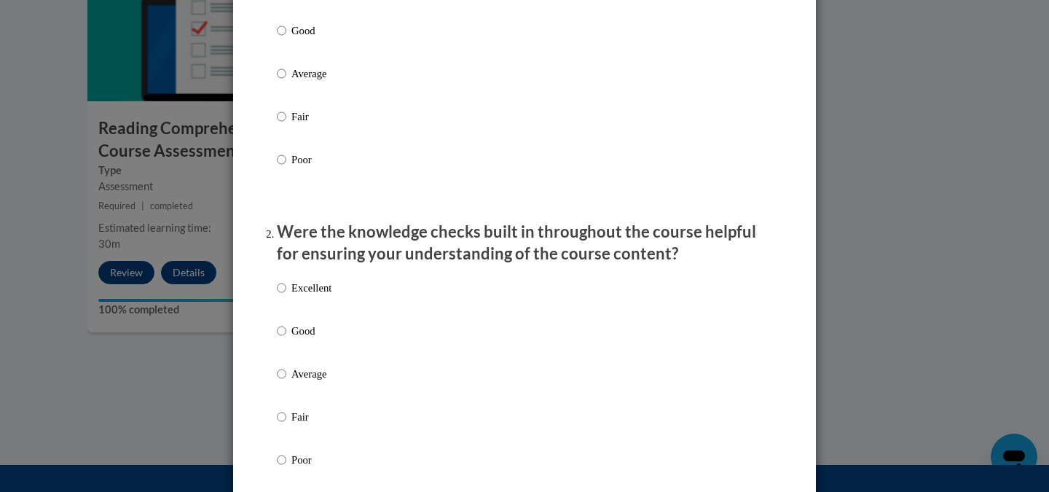
scroll to position [291, 0]
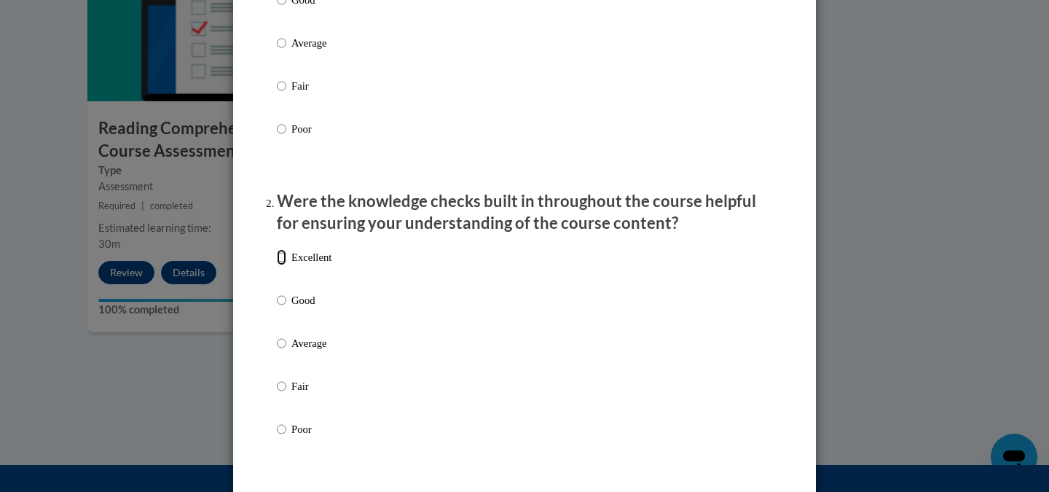
drag, startPoint x: 275, startPoint y: 274, endPoint x: 288, endPoint y: 269, distance: 14.5
click at [277, 265] on input "Excellent" at bounding box center [281, 257] width 9 height 16
radio input "true"
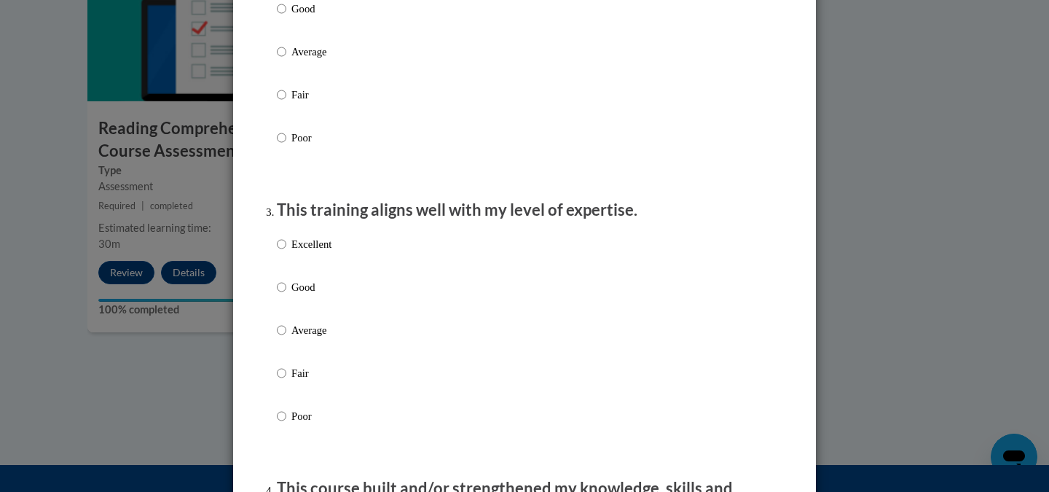
scroll to position [655, 0]
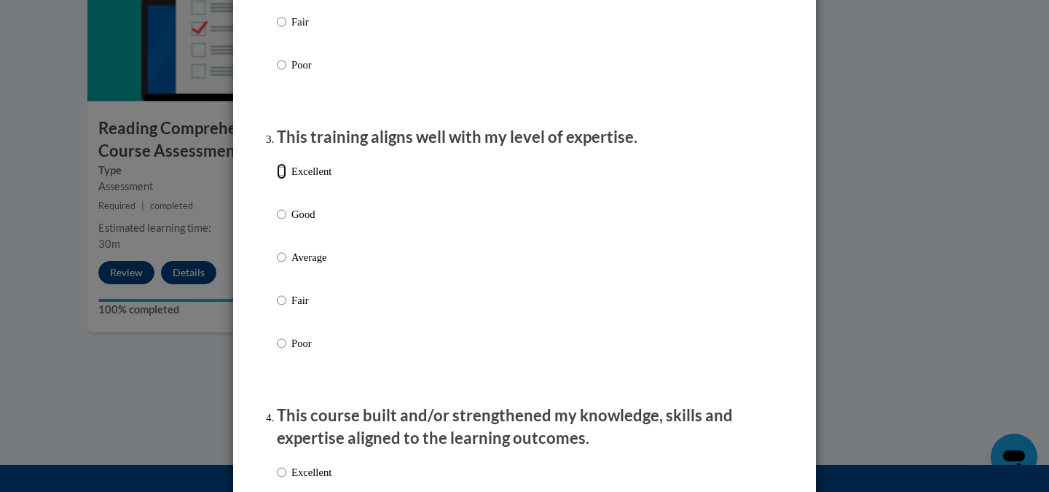
click at [277, 179] on input "Excellent" at bounding box center [281, 171] width 9 height 16
radio input "true"
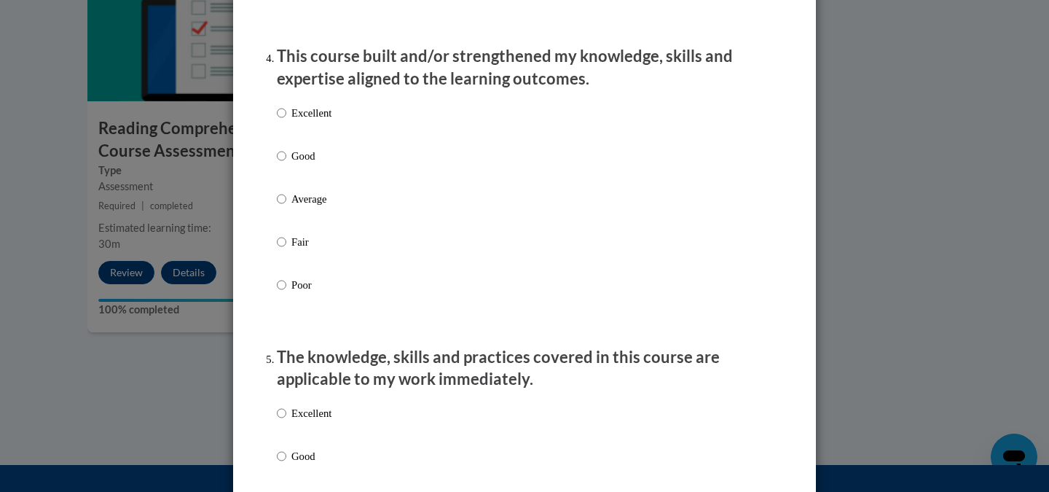
scroll to position [1020, 0]
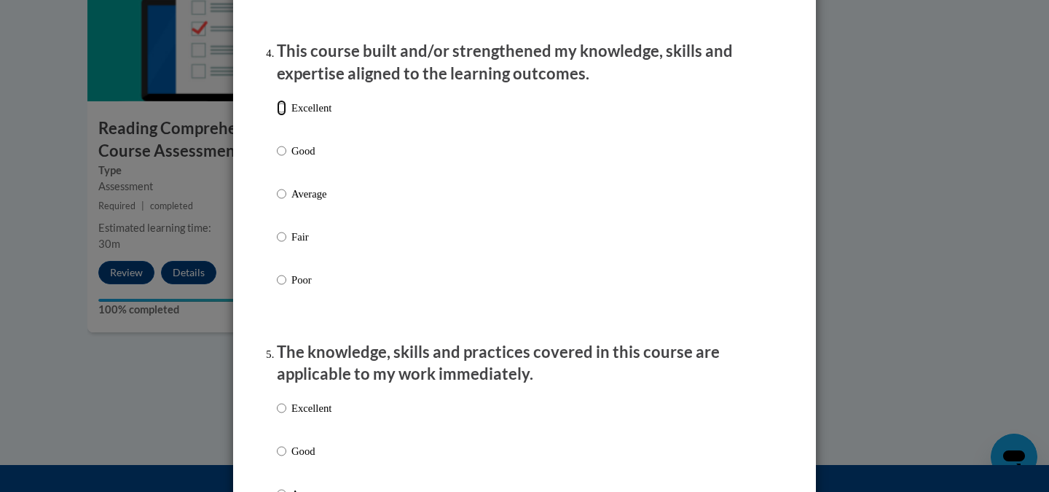
click at [277, 116] on input "Excellent" at bounding box center [281, 108] width 9 height 16
radio input "true"
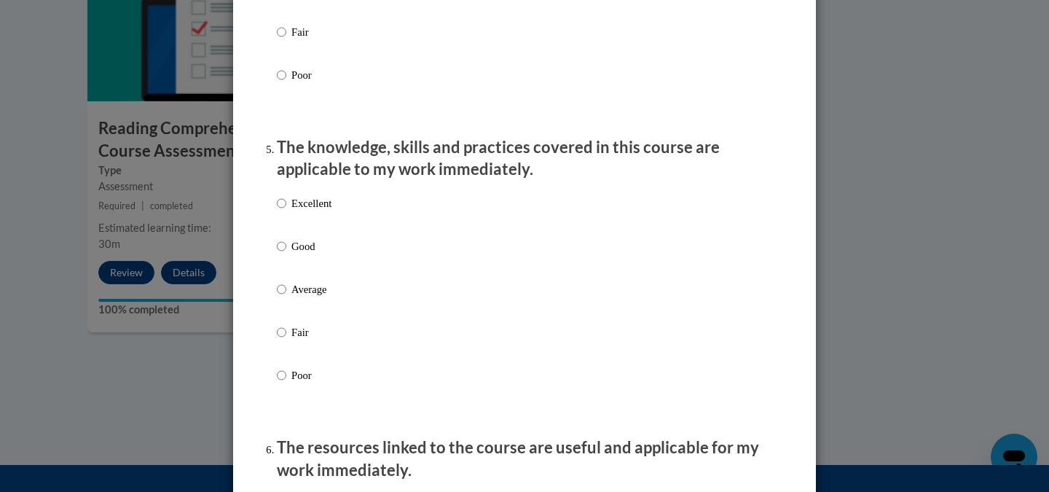
scroll to position [1311, 0]
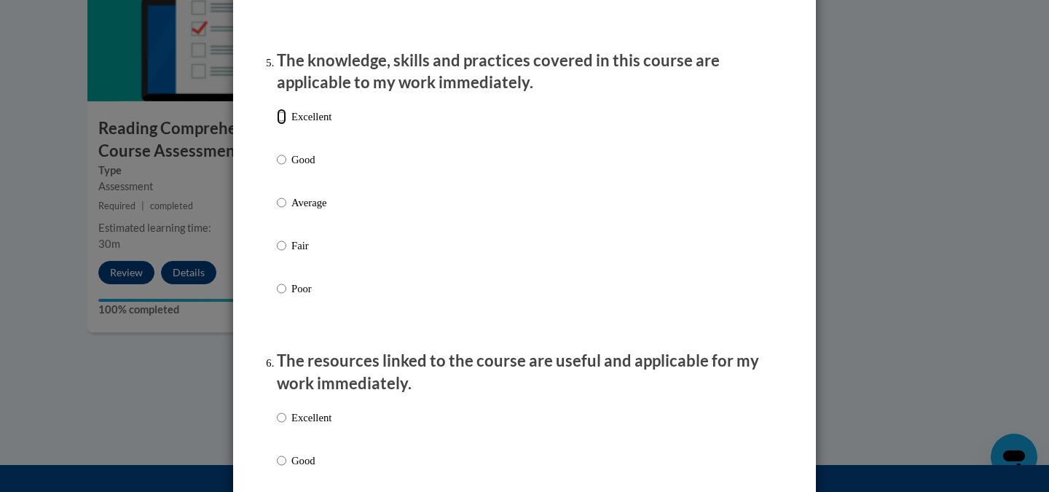
click at [277, 125] on input "Excellent" at bounding box center [281, 117] width 9 height 16
radio input "true"
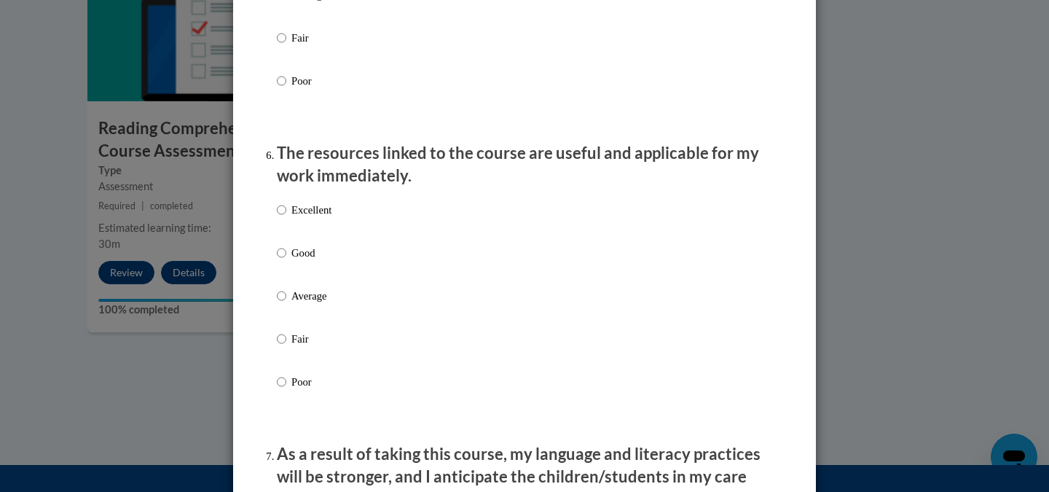
scroll to position [1529, 0]
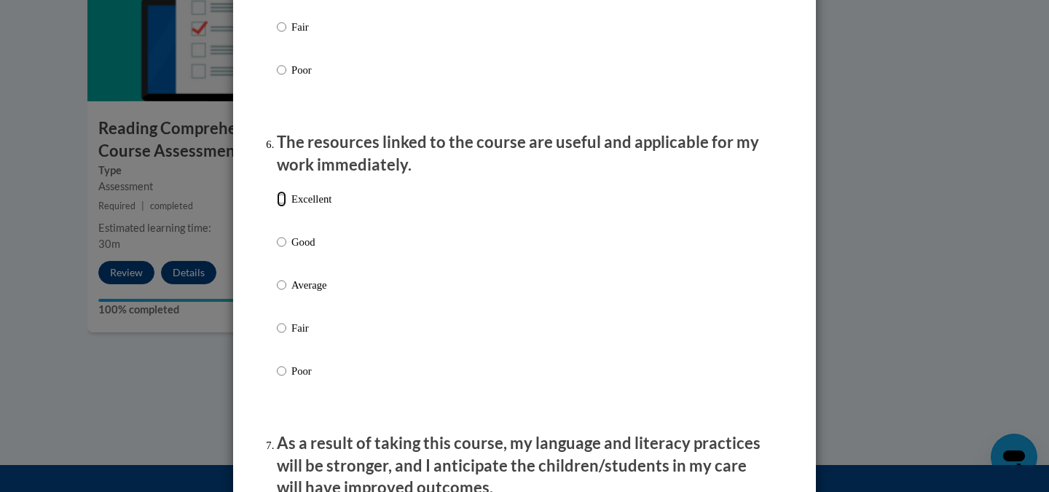
click at [277, 207] on input "Excellent" at bounding box center [281, 199] width 9 height 16
radio input "true"
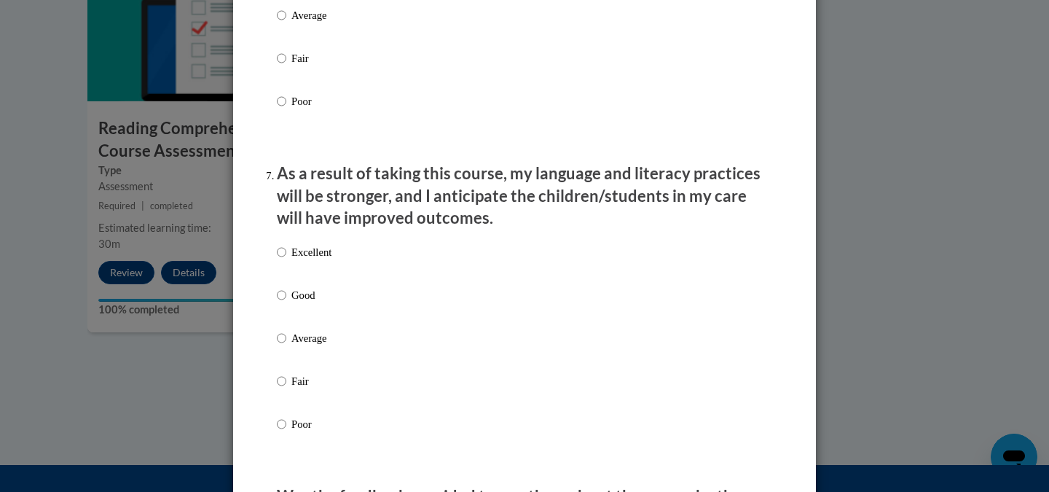
scroll to position [1821, 0]
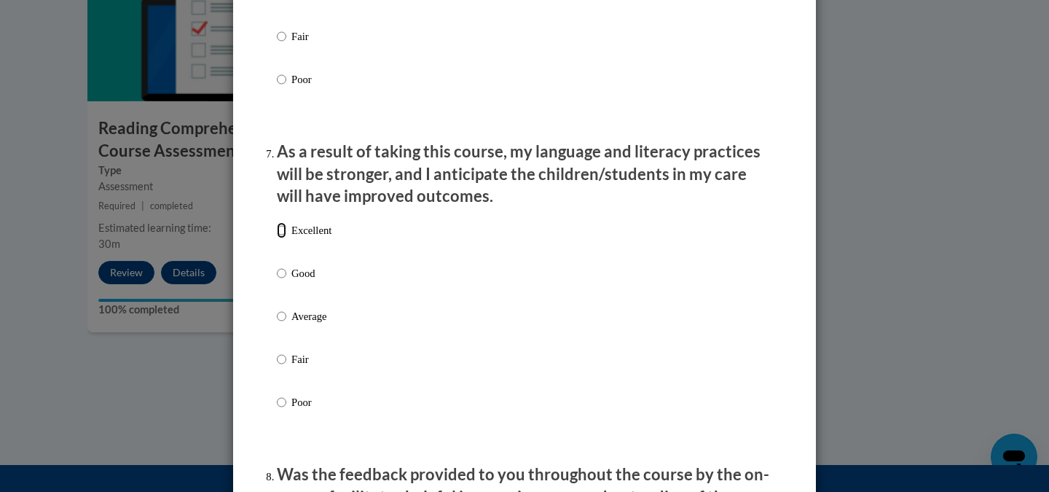
click at [277, 238] on input "Excellent" at bounding box center [281, 230] width 9 height 16
radio input "true"
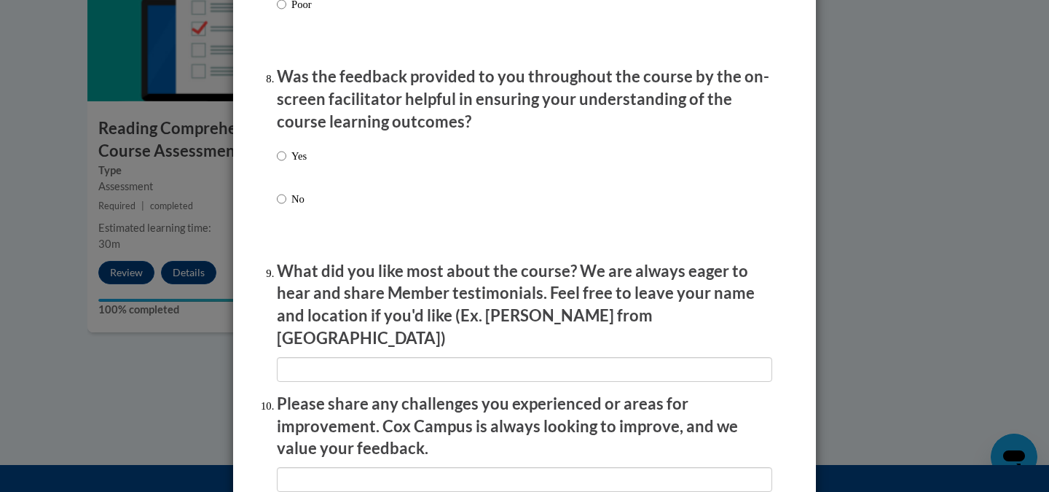
scroll to position [2257, 0]
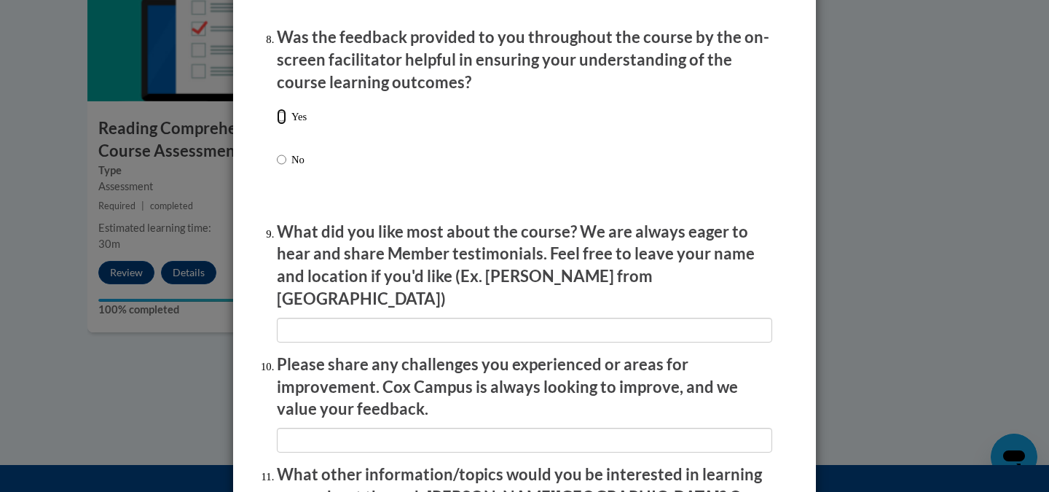
click at [277, 125] on input "Yes" at bounding box center [281, 117] width 9 height 16
radio input "true"
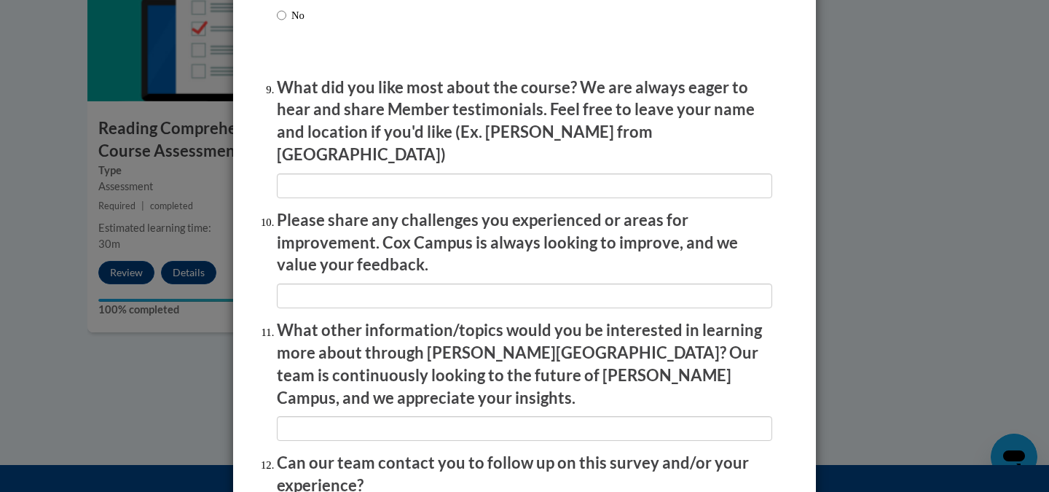
scroll to position [2403, 0]
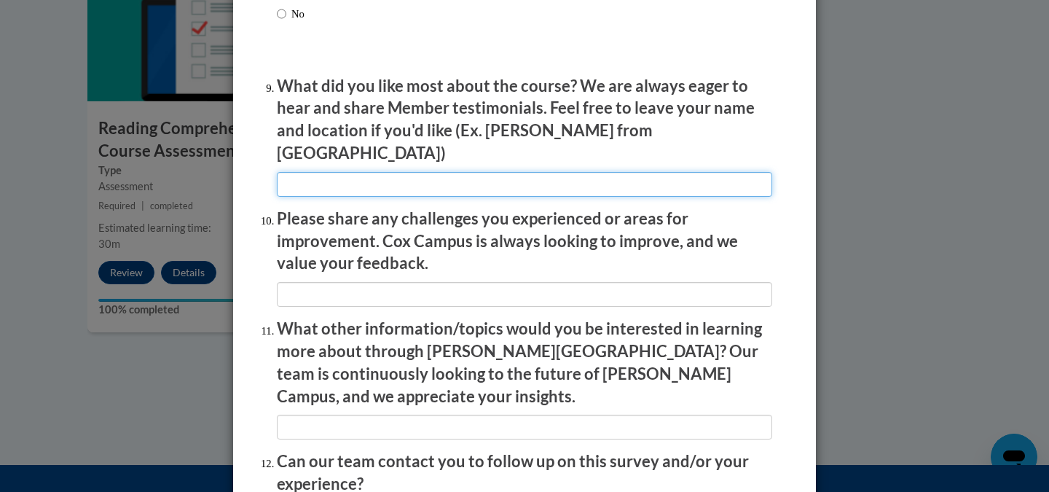
click at [355, 179] on input "textbox" at bounding box center [524, 184] width 495 height 25
click at [296, 176] on input "textbox" at bounding box center [524, 184] width 495 height 25
click at [346, 173] on input "textbox" at bounding box center [524, 184] width 495 height 25
type input "Watching videos of actual lessons being taught"
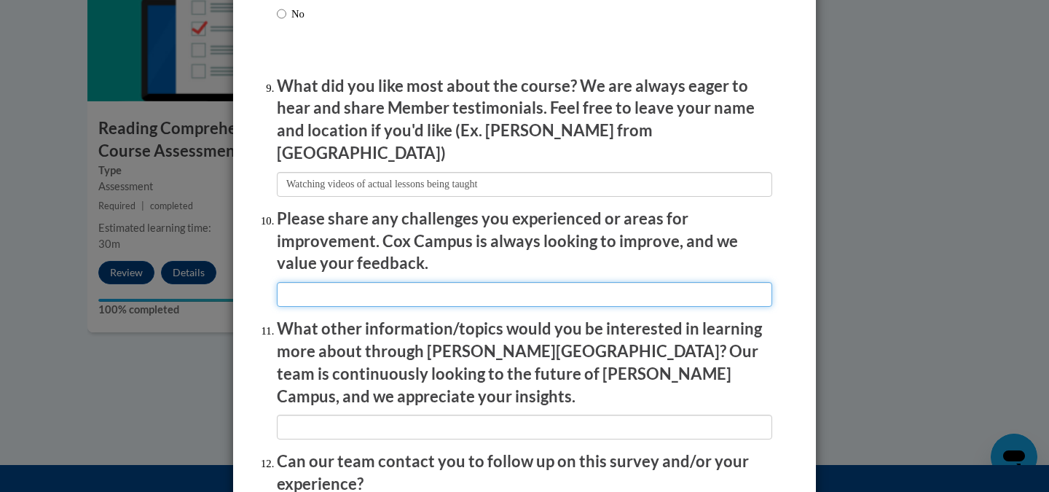
click at [311, 293] on input "textbox" at bounding box center [524, 294] width 495 height 25
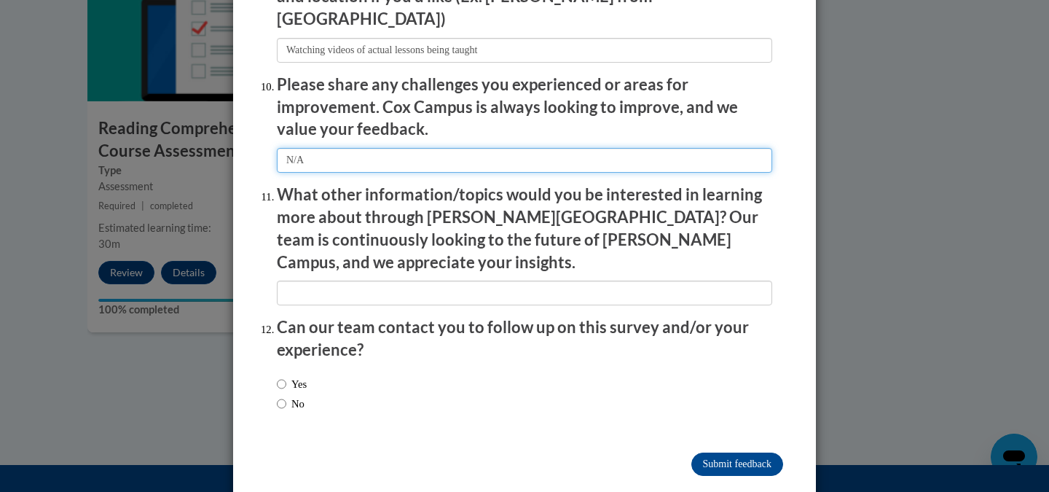
scroll to position [2538, 0]
type input "N/A"
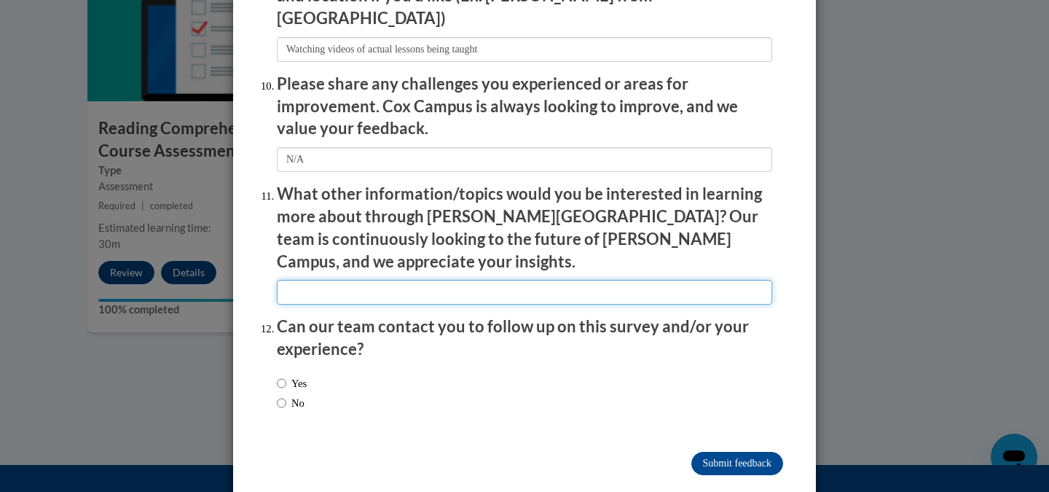
click at [303, 280] on input "textbox" at bounding box center [524, 292] width 495 height 25
type input "N/A"
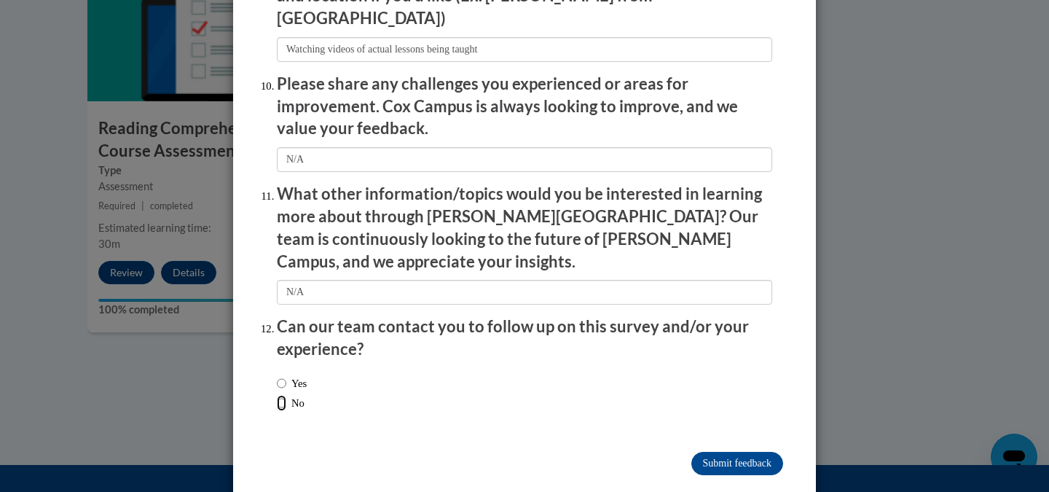
click at [277, 395] on input "No" at bounding box center [281, 403] width 9 height 16
radio input "true"
click at [730, 451] on input "Submit feedback" at bounding box center [737, 462] width 92 height 23
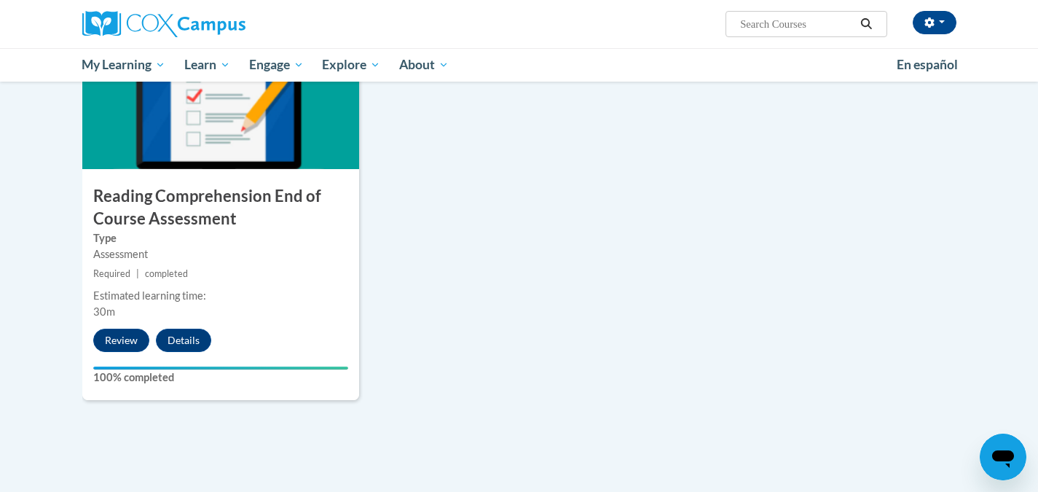
scroll to position [1596, 0]
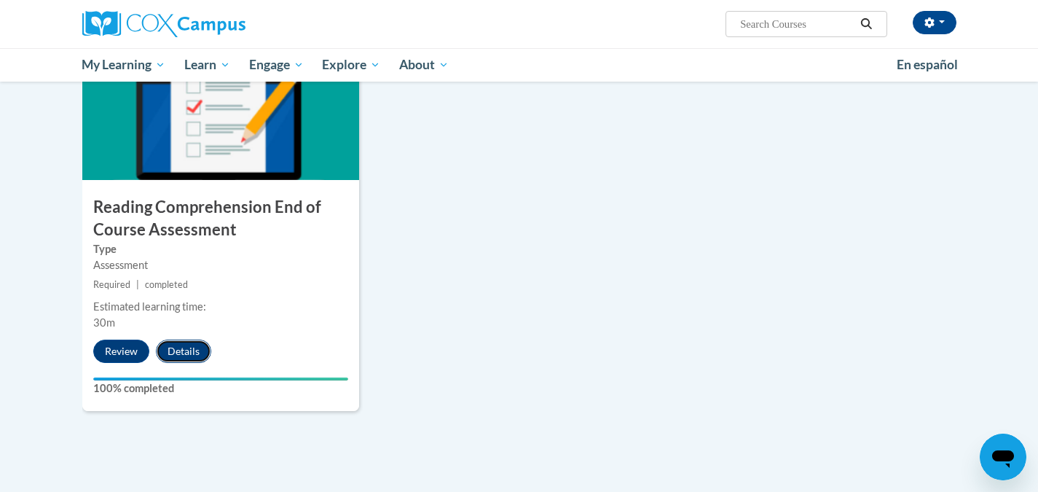
click at [181, 348] on button "Details" at bounding box center [183, 350] width 55 height 23
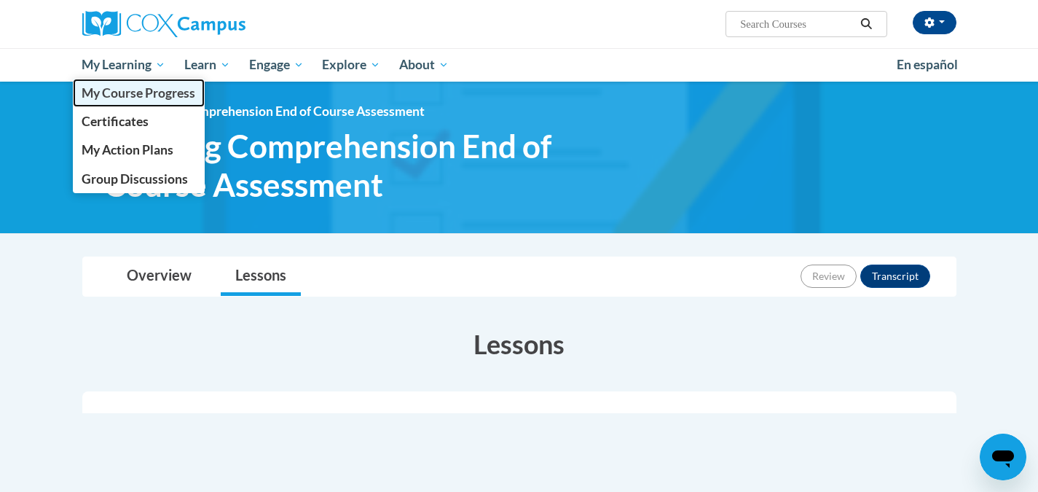
click at [127, 90] on span "My Course Progress" at bounding box center [139, 92] width 114 height 15
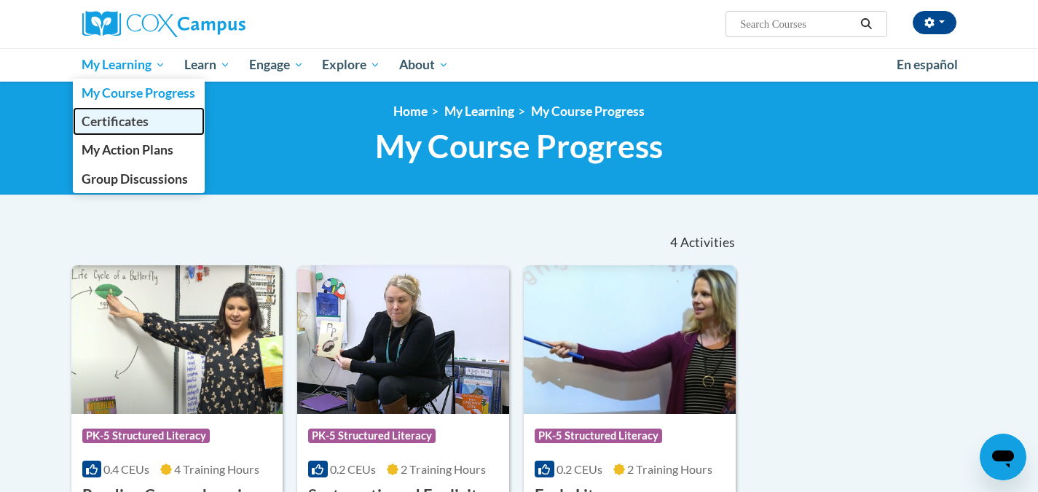
click at [125, 117] on span "Certificates" at bounding box center [115, 121] width 67 height 15
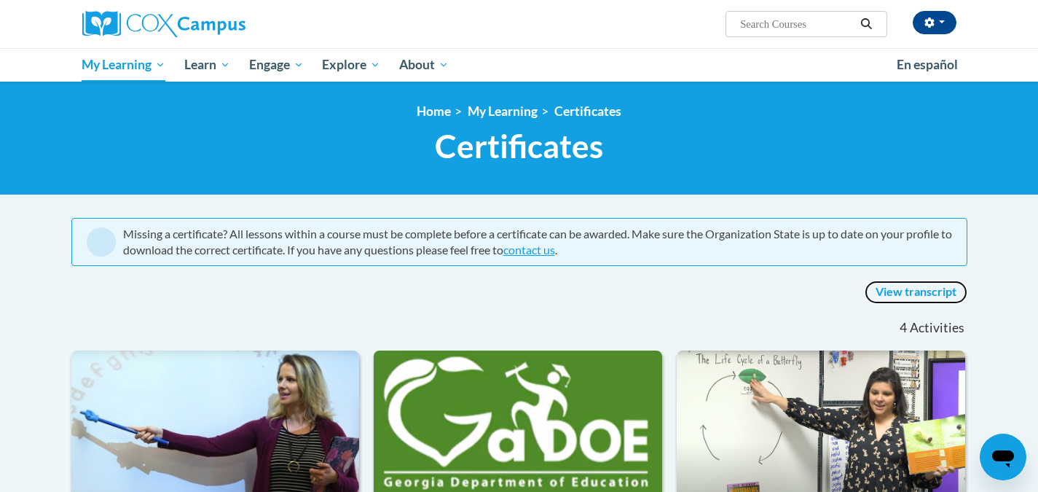
click at [929, 288] on link "View transcript" at bounding box center [915, 291] width 103 height 23
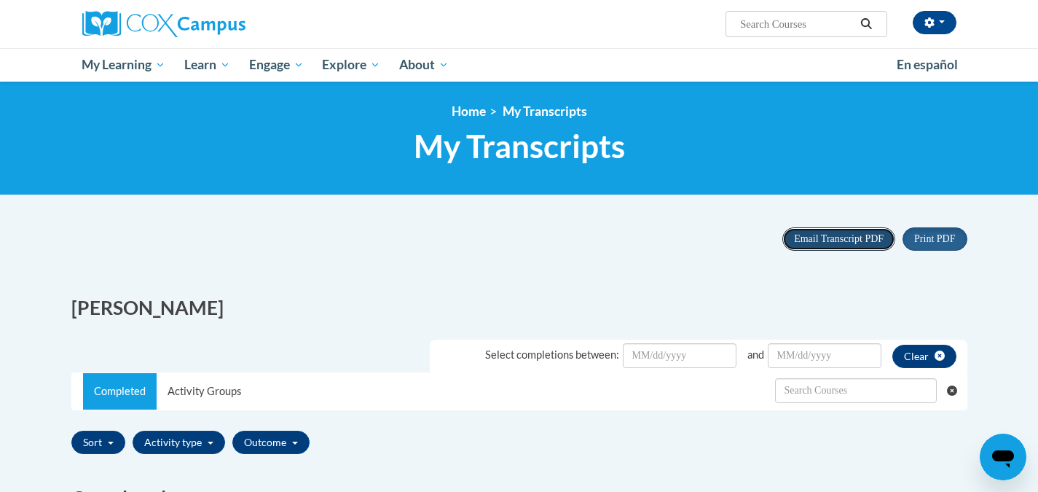
click at [829, 230] on button "Email Transcript PDF" at bounding box center [838, 238] width 113 height 23
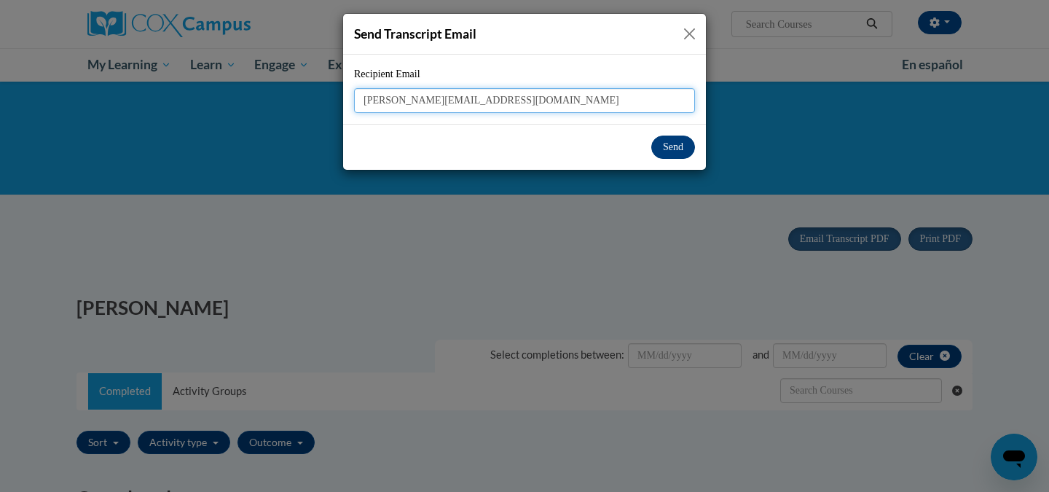
type input "[PERSON_NAME][EMAIL_ADDRESS][DOMAIN_NAME]"
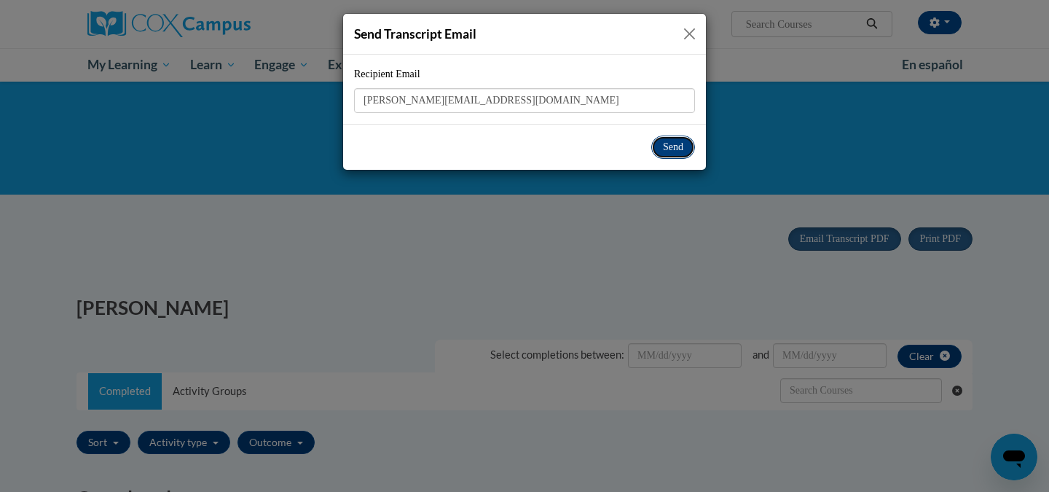
click at [657, 141] on button "Send" at bounding box center [673, 146] width 44 height 23
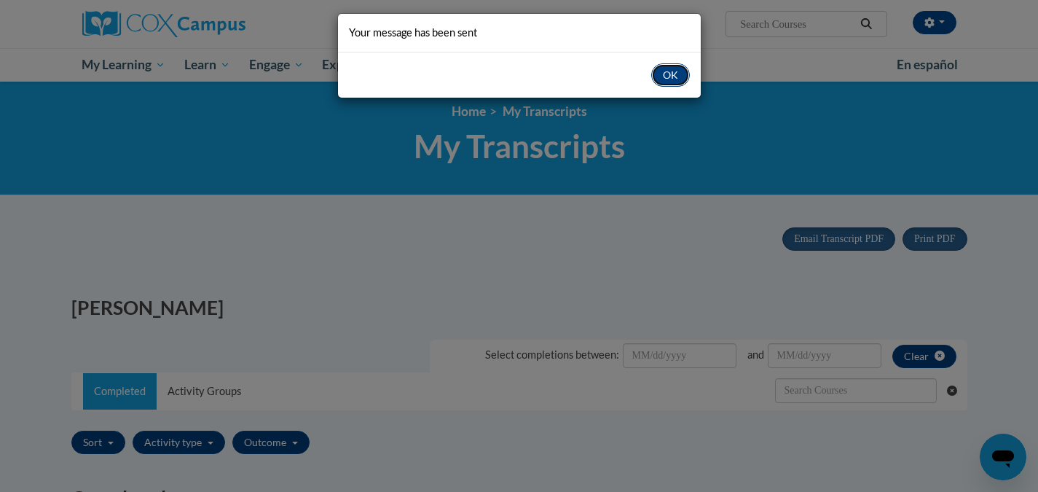
click at [672, 73] on button "OK" at bounding box center [670, 74] width 39 height 23
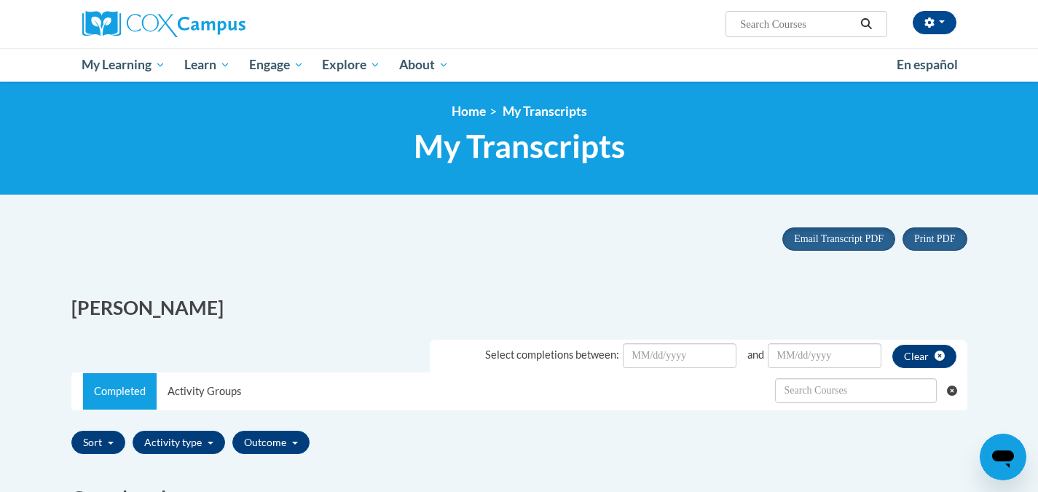
drag, startPoint x: 632, startPoint y: 264, endPoint x: 634, endPoint y: 256, distance: 7.4
click at [633, 257] on div "Print PDF Portrait Landscape Email Transcript PDF" at bounding box center [519, 248] width 918 height 63
